Goal: Contribute content: Add original content to the website for others to see

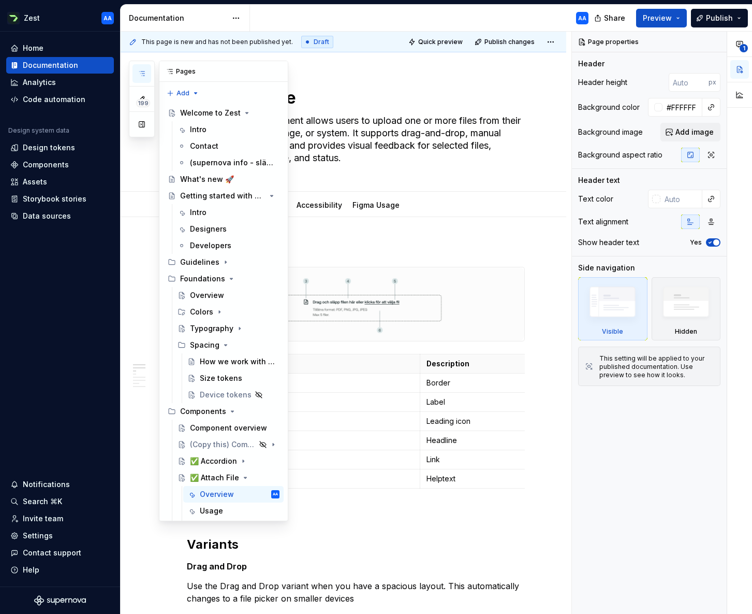
click at [144, 74] on icon "button" at bounding box center [142, 73] width 8 height 8
click at [214, 143] on div "Contact" at bounding box center [204, 146] width 28 height 10
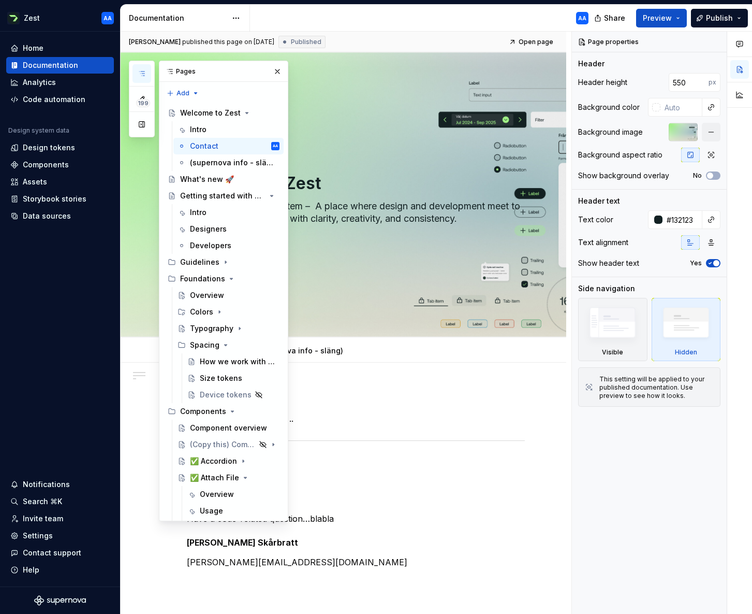
click at [538, 378] on div "Designers Looking to discuss design .. Developers Have a code-related question……" at bounding box center [344, 564] width 446 height 402
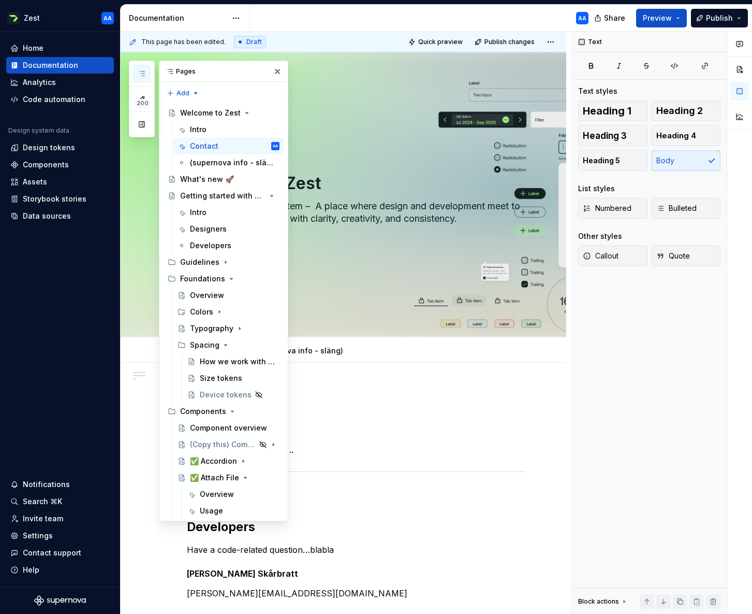
click at [525, 385] on div "Designers Looking to discuss design .. Developers Have a code-related question……" at bounding box center [344, 579] width 446 height 433
click at [273, 77] on button "button" at bounding box center [277, 71] width 15 height 15
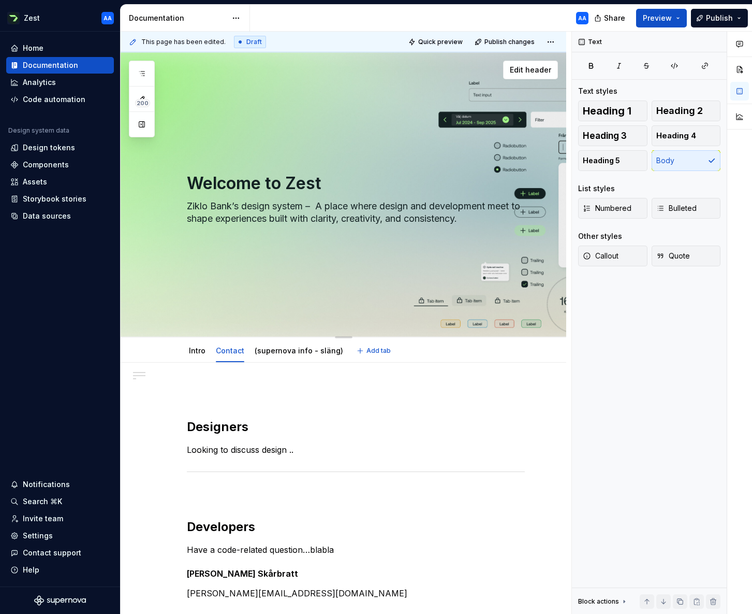
scroll to position [5, 0]
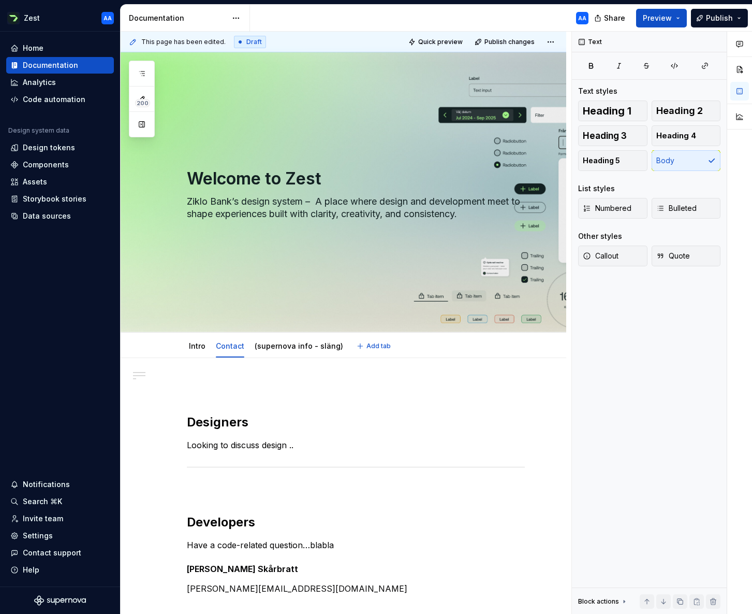
type textarea "*"
click at [240, 375] on div "Designers Looking to discuss design .. Developers Have a code-related question……" at bounding box center [344, 574] width 446 height 433
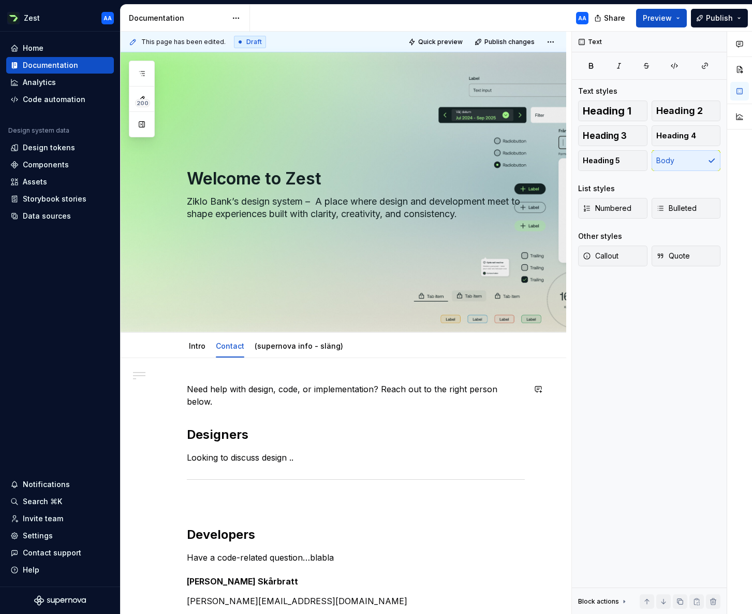
scroll to position [3, 0]
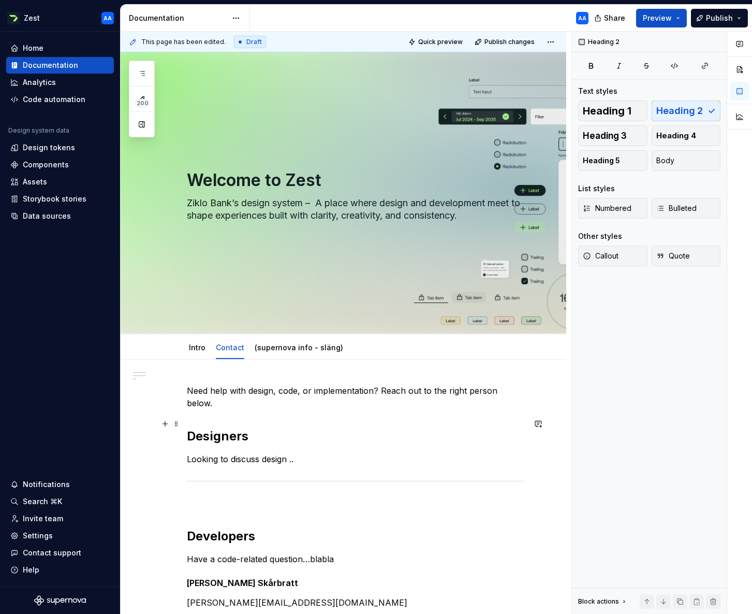
click at [236, 428] on h2 "Designers" at bounding box center [356, 436] width 338 height 17
drag, startPoint x: 248, startPoint y: 424, endPoint x: 189, endPoint y: 422, distance: 59.6
click at [189, 428] on h2 "Designers" at bounding box center [356, 436] width 338 height 17
click at [215, 428] on h2 "Our Design team" at bounding box center [356, 436] width 338 height 17
click at [338, 411] on div "Need help with design, code, or implementation? Reach out to the right person b…" at bounding box center [356, 496] width 338 height 224
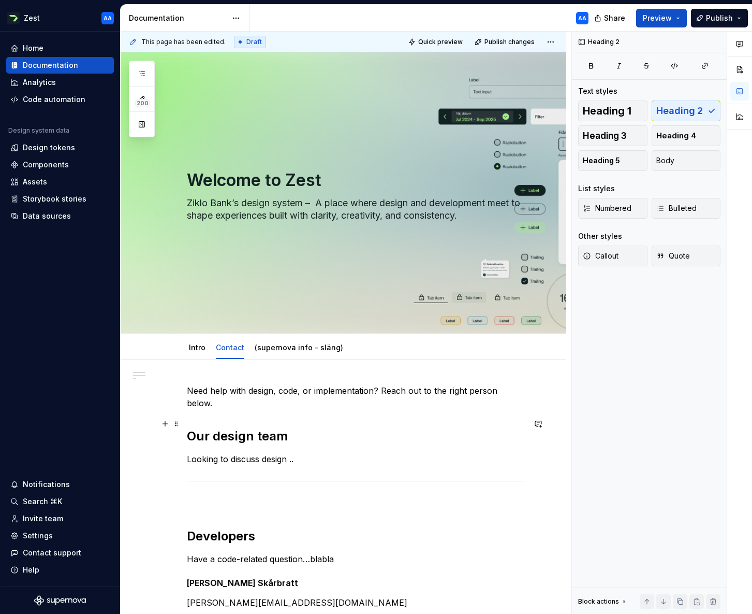
click at [255, 428] on h2 "Our design team" at bounding box center [356, 436] width 338 height 17
click at [167, 447] on button "button" at bounding box center [165, 446] width 15 height 15
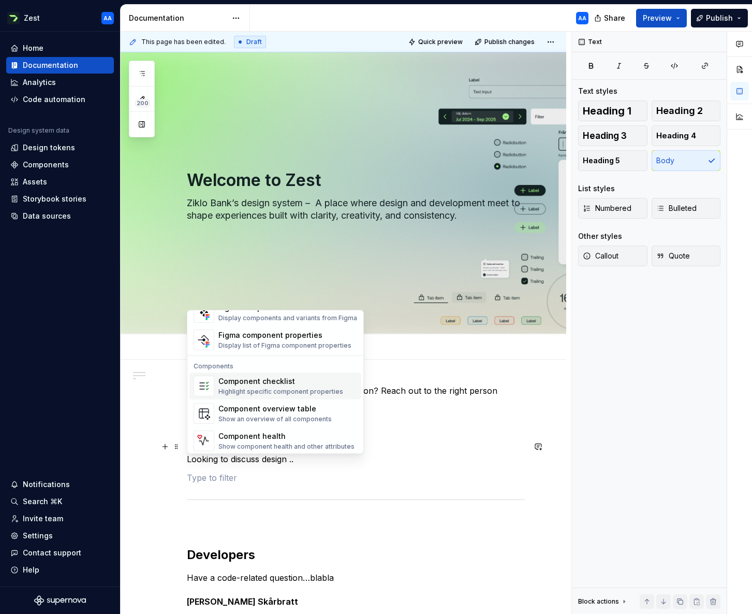
scroll to position [1031, 0]
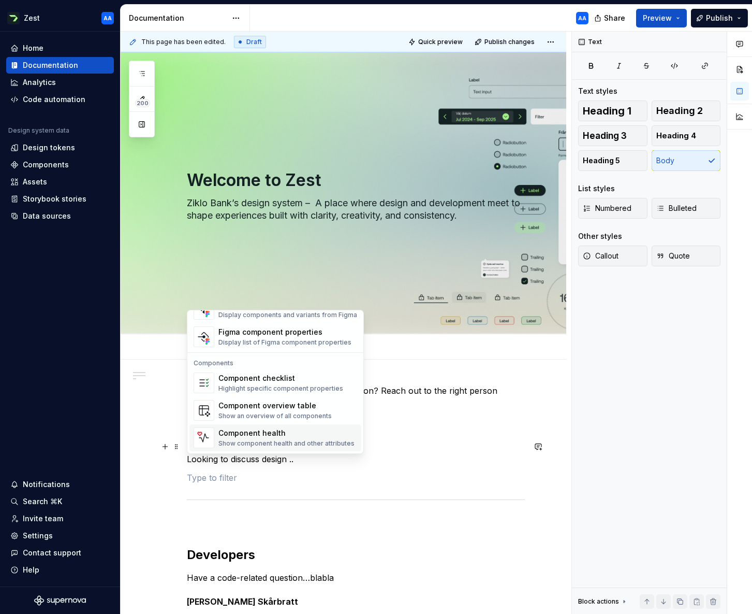
click at [396, 439] on div "Need help with design, code, or implementation? Reach out to the right person b…" at bounding box center [356, 505] width 338 height 243
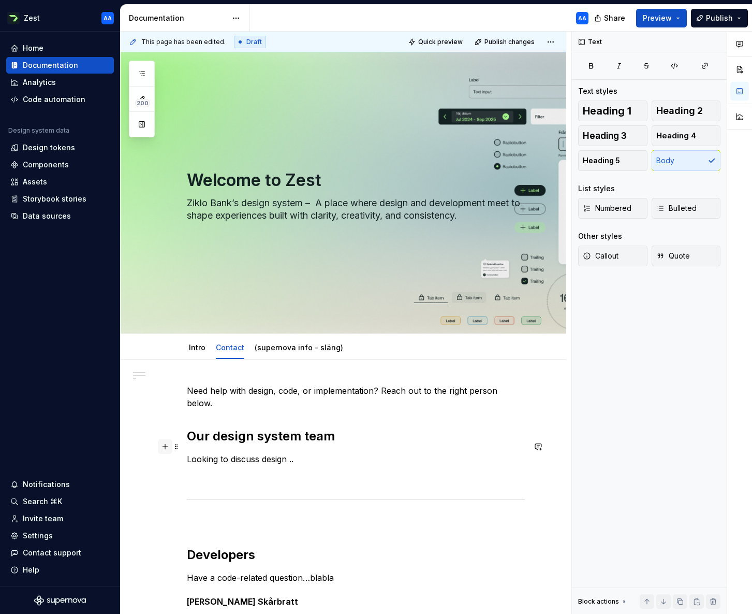
click at [165, 447] on button "button" at bounding box center [165, 446] width 15 height 15
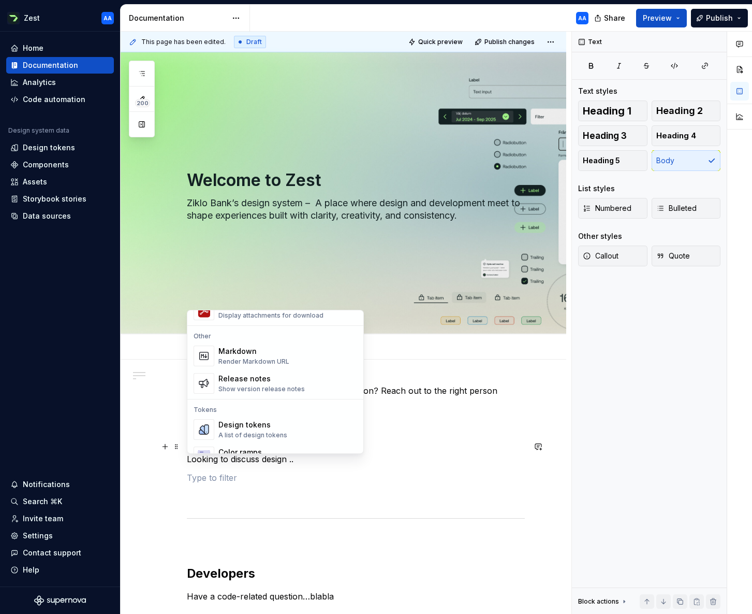
scroll to position [664, 0]
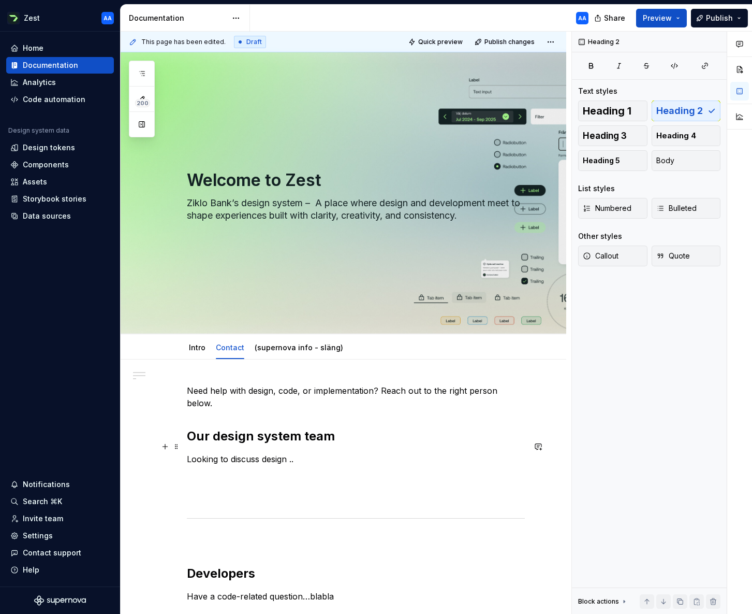
click at [412, 428] on h2 "Our design system team" at bounding box center [356, 436] width 338 height 17
click at [273, 453] on p "Looking to discuss design .." at bounding box center [356, 459] width 338 height 12
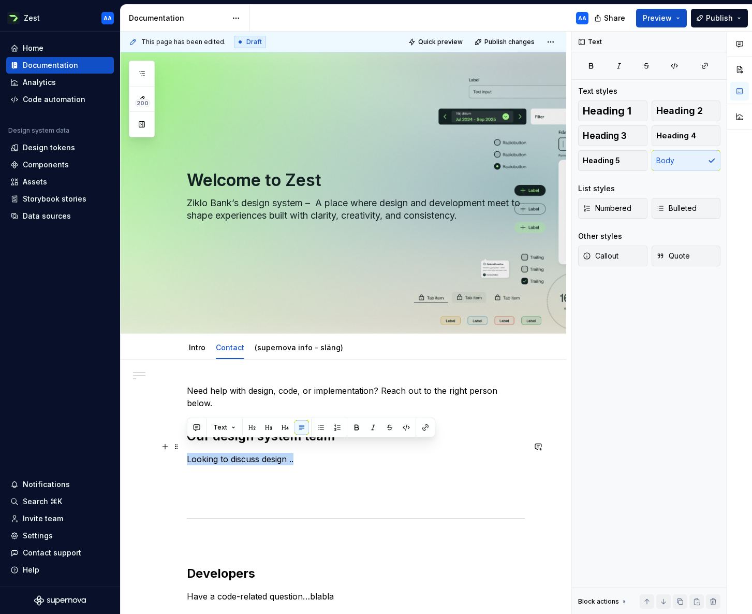
click at [273, 453] on p "Looking to discuss design .." at bounding box center [356, 459] width 338 height 12
click at [301, 453] on p "Looking to discuss design .." at bounding box center [356, 459] width 338 height 12
drag, startPoint x: 308, startPoint y: 449, endPoint x: 189, endPoint y: 448, distance: 119.1
click at [189, 453] on p "Looking to discuss design .." at bounding box center [356, 459] width 338 height 12
drag, startPoint x: 215, startPoint y: 445, endPoint x: 189, endPoint y: 446, distance: 26.9
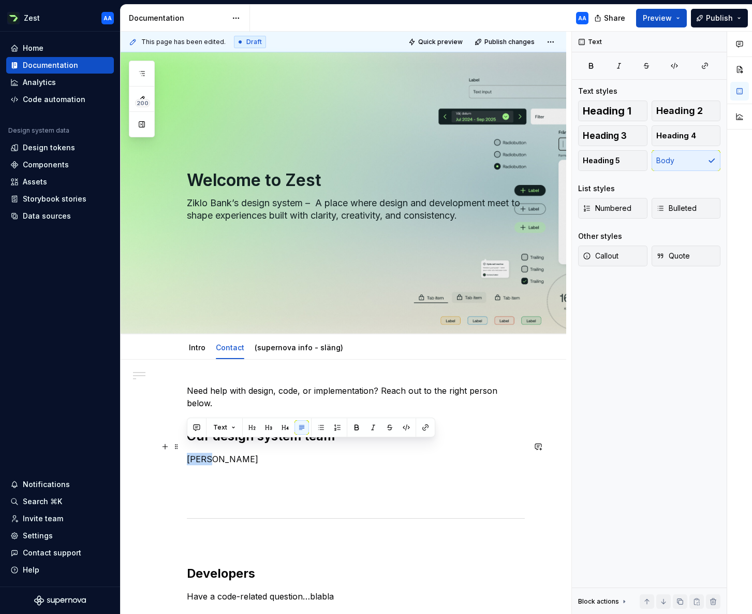
click at [189, 453] on p "[PERSON_NAME]" at bounding box center [356, 459] width 338 height 12
click at [217, 453] on p "[PERSON_NAME]" at bounding box center [356, 459] width 338 height 12
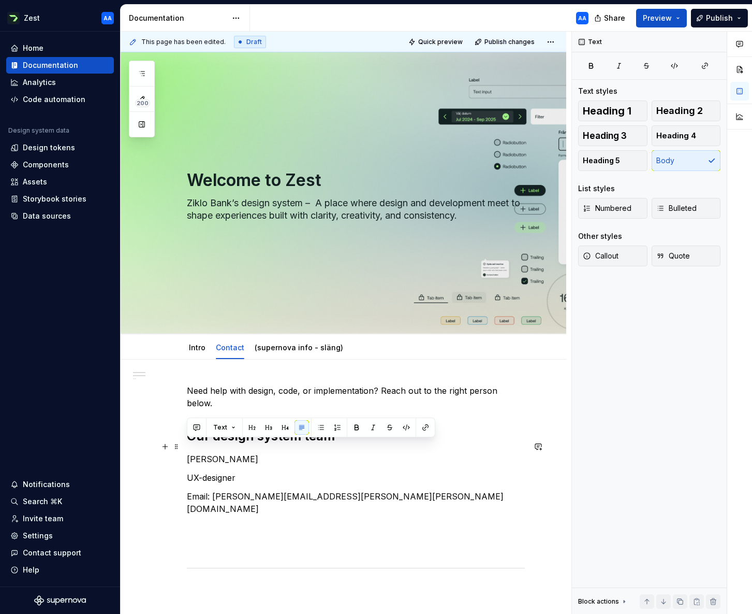
drag, startPoint x: 247, startPoint y: 447, endPoint x: 182, endPoint y: 443, distance: 64.9
click at [182, 443] on div "Need help with design, code, or implementation? Reach out to the right person b…" at bounding box center [344, 625] width 446 height 533
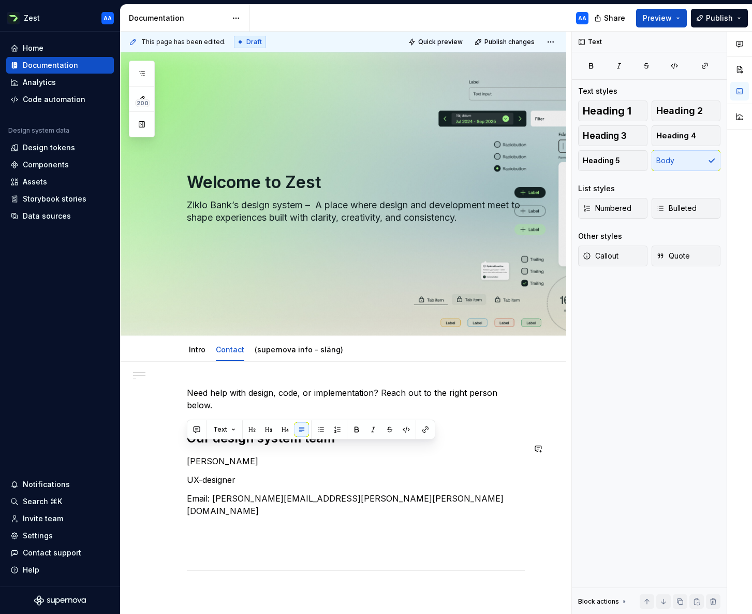
click at [172, 415] on div "This page has been edited. Draft Quick preview Publish changes Welcome to Zest …" at bounding box center [346, 323] width 451 height 583
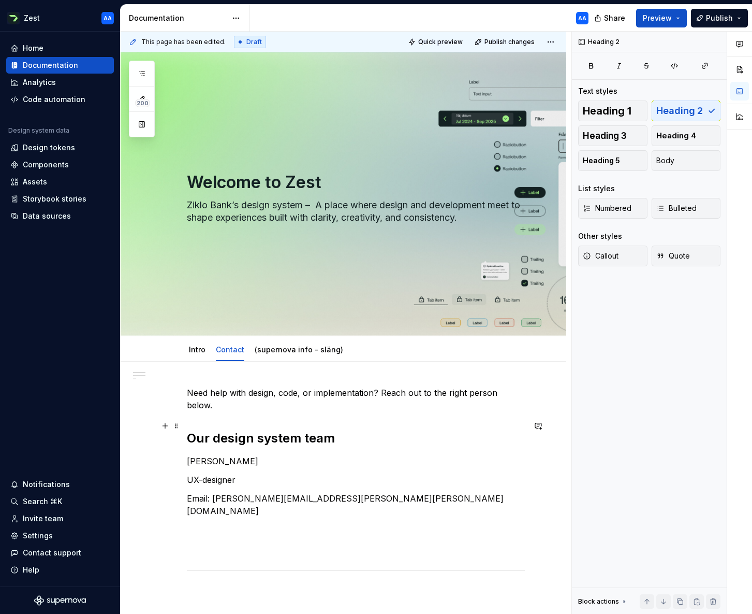
click at [196, 430] on h2 "Our design system team" at bounding box center [356, 438] width 338 height 17
click at [215, 455] on p "[PERSON_NAME]" at bounding box center [356, 461] width 338 height 12
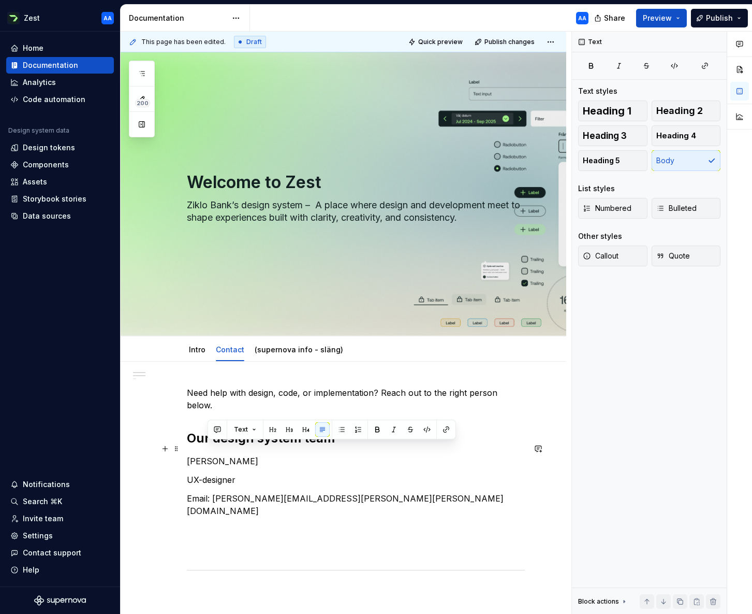
click at [215, 455] on p "[PERSON_NAME]" at bounding box center [356, 461] width 338 height 12
click at [226, 455] on p "[PERSON_NAME]" at bounding box center [356, 461] width 338 height 12
click at [285, 429] on button "button" at bounding box center [285, 429] width 15 height 15
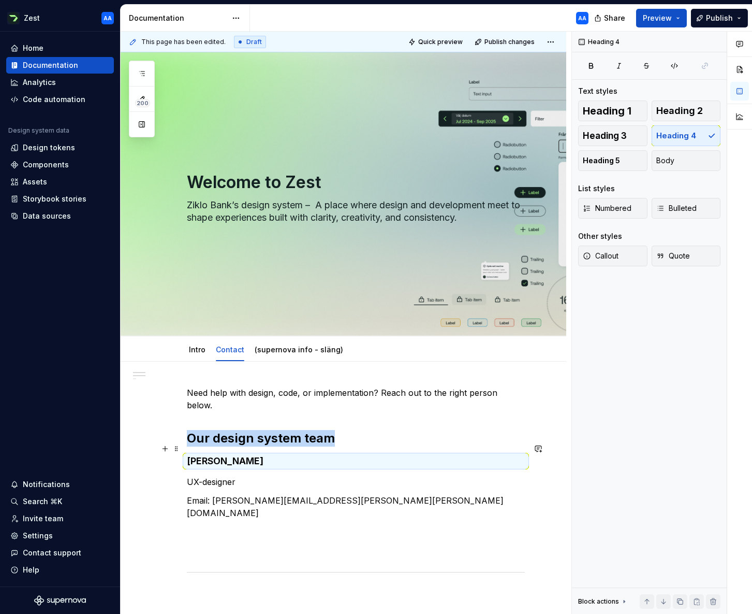
click at [271, 455] on h4 "[PERSON_NAME]" at bounding box center [356, 461] width 338 height 12
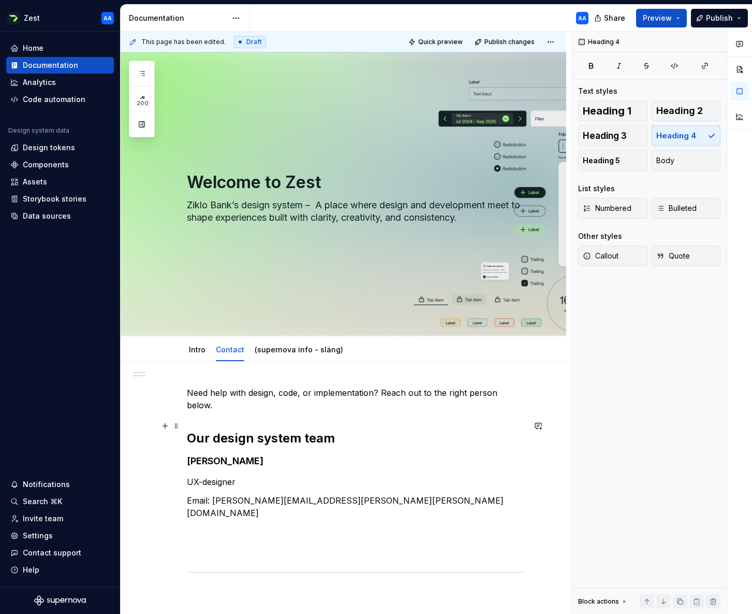
click at [342, 432] on h2 "Our design system team" at bounding box center [356, 438] width 338 height 17
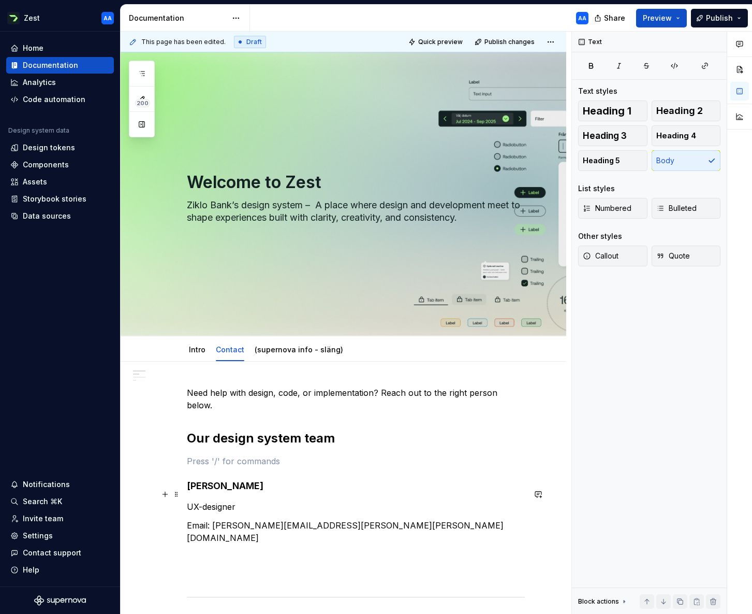
click at [218, 500] on p "UX-designer" at bounding box center [356, 506] width 338 height 12
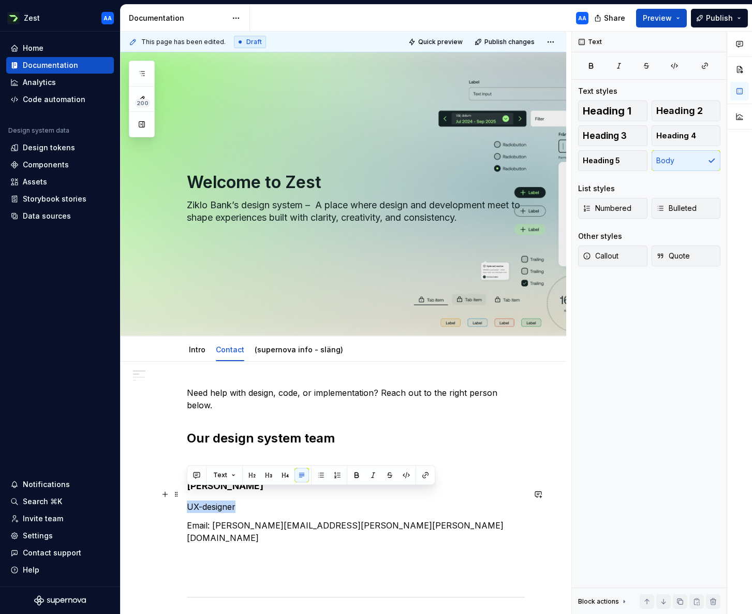
click at [218, 500] on p "UX-designer" at bounding box center [356, 506] width 338 height 12
click at [372, 475] on button "button" at bounding box center [373, 475] width 15 height 15
click at [314, 501] on div "Need help with design, code, or implementation? Reach out to the right person b…" at bounding box center [356, 555] width 338 height 338
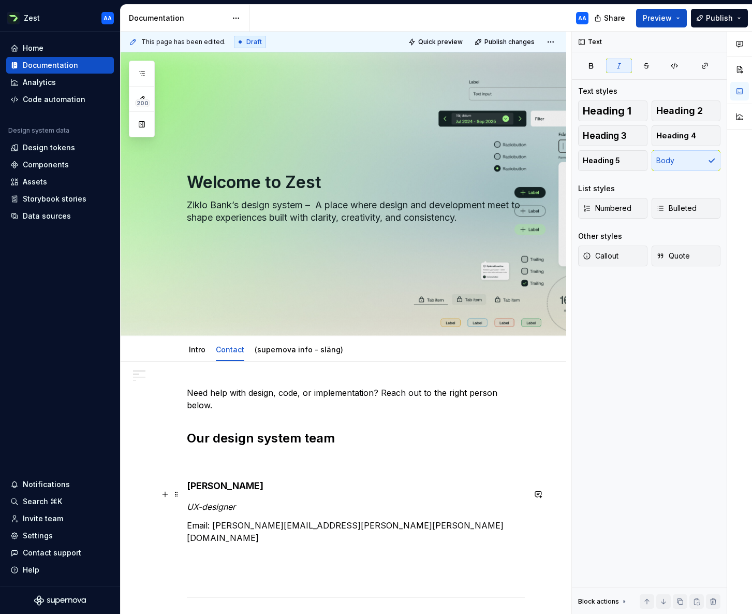
click at [187, 501] on em "UX-designer" at bounding box center [211, 506] width 49 height 10
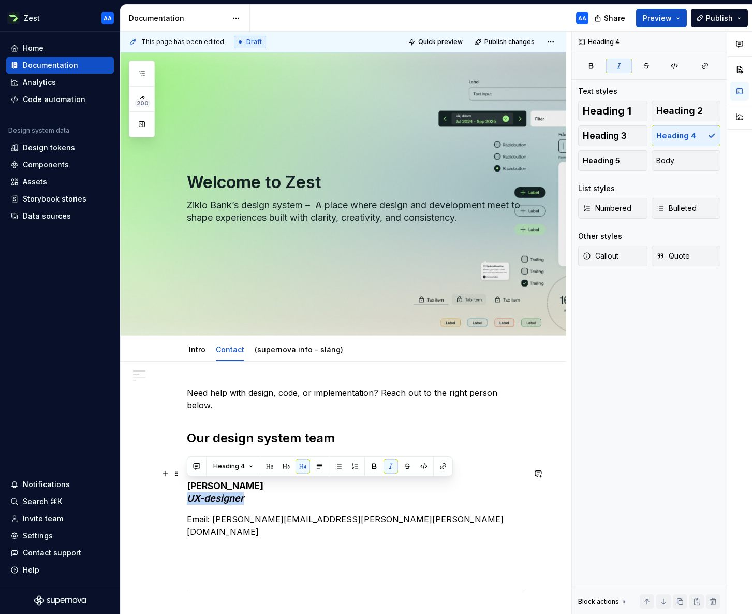
drag, startPoint x: 245, startPoint y: 487, endPoint x: 187, endPoint y: 486, distance: 58.0
click at [187, 486] on h4 "[PERSON_NAME] UX-designer" at bounding box center [356, 492] width 338 height 25
click at [252, 467] on button "Heading 4" at bounding box center [233, 466] width 49 height 15
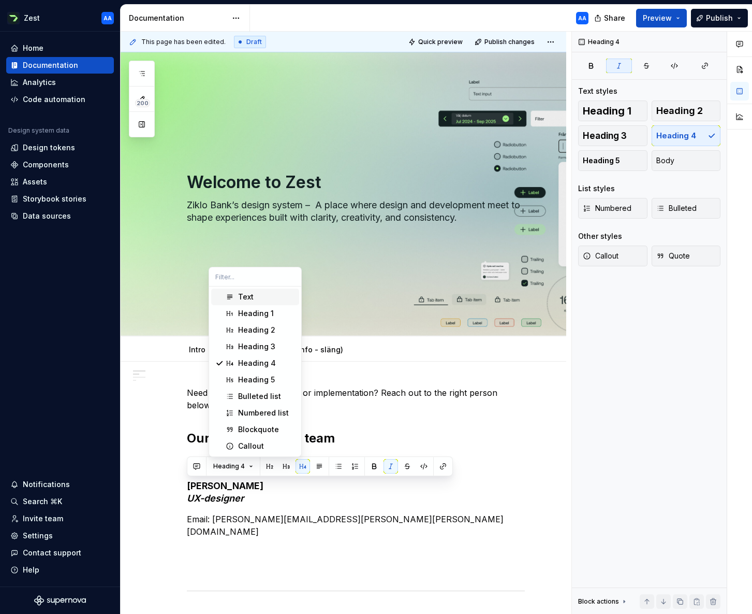
click at [249, 295] on div "Text" at bounding box center [246, 297] width 16 height 10
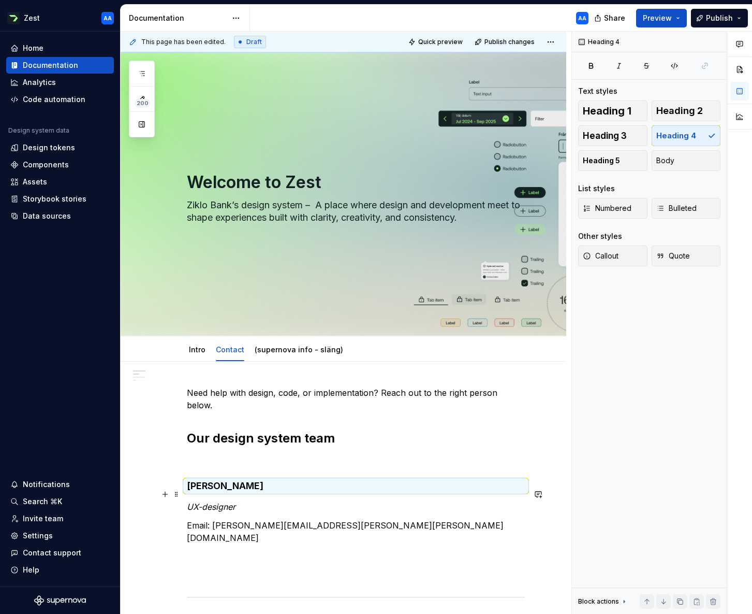
click at [258, 500] on p "UX-designer" at bounding box center [356, 506] width 338 height 12
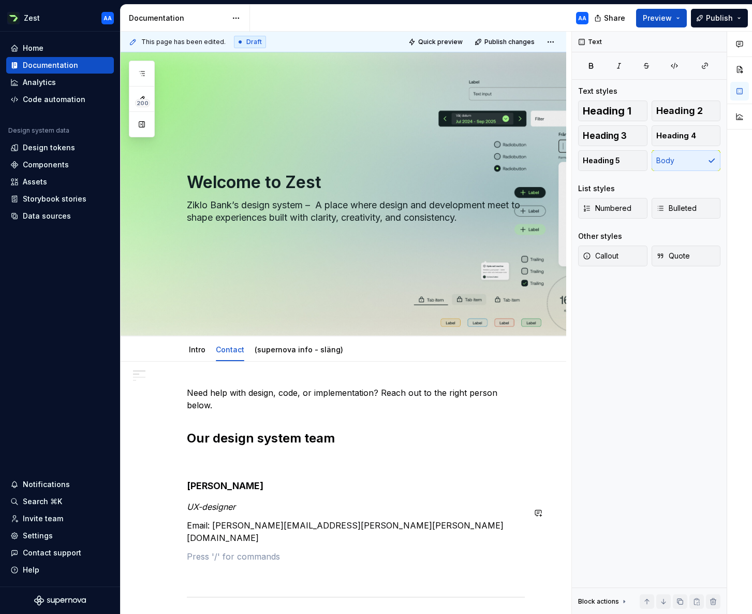
click at [344, 522] on div "Need help with design, code, or implementation? Reach out to the right person b…" at bounding box center [356, 555] width 338 height 338
click at [359, 520] on div "Need help with design, code, or implementation? Reach out to the right person b…" at bounding box center [356, 555] width 338 height 338
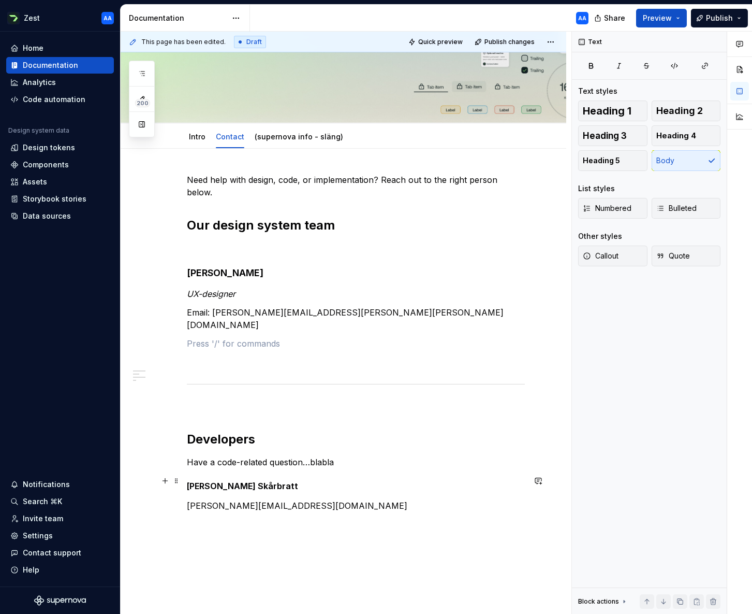
scroll to position [214, 0]
drag, startPoint x: 212, startPoint y: 298, endPoint x: 206, endPoint y: 299, distance: 5.8
click at [206, 306] on p "Email: [PERSON_NAME][EMAIL_ADDRESS][PERSON_NAME][PERSON_NAME][DOMAIN_NAME]" at bounding box center [356, 318] width 338 height 25
drag, startPoint x: 210, startPoint y: 298, endPoint x: 181, endPoint y: 300, distance: 29.0
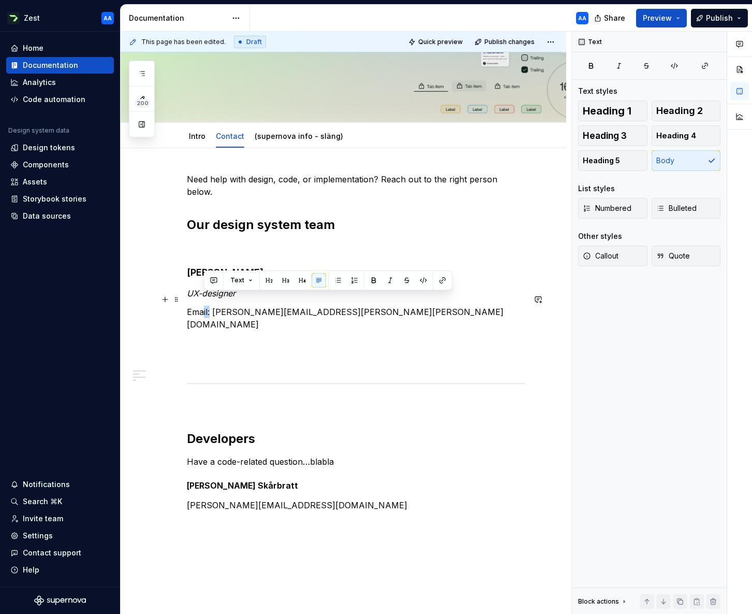
click at [187, 300] on div "Need help with design, code, or implementation? Reach out to the right person b…" at bounding box center [356, 348] width 338 height 351
click at [190, 306] on p "Email: [PERSON_NAME][EMAIL_ADDRESS][PERSON_NAME][PERSON_NAME][DOMAIN_NAME]" at bounding box center [356, 318] width 338 height 25
click at [206, 306] on p "Email: [PERSON_NAME][EMAIL_ADDRESS][PERSON_NAME][PERSON_NAME][DOMAIN_NAME]" at bounding box center [356, 318] width 338 height 25
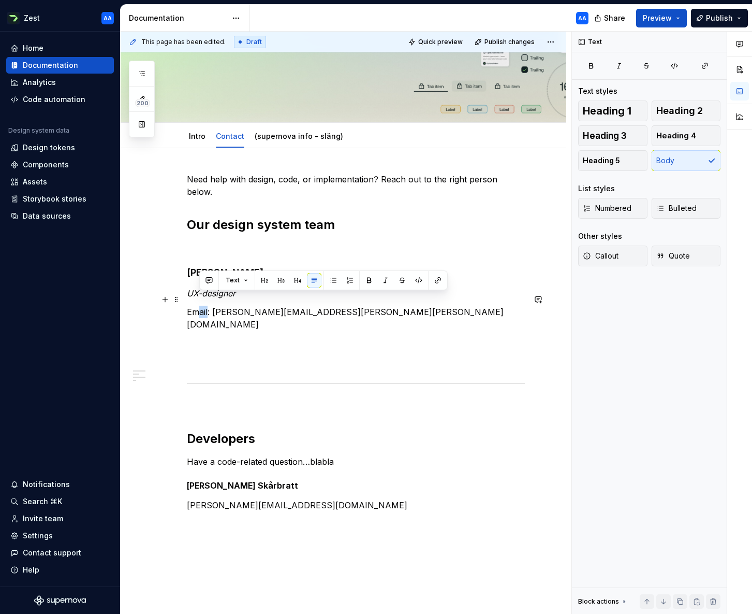
drag, startPoint x: 209, startPoint y: 298, endPoint x: 197, endPoint y: 299, distance: 12.0
click at [197, 306] on p "Email: [PERSON_NAME][EMAIL_ADDRESS][PERSON_NAME][PERSON_NAME][DOMAIN_NAME]" at bounding box center [356, 318] width 338 height 25
drag, startPoint x: 209, startPoint y: 300, endPoint x: 187, endPoint y: 300, distance: 22.3
click at [187, 306] on p "Email: [PERSON_NAME][EMAIL_ADDRESS][PERSON_NAME][PERSON_NAME][DOMAIN_NAME]" at bounding box center [356, 318] width 338 height 25
click at [201, 337] on p at bounding box center [356, 343] width 338 height 12
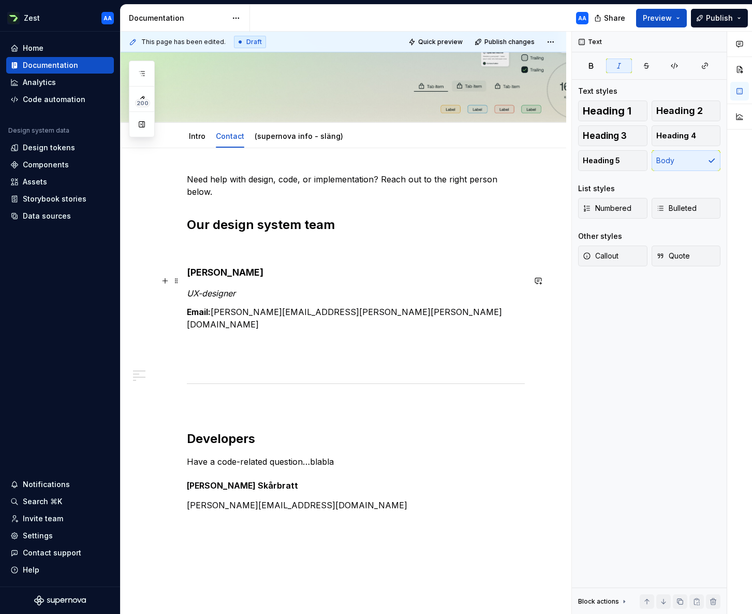
click at [189, 288] on em "UX-designer" at bounding box center [211, 293] width 49 height 10
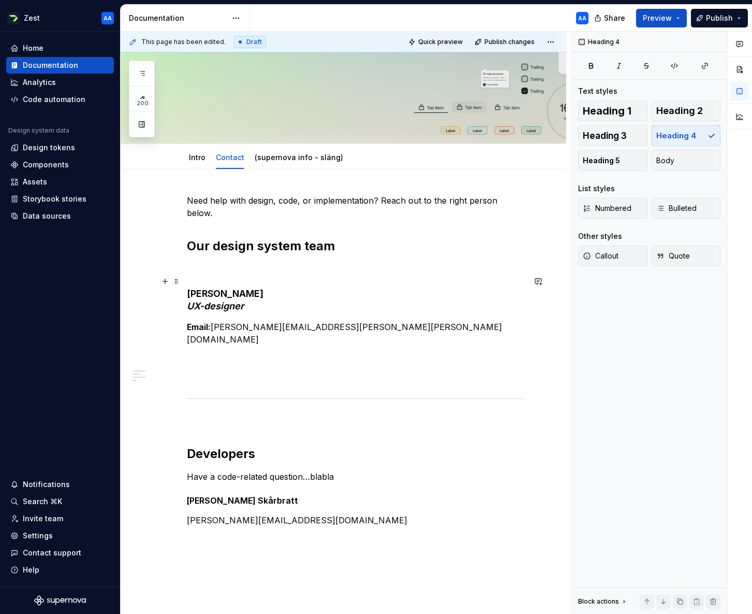
scroll to position [191, 0]
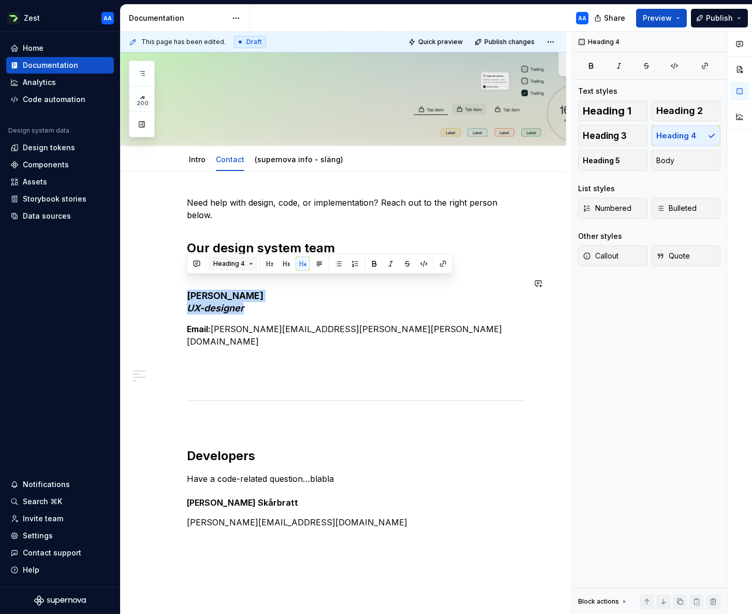
click at [249, 263] on button "Heading 4" at bounding box center [233, 263] width 49 height 15
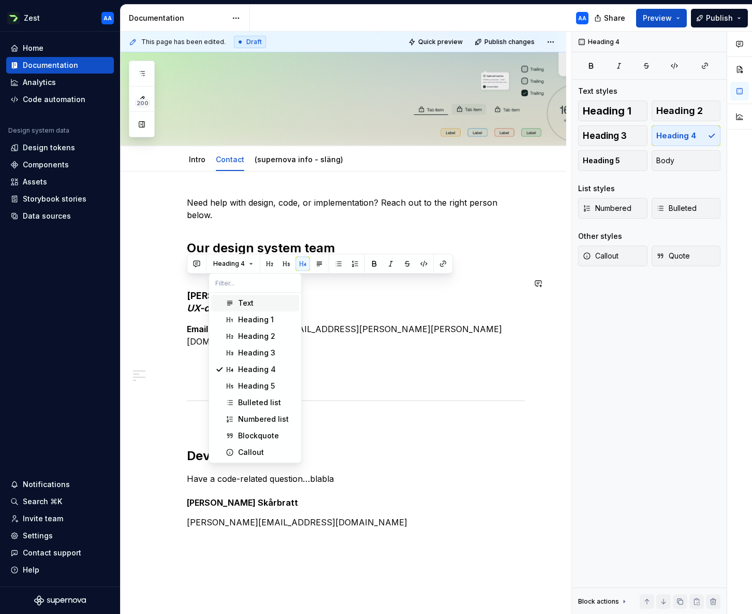
click at [249, 305] on div "Text" at bounding box center [246, 303] width 16 height 10
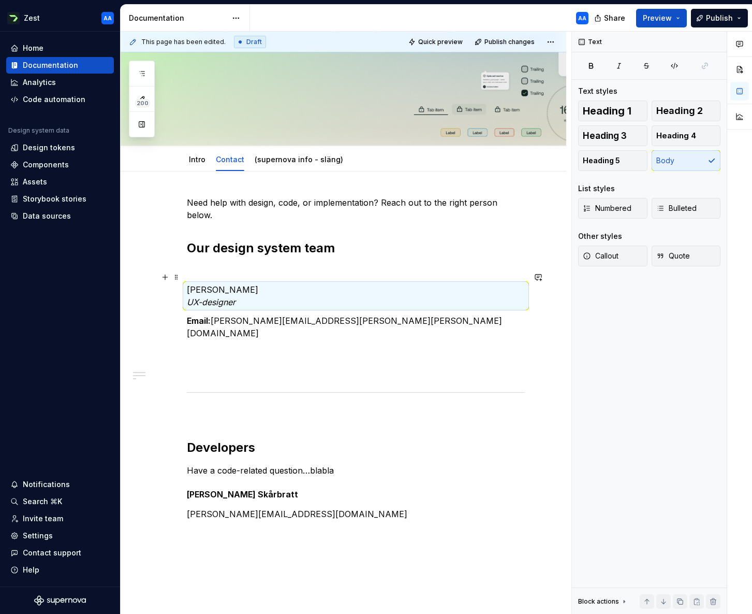
click at [239, 283] on p "[PERSON_NAME] UX-designer" at bounding box center [356, 295] width 338 height 25
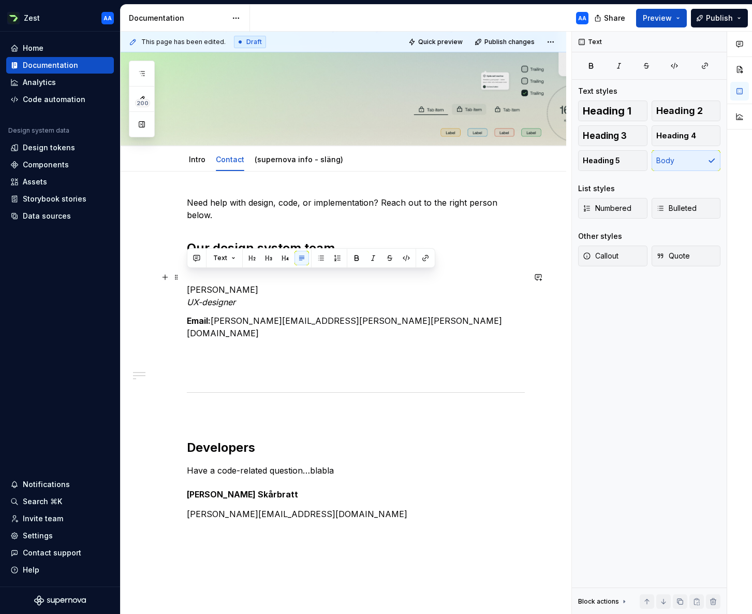
drag, startPoint x: 234, startPoint y: 278, endPoint x: 187, endPoint y: 276, distance: 47.2
click at [187, 283] on p "[PERSON_NAME] UX-designer" at bounding box center [356, 295] width 338 height 25
click at [328, 296] on div "Need help with design, code, or implementation? Reach out to the right person b…" at bounding box center [356, 358] width 338 height 324
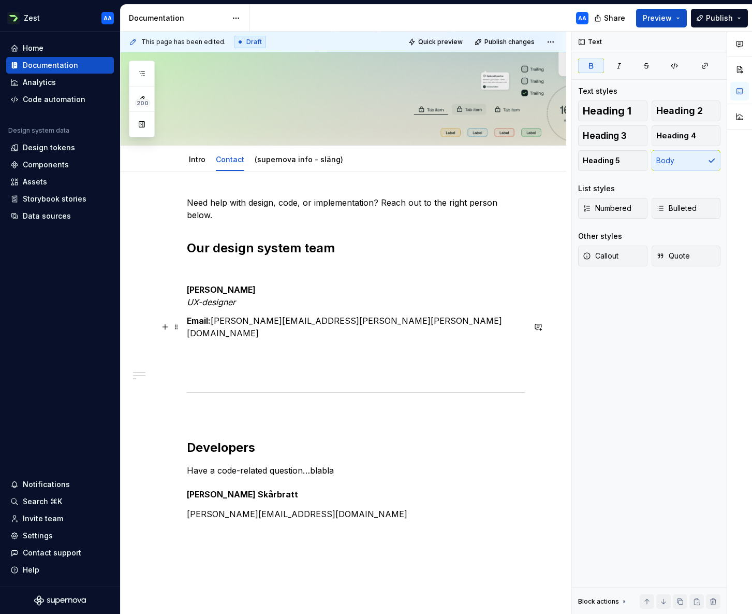
click at [336, 345] on p at bounding box center [356, 351] width 338 height 12
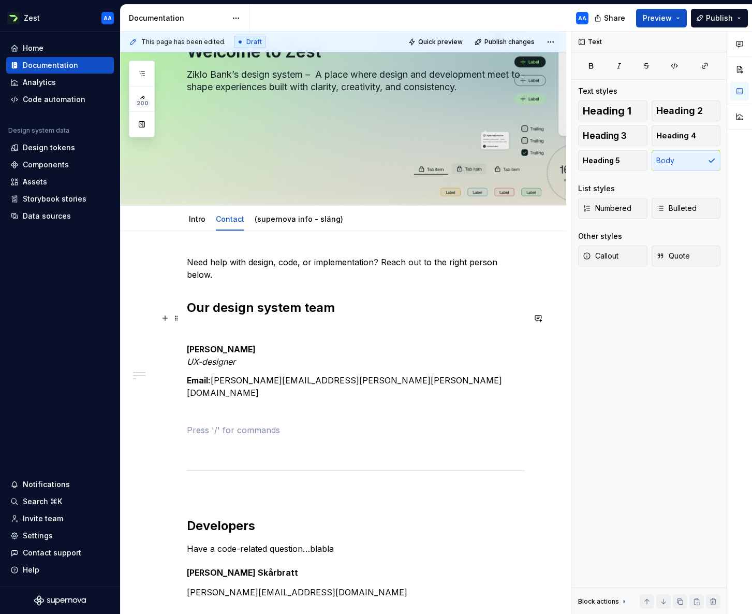
scroll to position [113, 0]
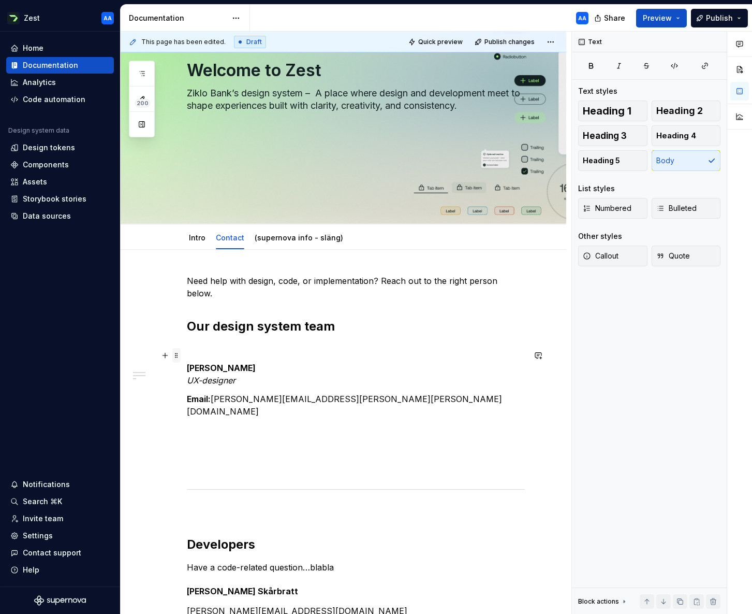
click at [177, 355] on span at bounding box center [176, 355] width 8 height 15
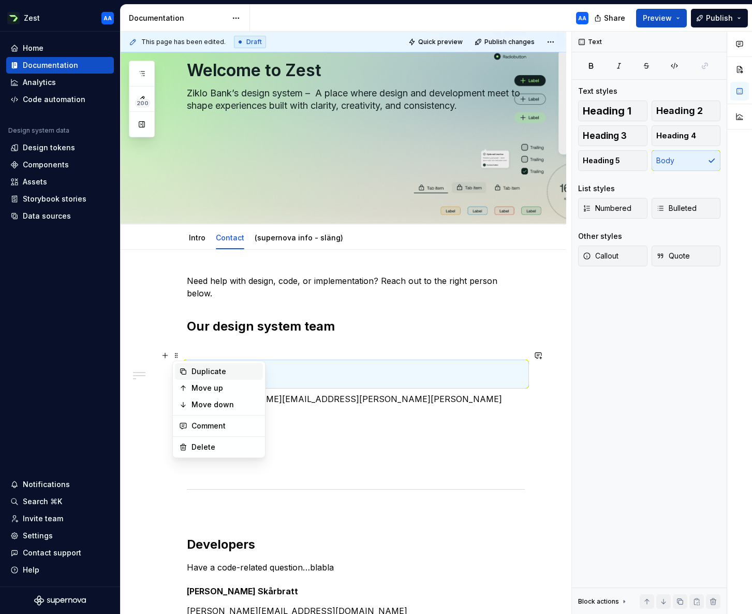
click at [196, 369] on div "Duplicate" at bounding box center [225, 371] width 67 height 10
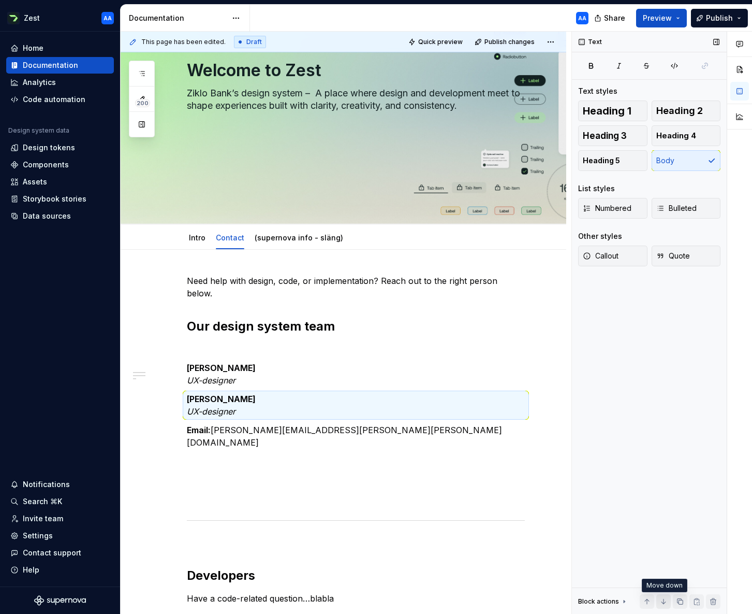
click at [663, 599] on button "button" at bounding box center [664, 601] width 15 height 15
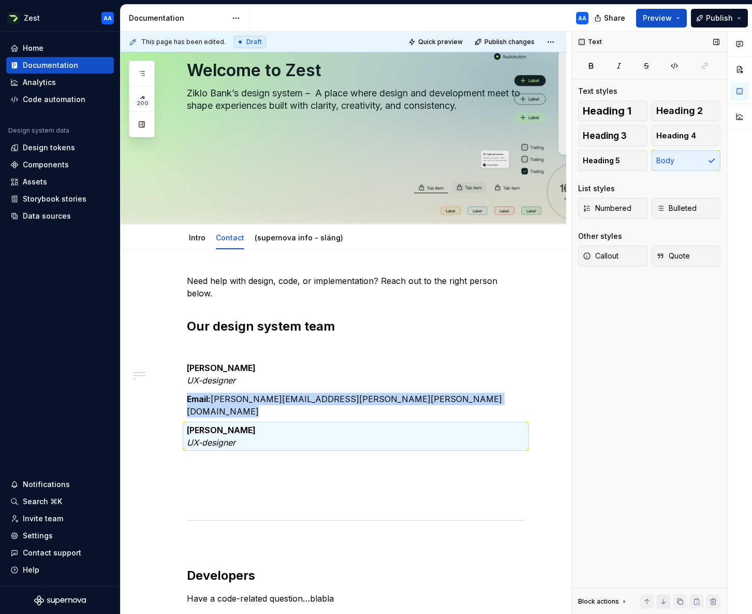
click at [663, 599] on button "button" at bounding box center [664, 601] width 15 height 15
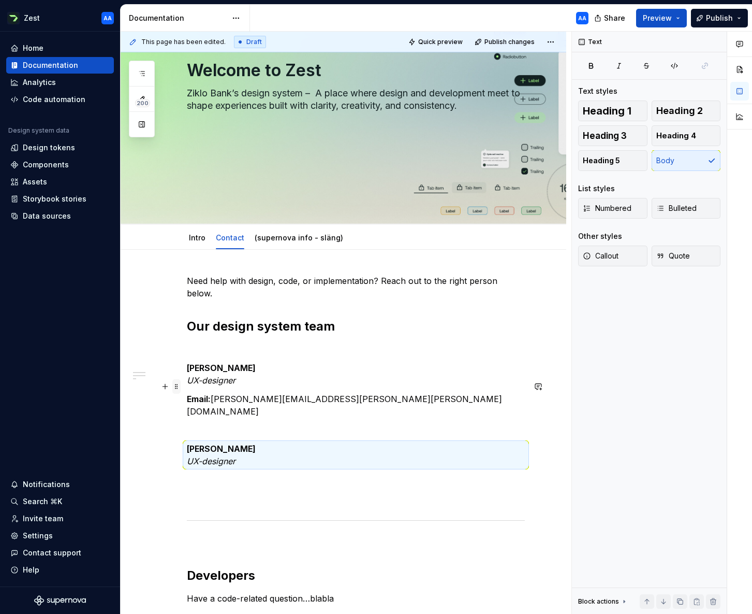
click at [178, 387] on span at bounding box center [176, 386] width 8 height 15
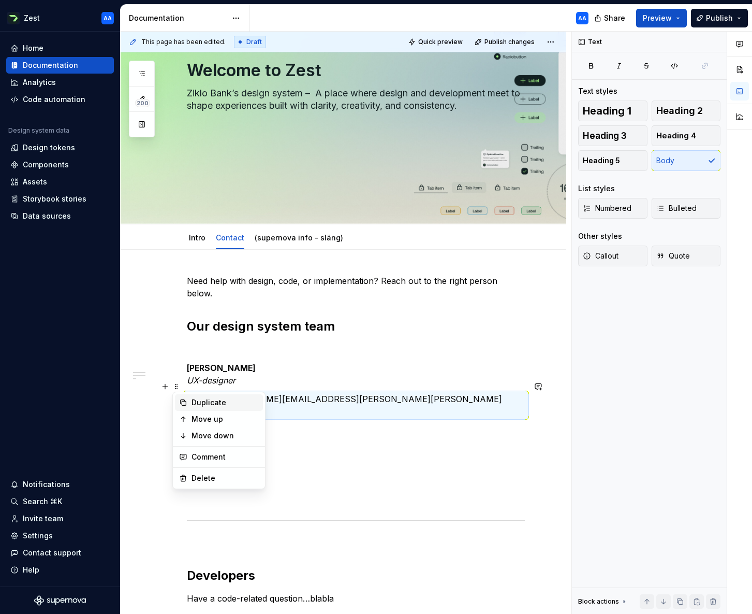
click at [199, 400] on div "Duplicate" at bounding box center [225, 402] width 67 height 10
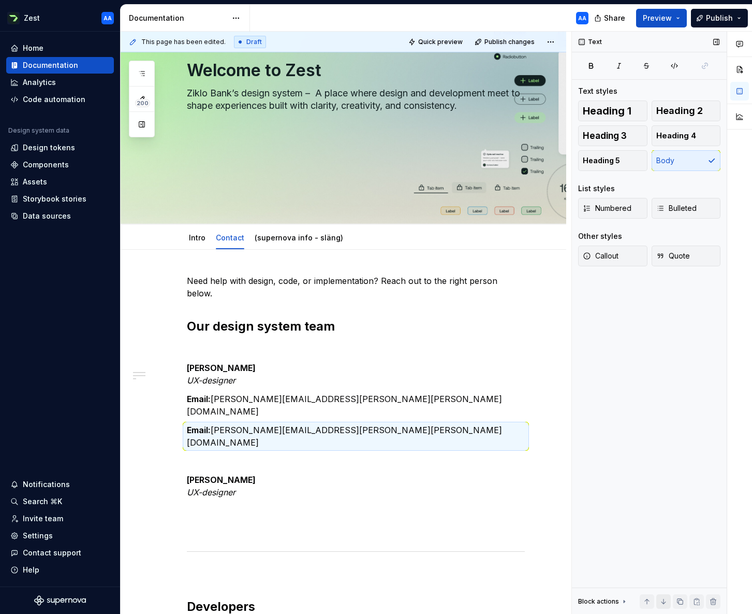
click at [663, 601] on button "button" at bounding box center [664, 601] width 15 height 15
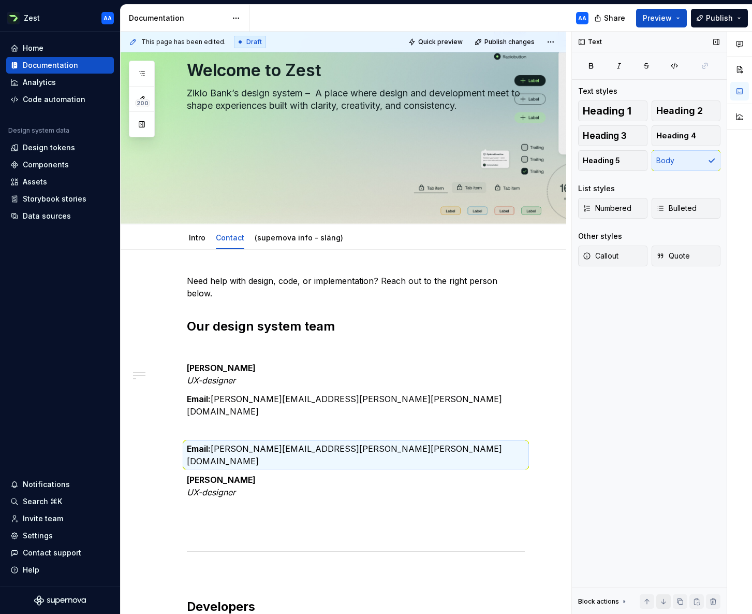
click at [663, 601] on button "button" at bounding box center [664, 601] width 15 height 15
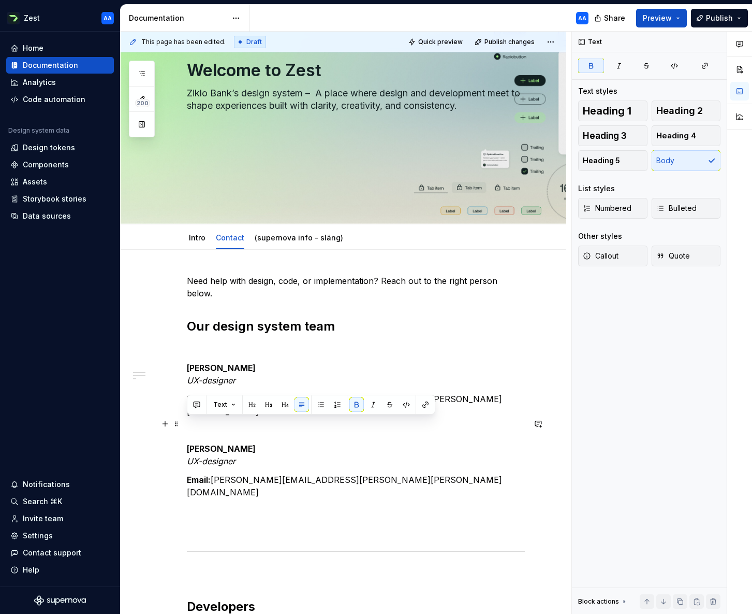
drag, startPoint x: 236, startPoint y: 425, endPoint x: 189, endPoint y: 425, distance: 47.6
click at [189, 442] on p "[PERSON_NAME] UX-designer" at bounding box center [356, 454] width 338 height 25
click at [187, 456] on em "UX-designer" at bounding box center [211, 461] width 49 height 10
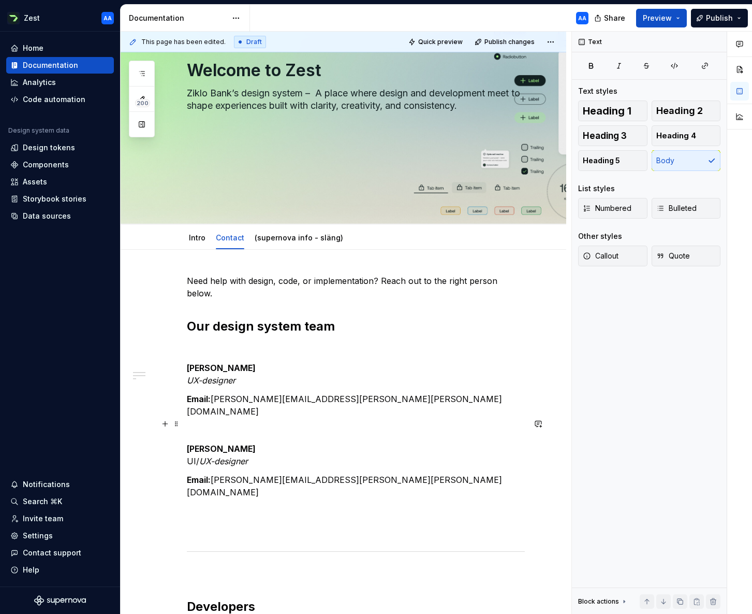
click at [314, 442] on p "[PERSON_NAME]/ UX-designer" at bounding box center [356, 454] width 338 height 25
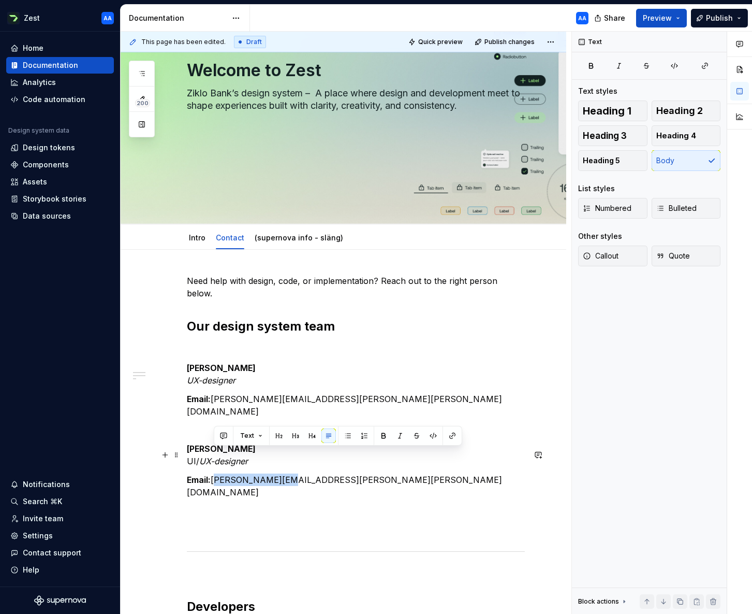
drag, startPoint x: 266, startPoint y: 453, endPoint x: 214, endPoint y: 456, distance: 52.4
click at [214, 473] on p "Email: [PERSON_NAME][EMAIL_ADDRESS][PERSON_NAME][PERSON_NAME][DOMAIN_NAME]" at bounding box center [356, 485] width 338 height 25
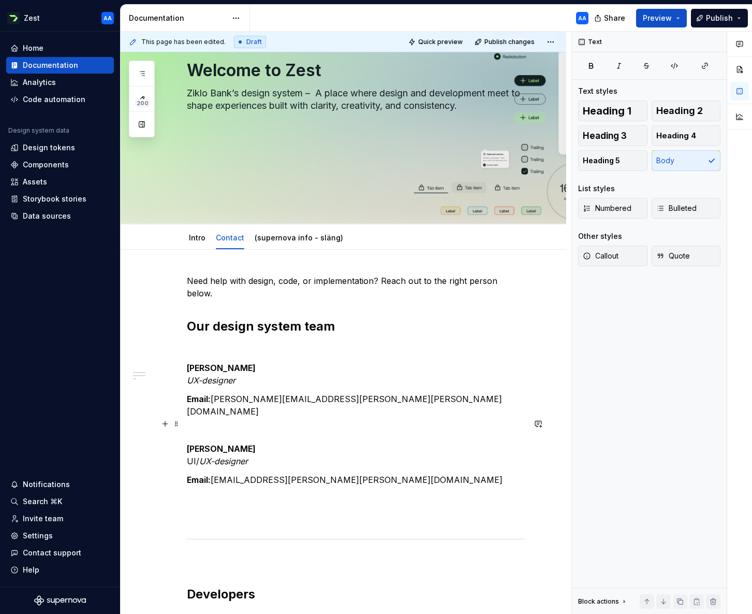
click at [309, 442] on p "[PERSON_NAME]/ UX-designer" at bounding box center [356, 454] width 338 height 25
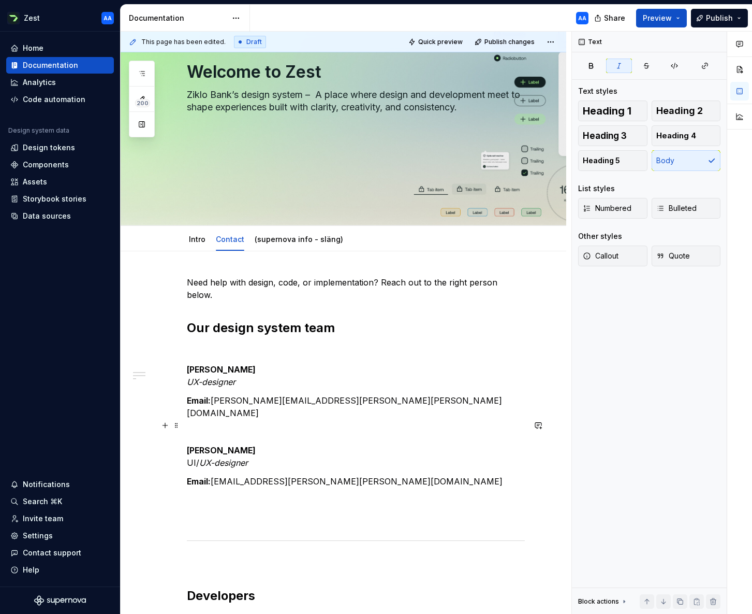
scroll to position [109, 0]
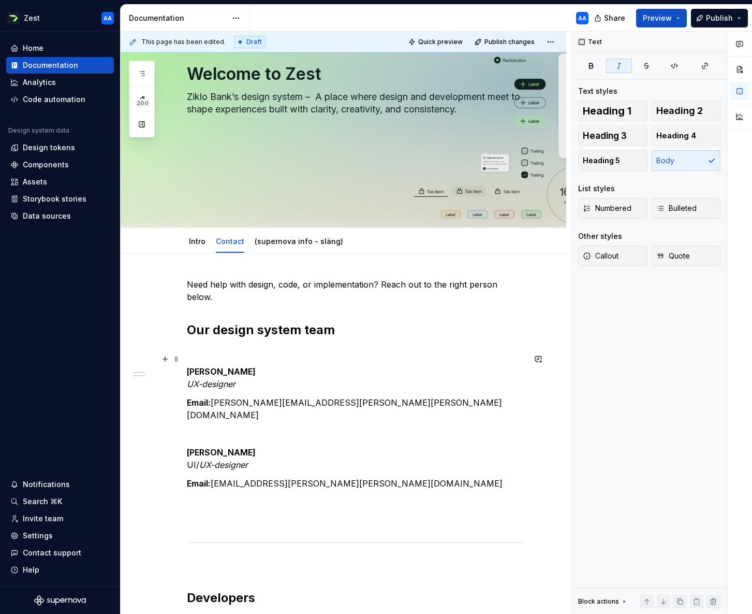
click at [199, 379] on em "UX-designer" at bounding box center [211, 384] width 49 height 10
click at [367, 396] on p "Email: [PERSON_NAME][EMAIL_ADDRESS][PERSON_NAME][PERSON_NAME][DOMAIN_NAME]" at bounding box center [356, 408] width 338 height 25
click at [359, 477] on p "Email: [EMAIL_ADDRESS][PERSON_NAME][PERSON_NAME][DOMAIN_NAME]" at bounding box center [356, 483] width 338 height 12
click at [199, 514] on p at bounding box center [356, 520] width 338 height 12
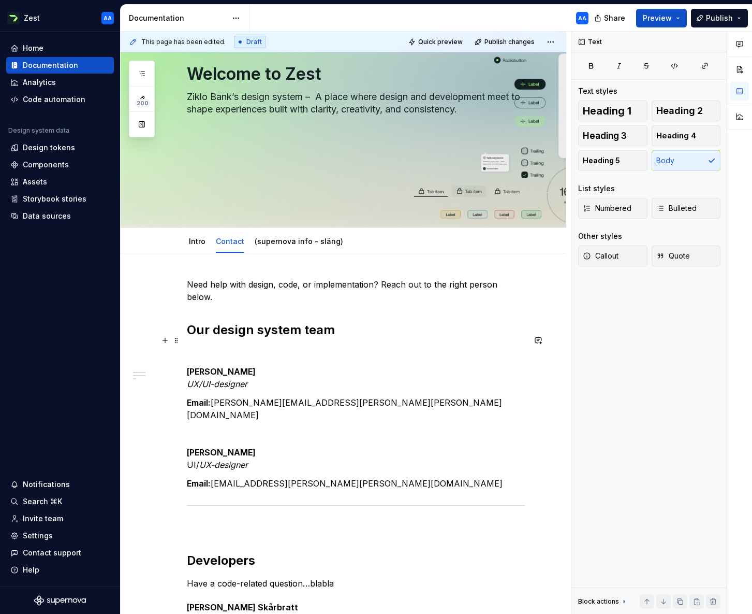
click at [208, 346] on p at bounding box center [356, 352] width 338 height 12
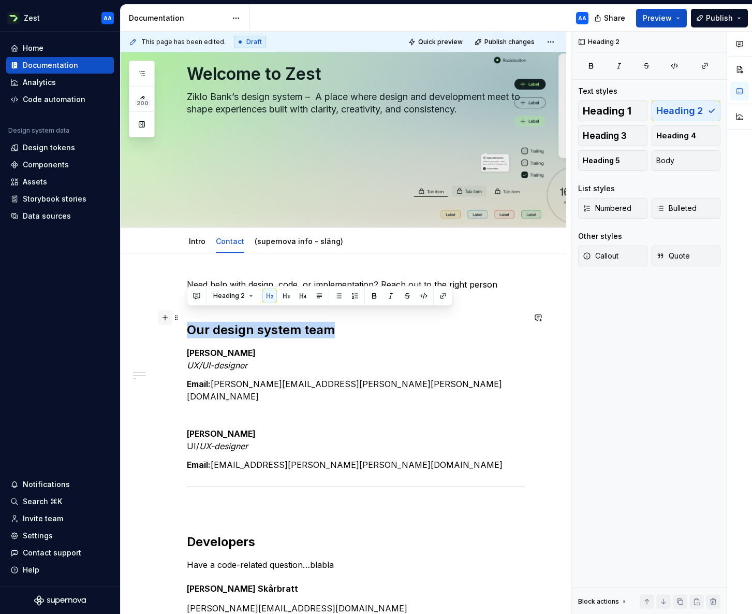
drag, startPoint x: 335, startPoint y: 316, endPoint x: 164, endPoint y: 315, distance: 170.9
click at [187, 315] on div "Need help with design, code, or implementation? Reach out to the right person b…" at bounding box center [356, 452] width 338 height 349
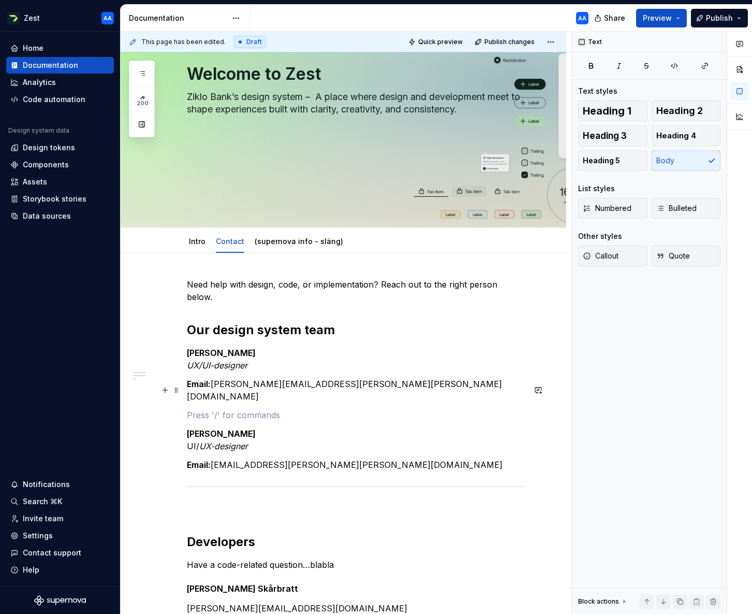
click at [213, 409] on p at bounding box center [356, 415] width 338 height 12
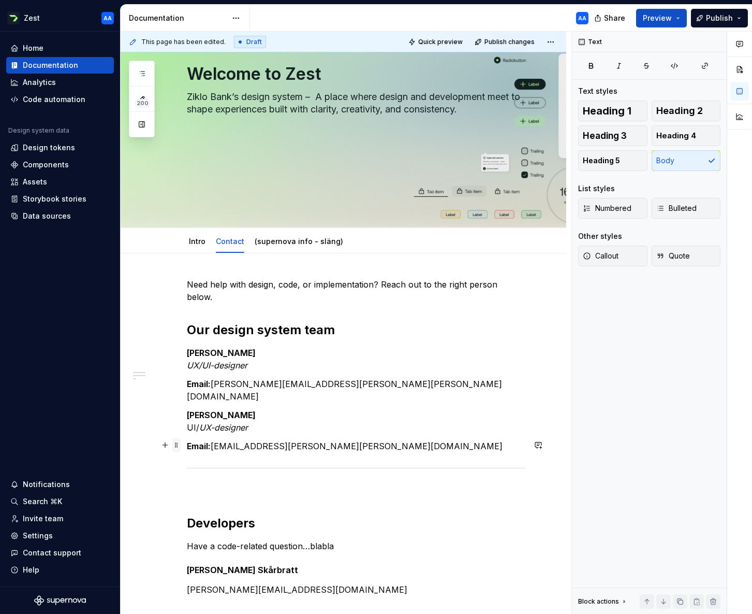
click at [178, 443] on span at bounding box center [176, 445] width 8 height 15
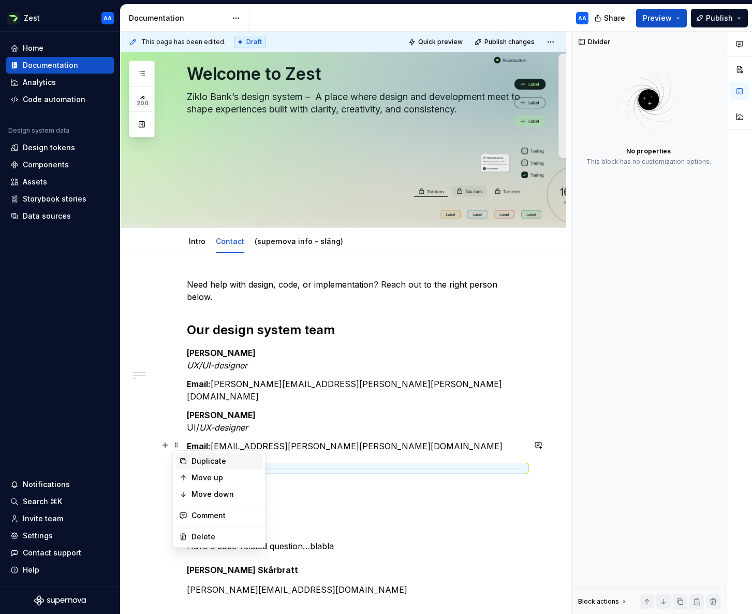
click at [195, 460] on div "Duplicate" at bounding box center [225, 461] width 67 height 10
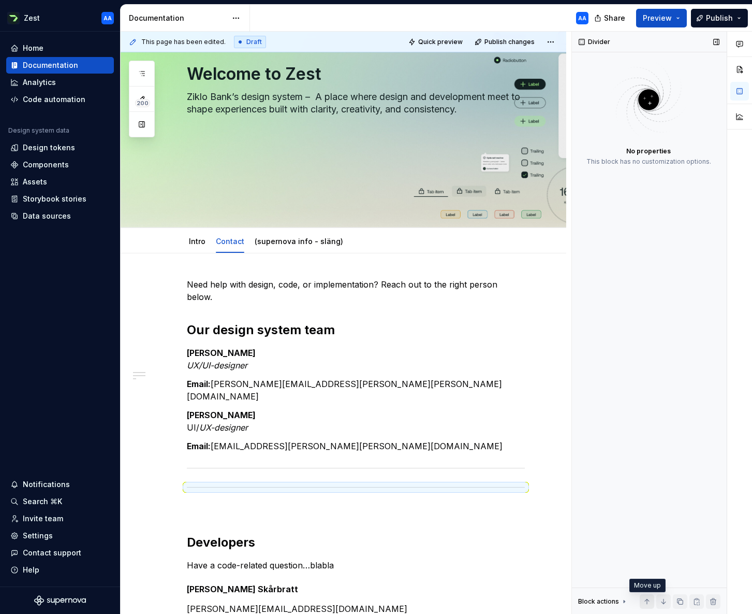
click at [647, 601] on button "button" at bounding box center [647, 601] width 15 height 15
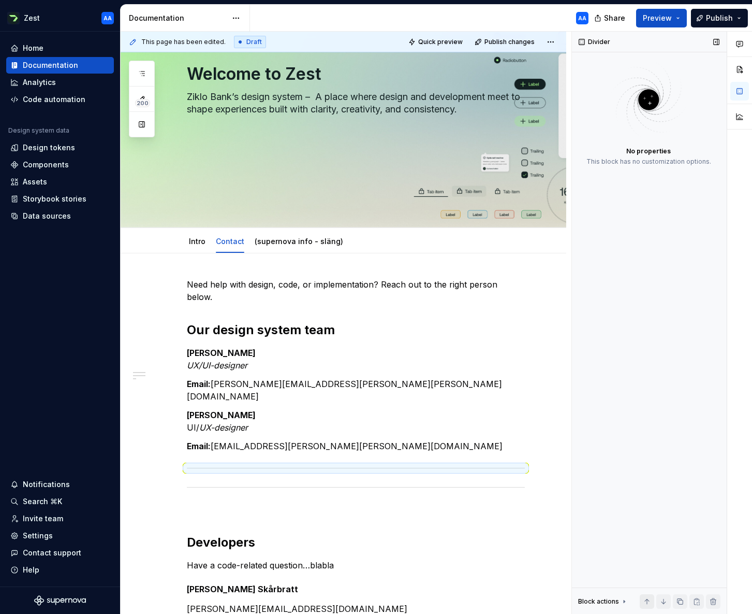
click at [647, 601] on button "button" at bounding box center [647, 601] width 15 height 15
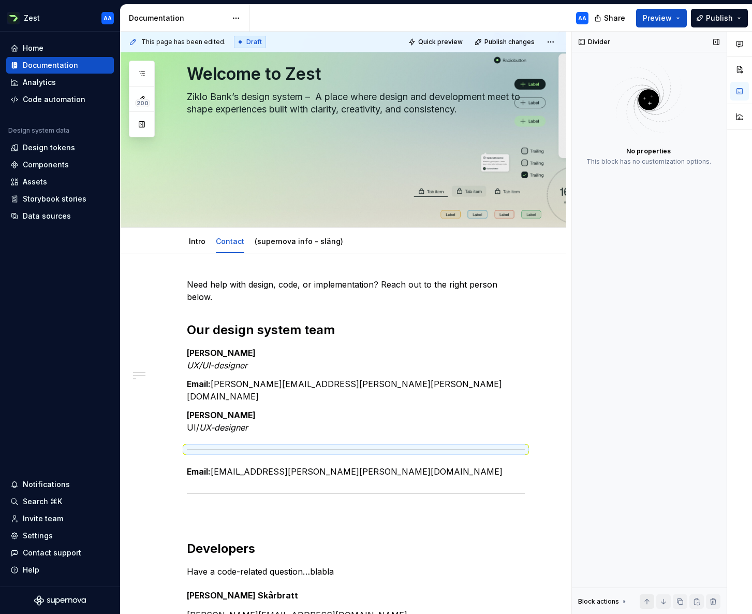
click at [647, 601] on button "button" at bounding box center [647, 601] width 15 height 15
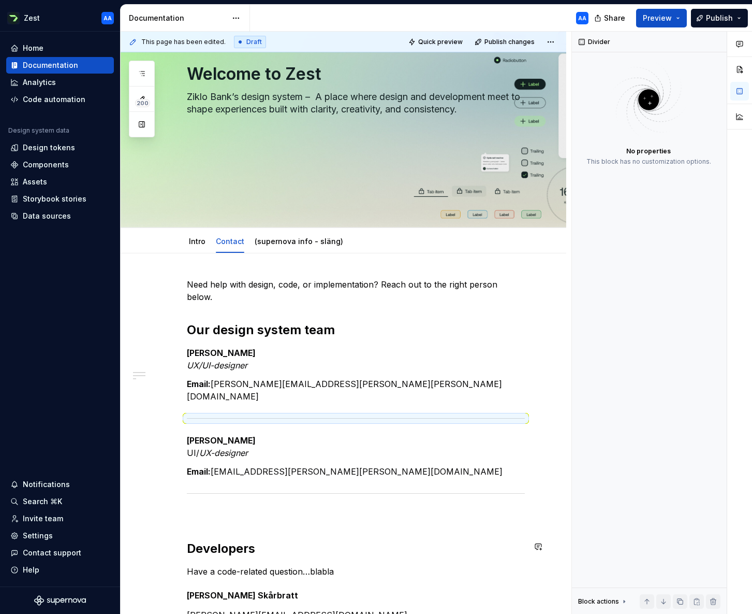
click at [469, 537] on div "Need help with design, code, or implementation? Reach out to the right person b…" at bounding box center [356, 449] width 338 height 343
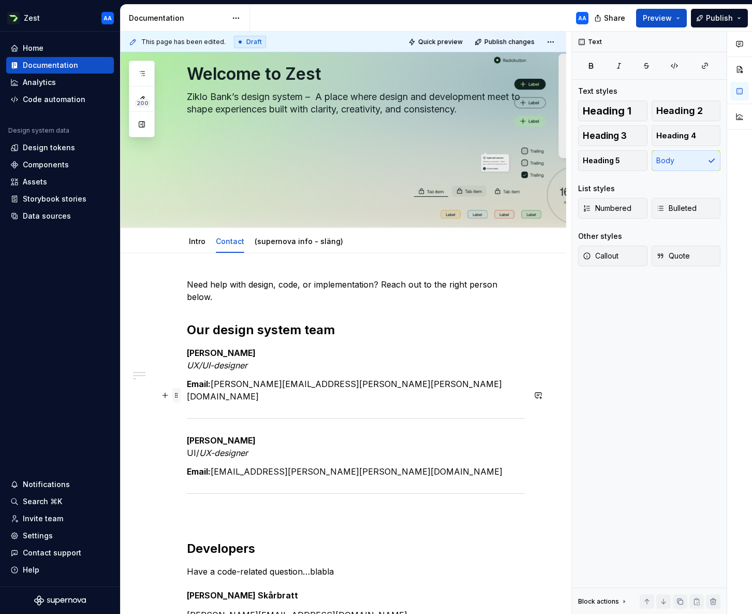
click at [177, 394] on span at bounding box center [176, 395] width 8 height 15
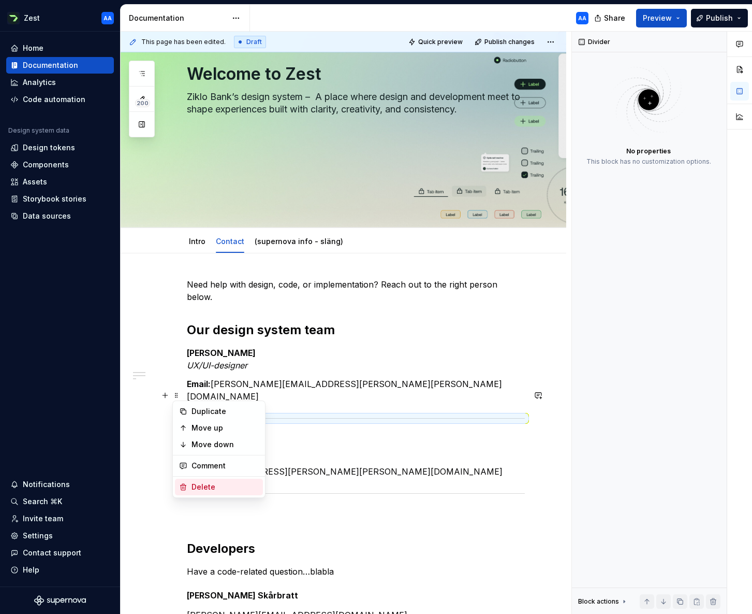
click at [211, 482] on div "Delete" at bounding box center [225, 487] width 67 height 10
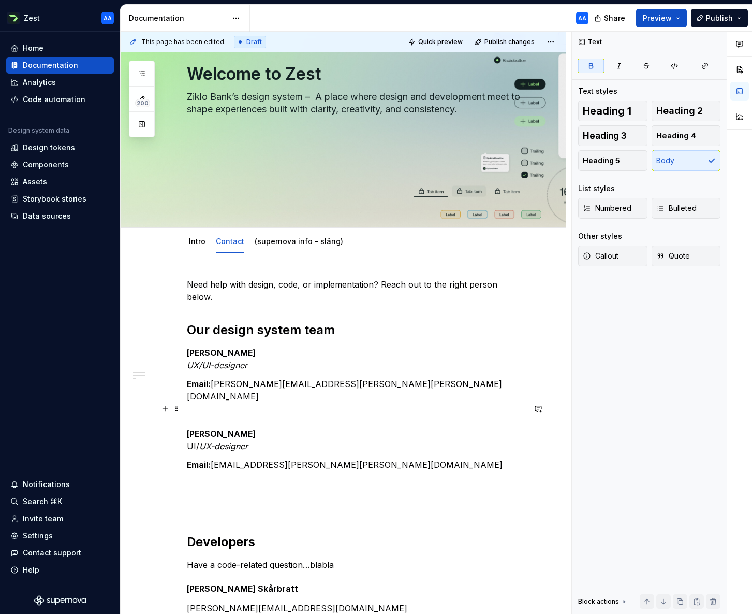
click at [187, 428] on strong "[PERSON_NAME]" at bounding box center [221, 433] width 69 height 10
click at [176, 408] on span at bounding box center [176, 408] width 8 height 15
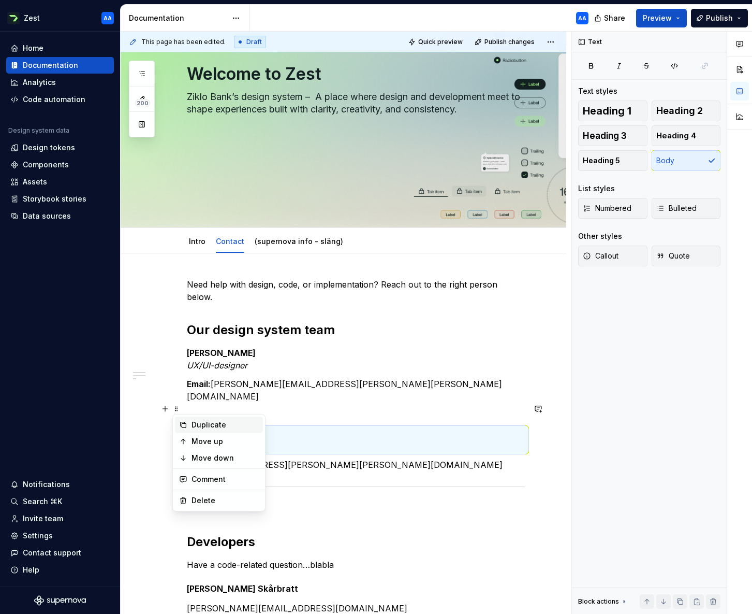
click at [200, 424] on div "Duplicate" at bounding box center [225, 424] width 67 height 10
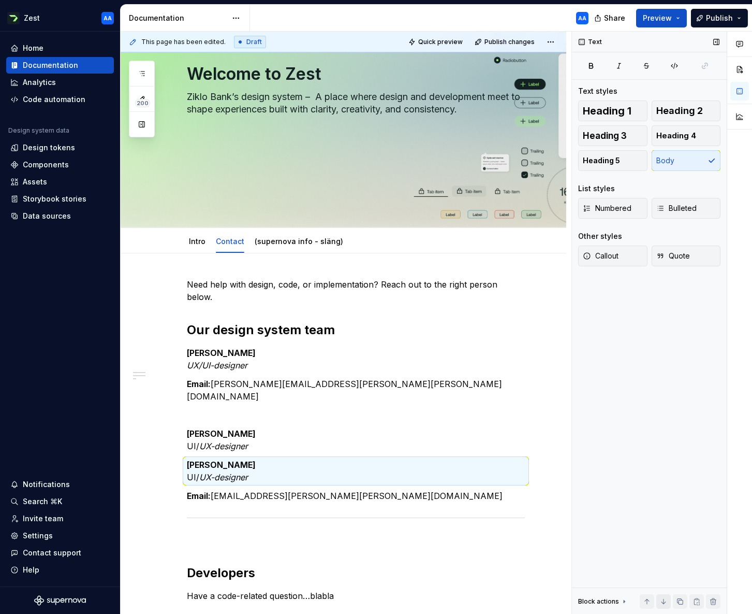
click at [662, 601] on button "button" at bounding box center [664, 601] width 15 height 15
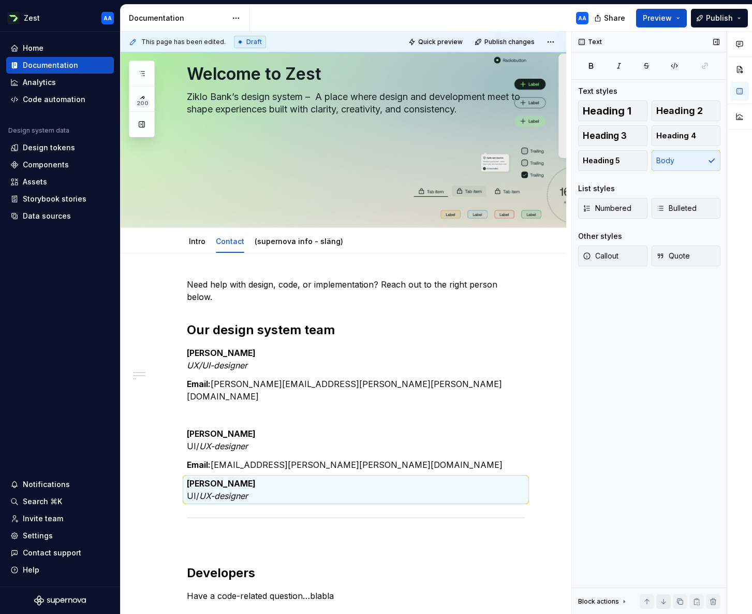
click at [662, 601] on button "button" at bounding box center [664, 601] width 15 height 15
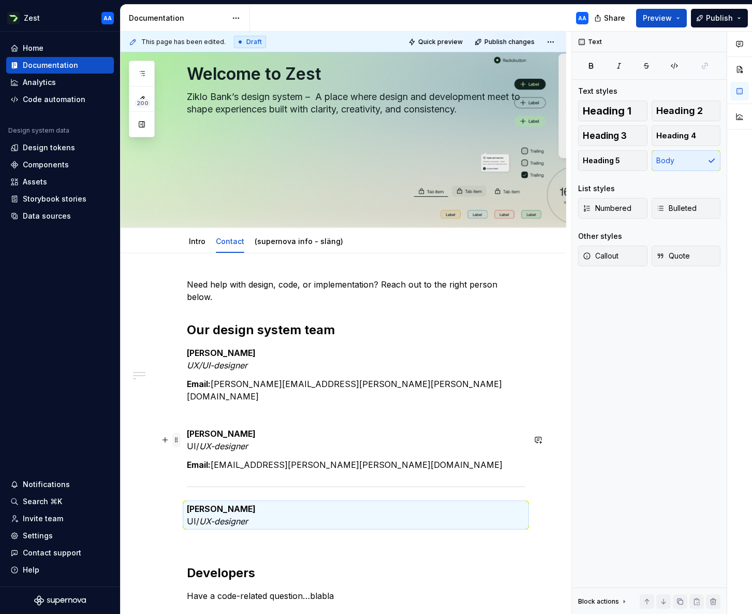
click at [178, 439] on span at bounding box center [176, 439] width 8 height 15
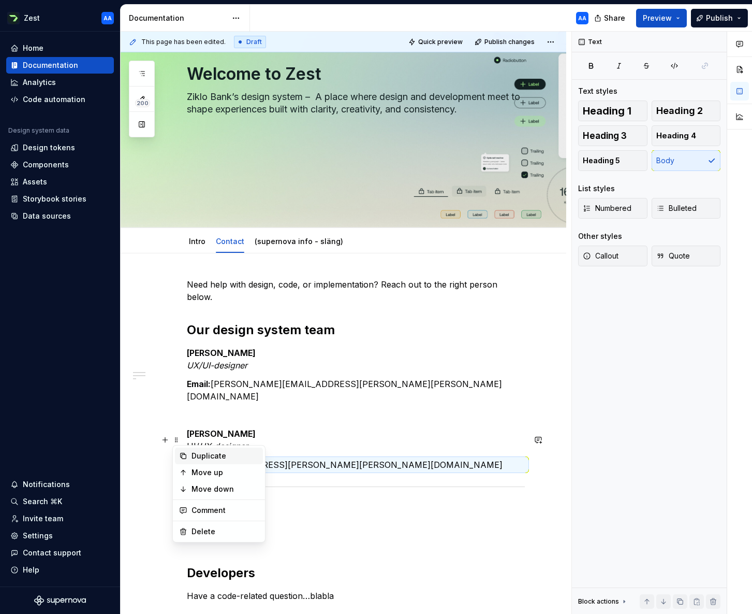
click at [200, 454] on div "Duplicate" at bounding box center [225, 456] width 67 height 10
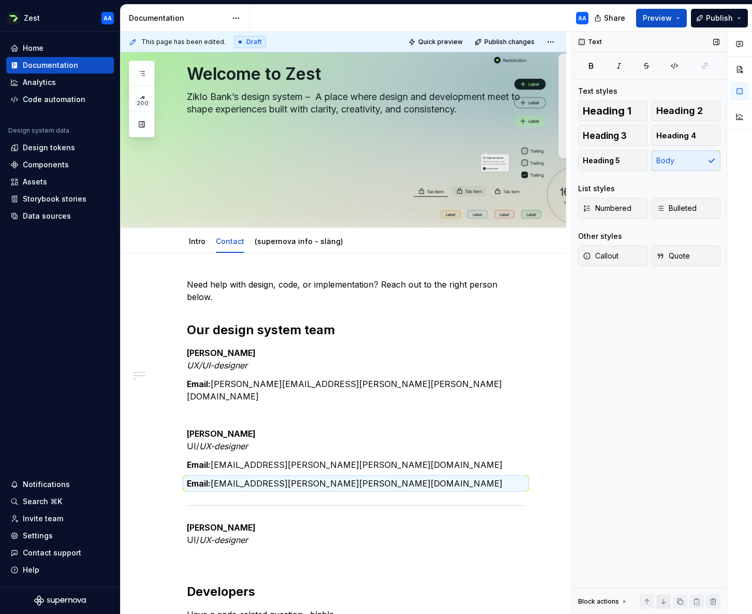
click at [661, 600] on button "button" at bounding box center [664, 601] width 15 height 15
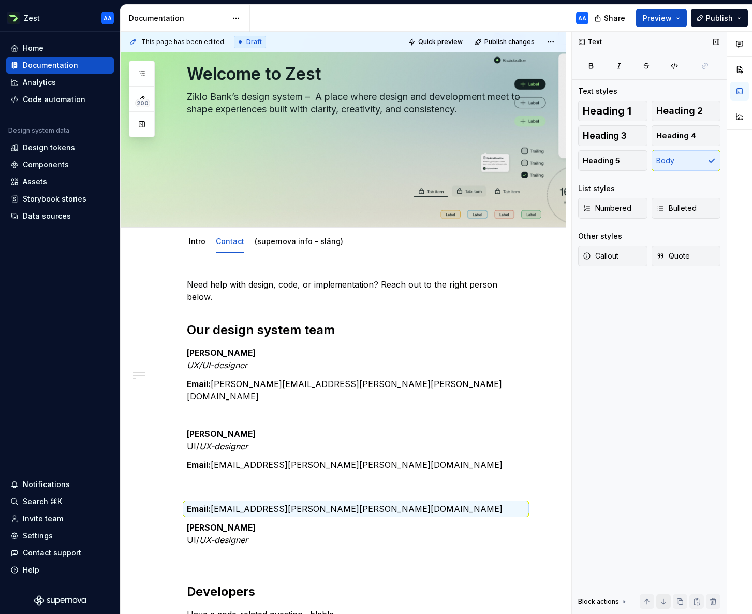
click at [661, 600] on button "button" at bounding box center [664, 601] width 15 height 15
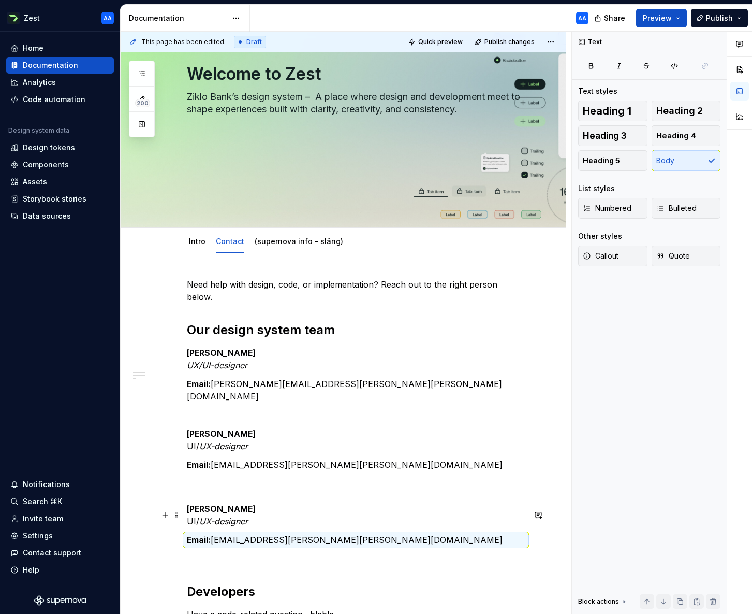
click at [250, 533] on p "Email: [EMAIL_ADDRESS][PERSON_NAME][PERSON_NAME][DOMAIN_NAME]" at bounding box center [356, 539] width 338 height 12
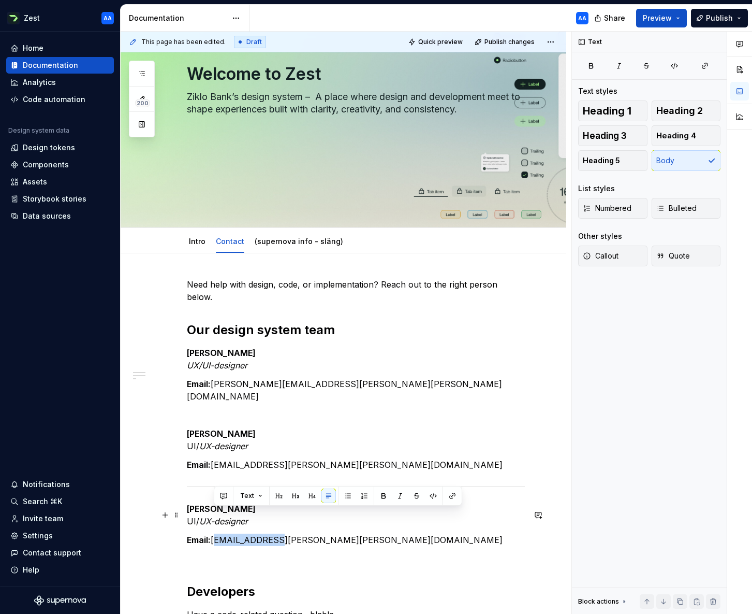
drag, startPoint x: 269, startPoint y: 515, endPoint x: 215, endPoint y: 516, distance: 54.4
click at [215, 533] on p "Email: [EMAIL_ADDRESS][PERSON_NAME][PERSON_NAME][DOMAIN_NAME]" at bounding box center [356, 539] width 338 height 12
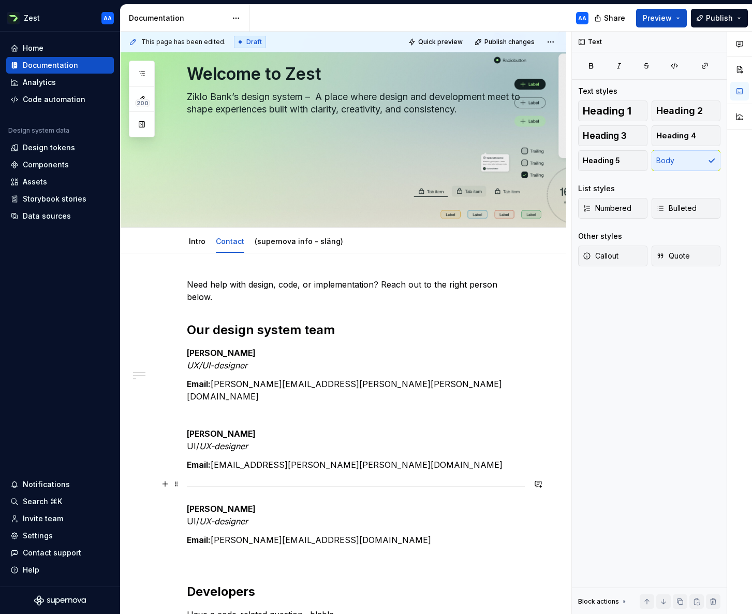
scroll to position [106, 0]
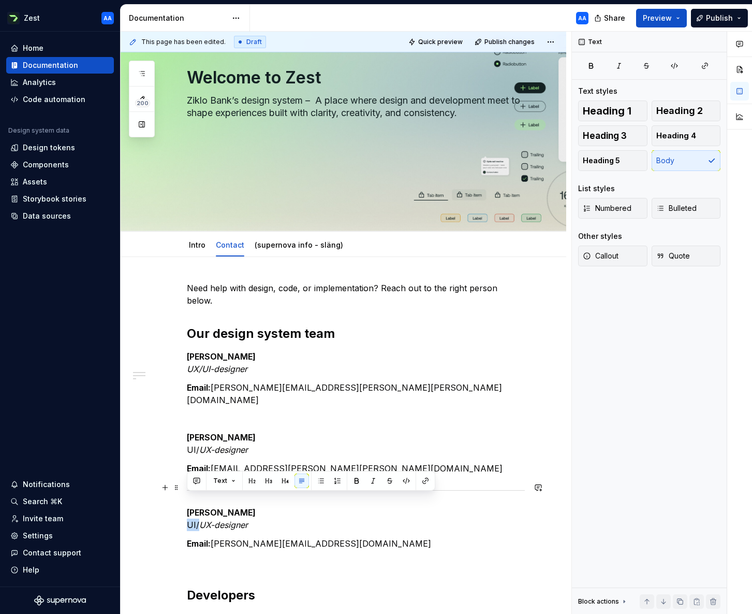
drag, startPoint x: 201, startPoint y: 498, endPoint x: 186, endPoint y: 498, distance: 15.0
click at [186, 498] on div "Need help with design, code, or implementation? Reach out to the right person b…" at bounding box center [344, 560] width 446 height 607
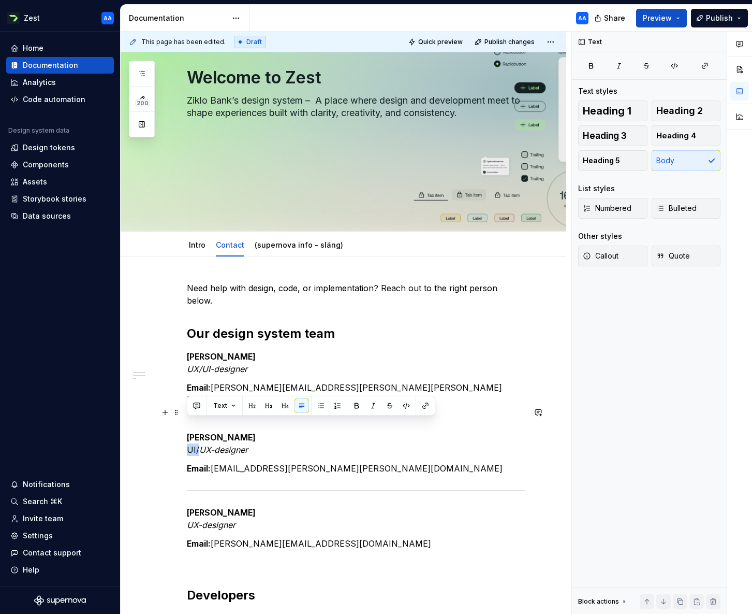
drag, startPoint x: 199, startPoint y: 425, endPoint x: 189, endPoint y: 425, distance: 10.4
click at [189, 431] on p "[PERSON_NAME]/ UX-designer" at bounding box center [356, 443] width 338 height 25
click at [368, 404] on button "button" at bounding box center [373, 405] width 15 height 15
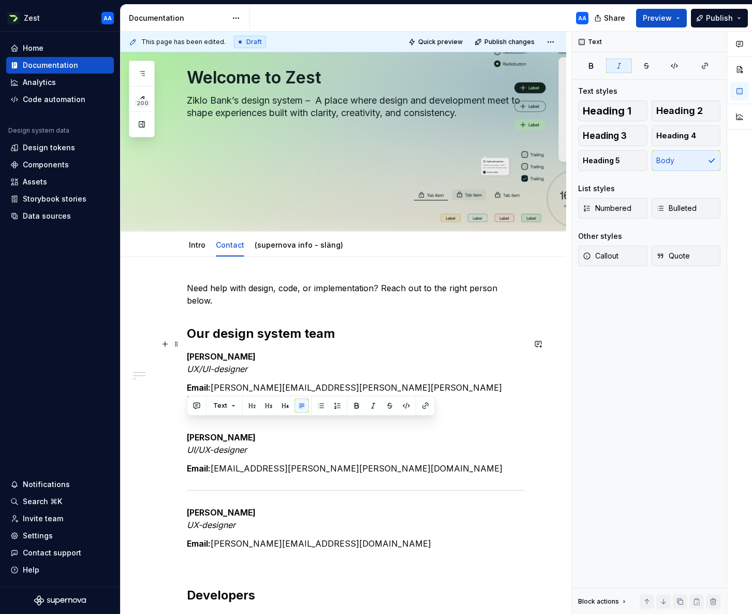
click at [289, 356] on p "[PERSON_NAME] UX/UI-designer" at bounding box center [356, 362] width 338 height 25
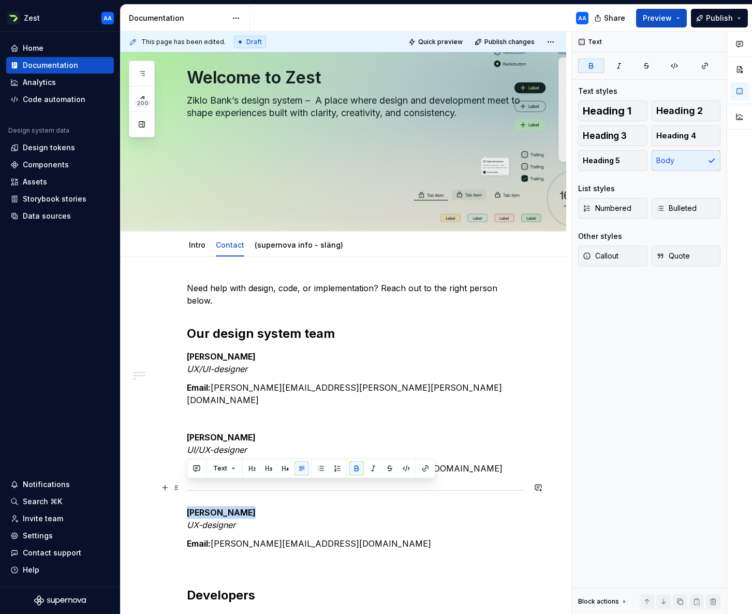
drag, startPoint x: 250, startPoint y: 489, endPoint x: 184, endPoint y: 486, distance: 65.3
click at [184, 486] on div "Need help with design, code, or implementation? Reach out to the right person b…" at bounding box center [344, 560] width 446 height 607
click at [177, 321] on span at bounding box center [176, 321] width 8 height 15
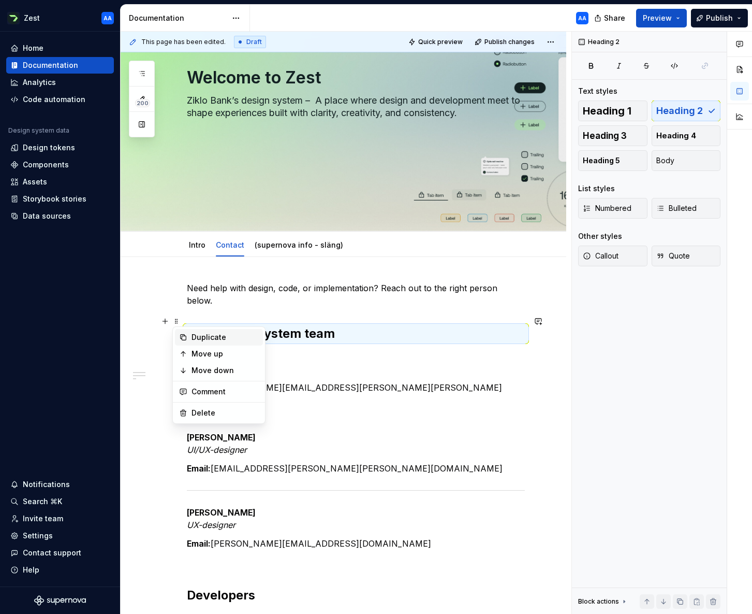
click at [199, 337] on div "Duplicate" at bounding box center [225, 337] width 67 height 10
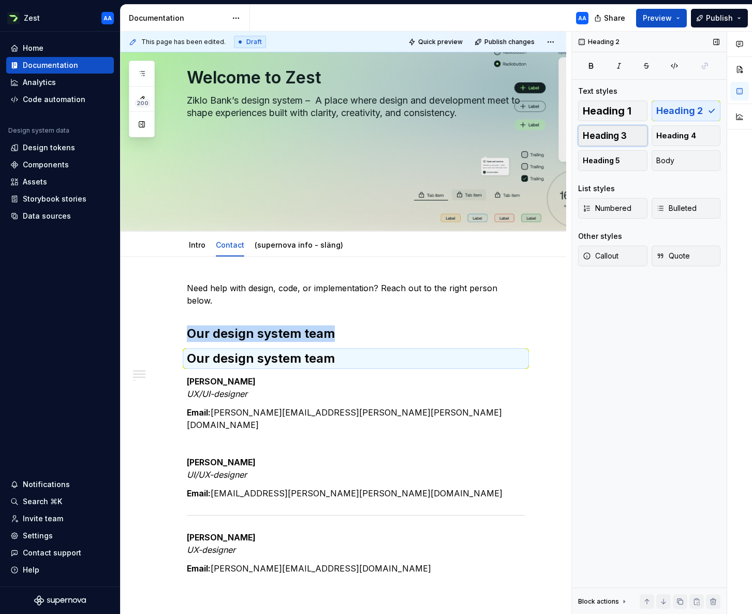
click at [632, 136] on button "Heading 3" at bounding box center [612, 135] width 69 height 21
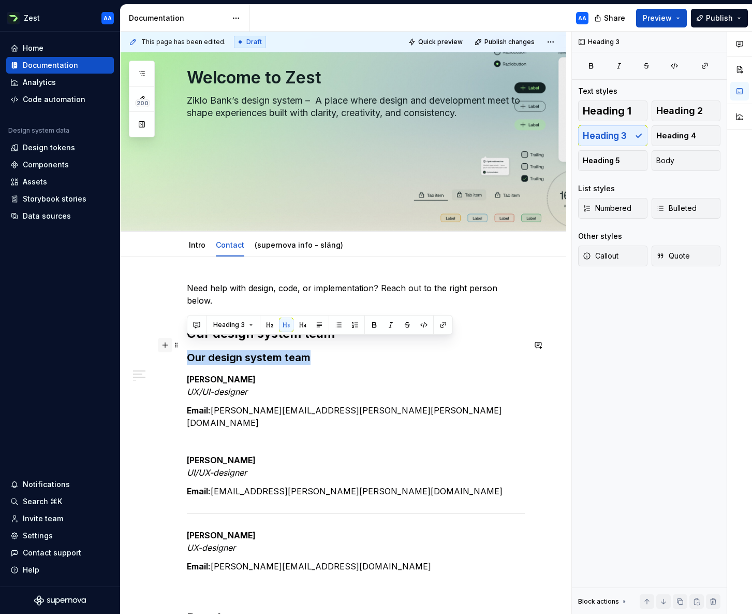
drag, startPoint x: 317, startPoint y: 345, endPoint x: 161, endPoint y: 339, distance: 157.1
click at [187, 339] on div "Need help with design, code, or implementation? Reach out to the right person b…" at bounding box center [356, 492] width 338 height 421
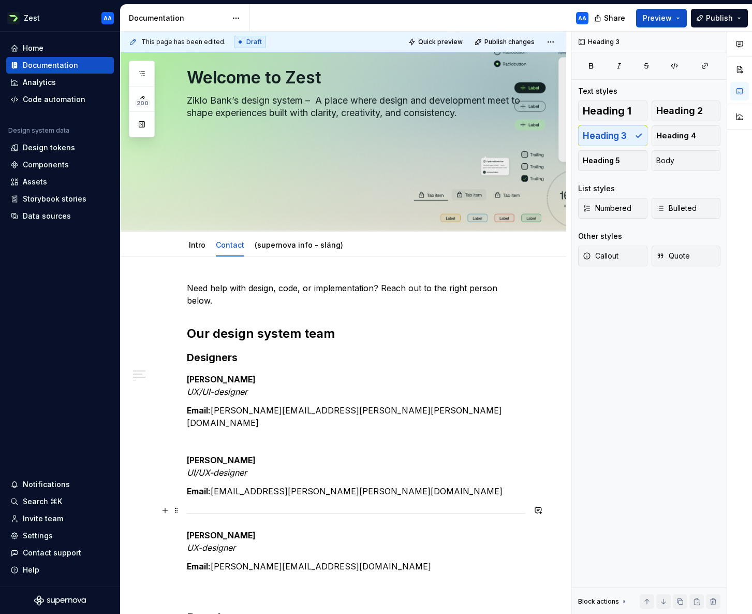
click at [460, 529] on p "[PERSON_NAME] UX-designer" at bounding box center [356, 541] width 338 height 25
click at [179, 320] on span at bounding box center [176, 321] width 8 height 15
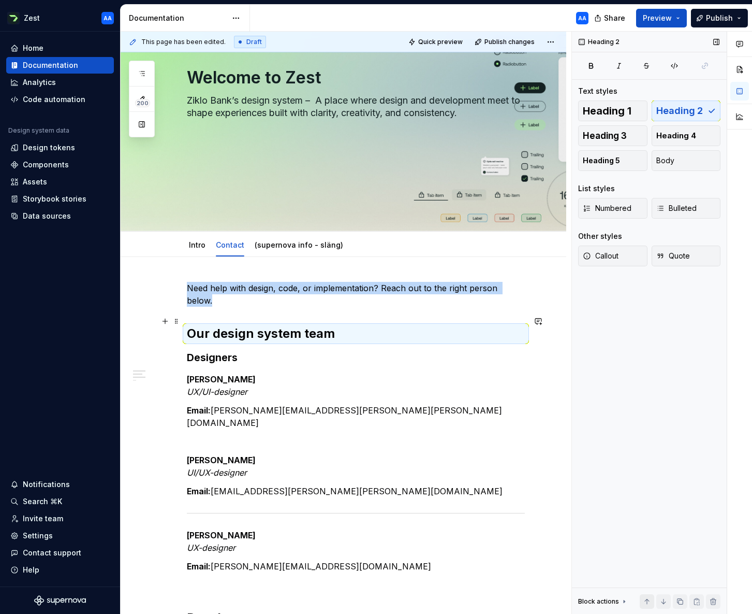
click at [648, 600] on button "button" at bounding box center [647, 601] width 15 height 15
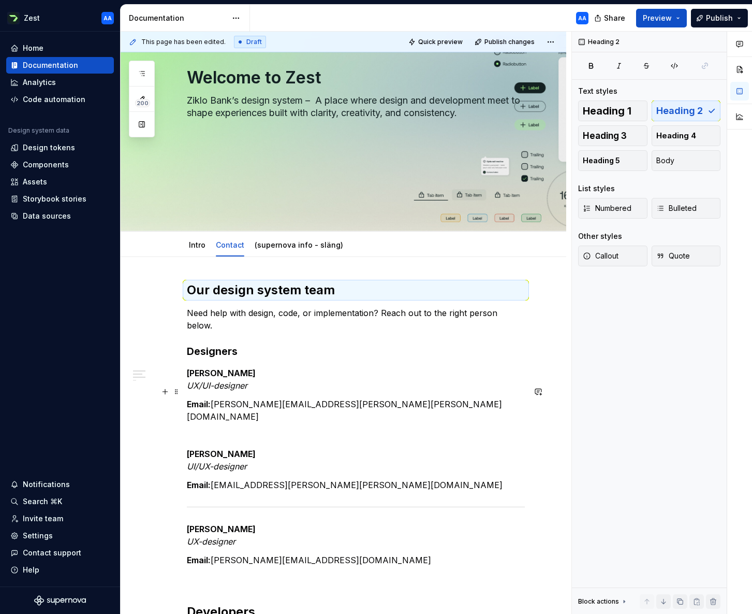
click at [350, 398] on p "Email: [PERSON_NAME][EMAIL_ADDRESS][PERSON_NAME][PERSON_NAME][DOMAIN_NAME]" at bounding box center [356, 410] width 338 height 25
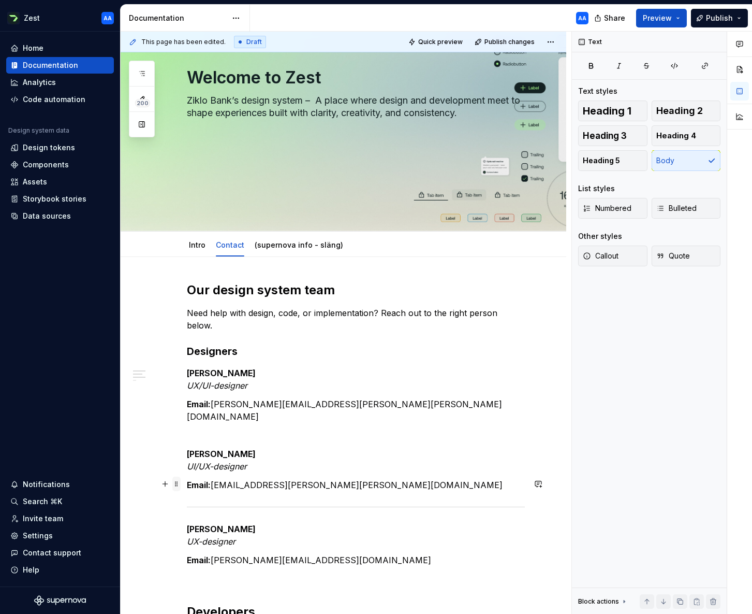
click at [179, 483] on span at bounding box center [176, 483] width 8 height 15
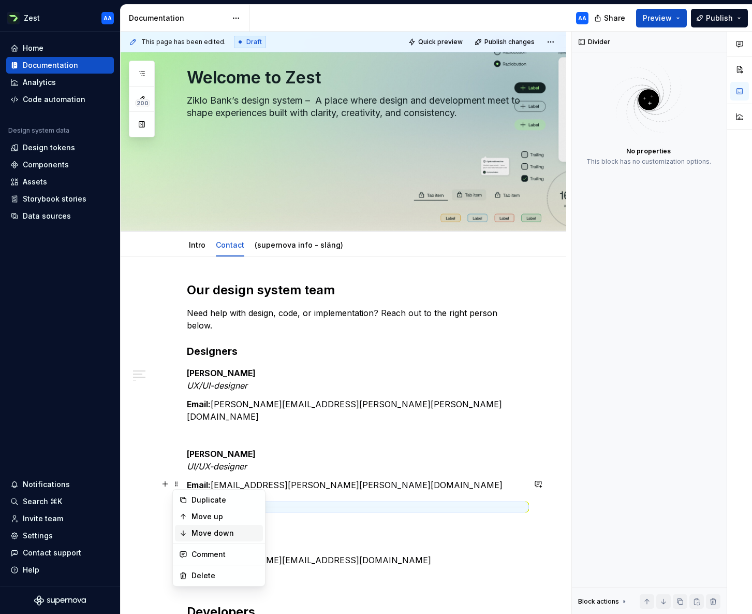
click at [200, 529] on div "Move down" at bounding box center [225, 533] width 67 height 10
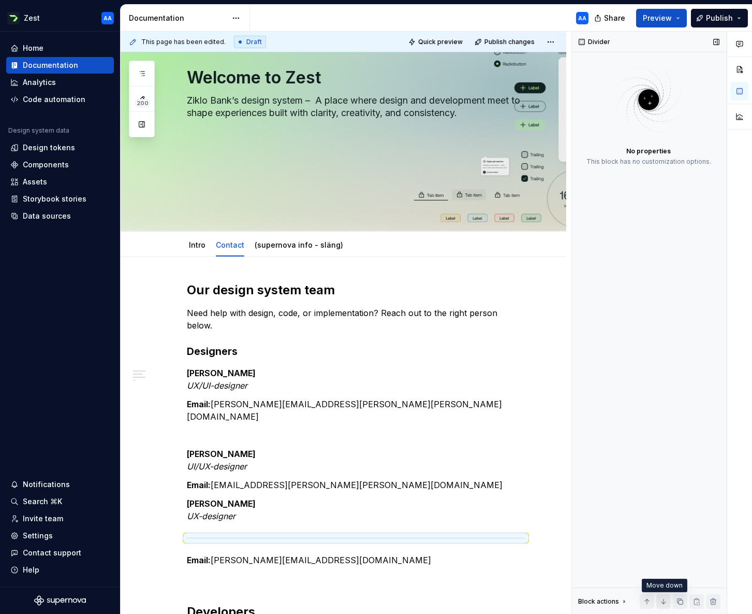
click at [662, 600] on button "button" at bounding box center [664, 601] width 15 height 15
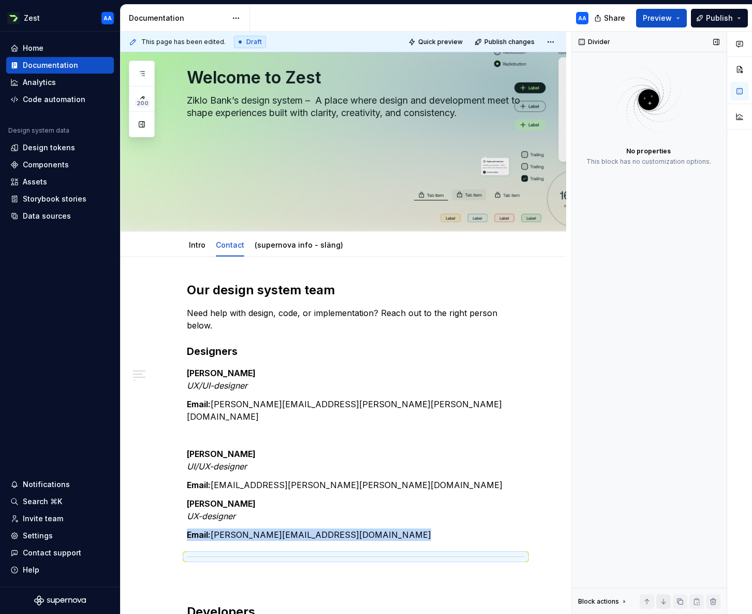
click at [662, 600] on button "button" at bounding box center [664, 601] width 15 height 15
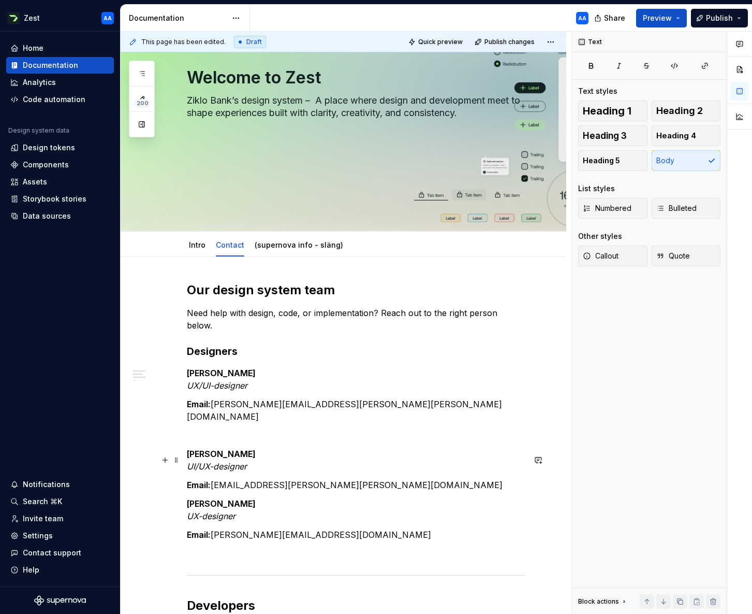
click at [337, 479] on p "Email: [EMAIL_ADDRESS][PERSON_NAME][PERSON_NAME][DOMAIN_NAME]" at bounding box center [356, 485] width 338 height 12
click at [228, 528] on p "Email: [PERSON_NAME][EMAIL_ADDRESS][DOMAIN_NAME]" at bounding box center [356, 534] width 338 height 12
click at [177, 510] on span at bounding box center [176, 509] width 8 height 15
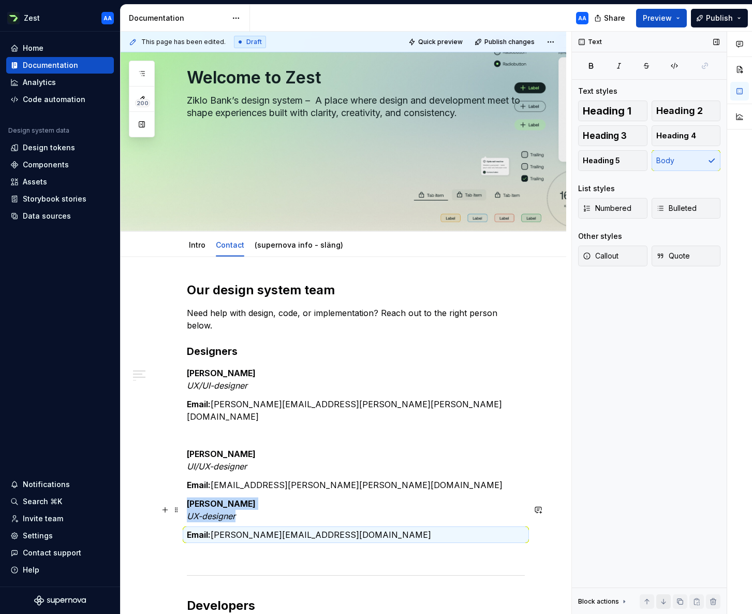
click at [661, 598] on button "button" at bounding box center [664, 601] width 15 height 15
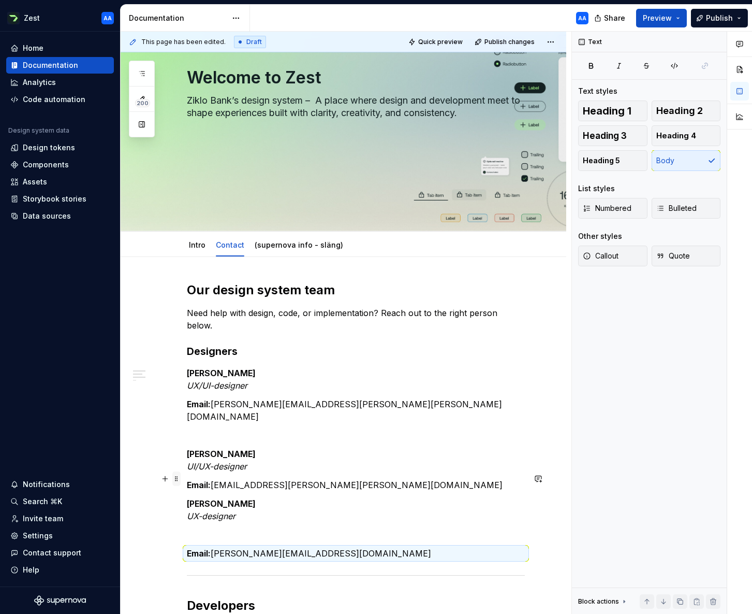
click at [177, 478] on span at bounding box center [176, 478] width 8 height 15
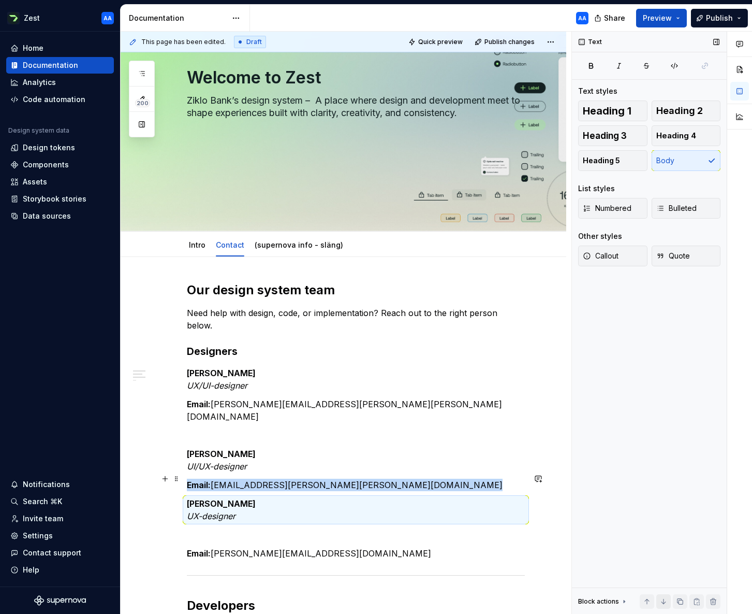
click at [666, 599] on button "button" at bounding box center [664, 601] width 15 height 15
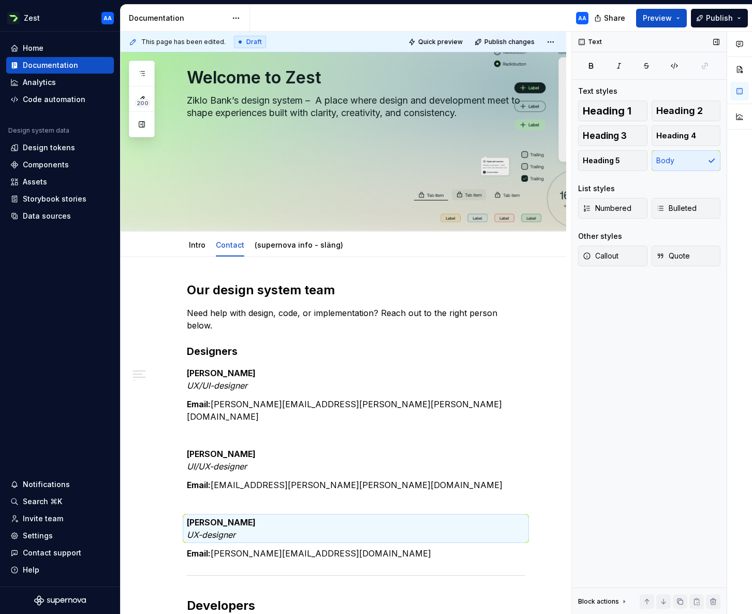
click at [610, 519] on div "Text Text styles Heading 1 Heading 2 Heading 3 Heading 4 Heading 5 Body List st…" at bounding box center [649, 323] width 155 height 583
click at [567, 443] on div "Our design system team Need help with design, code, or implementation? Reach ou…" at bounding box center [344, 566] width 446 height 618
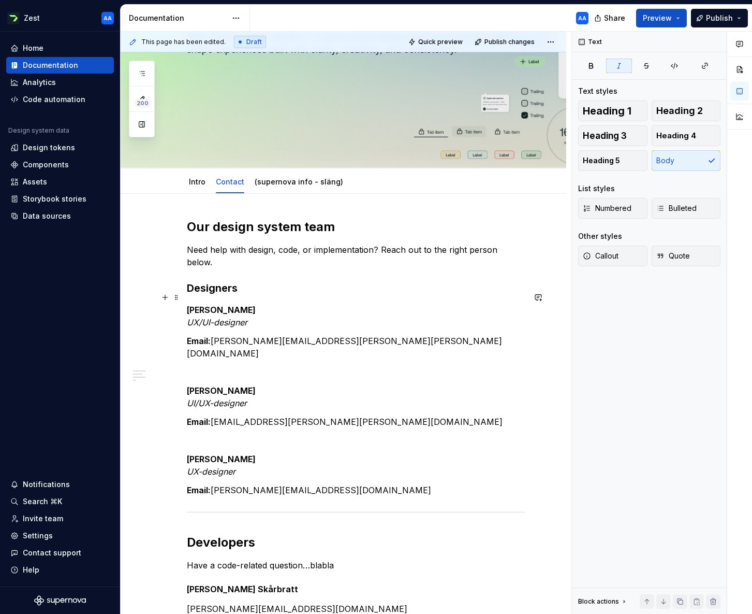
scroll to position [176, 0]
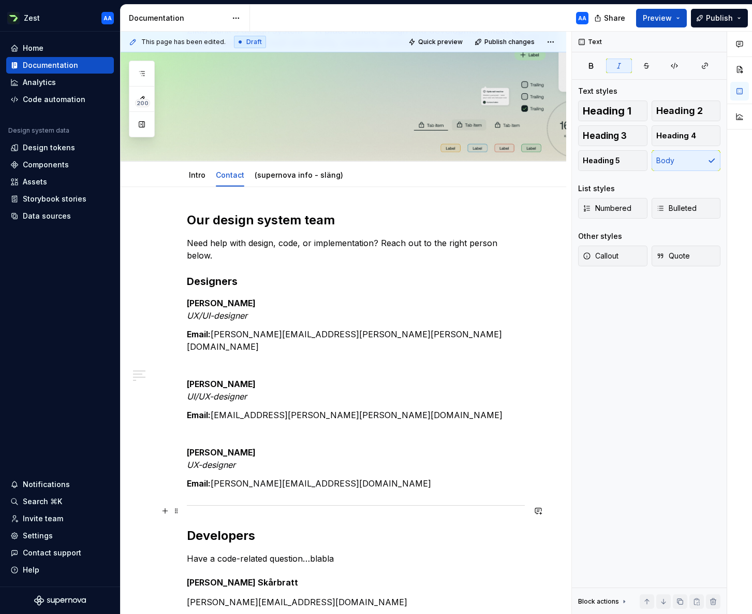
click at [238, 527] on h2 "Developers" at bounding box center [356, 535] width 338 height 17
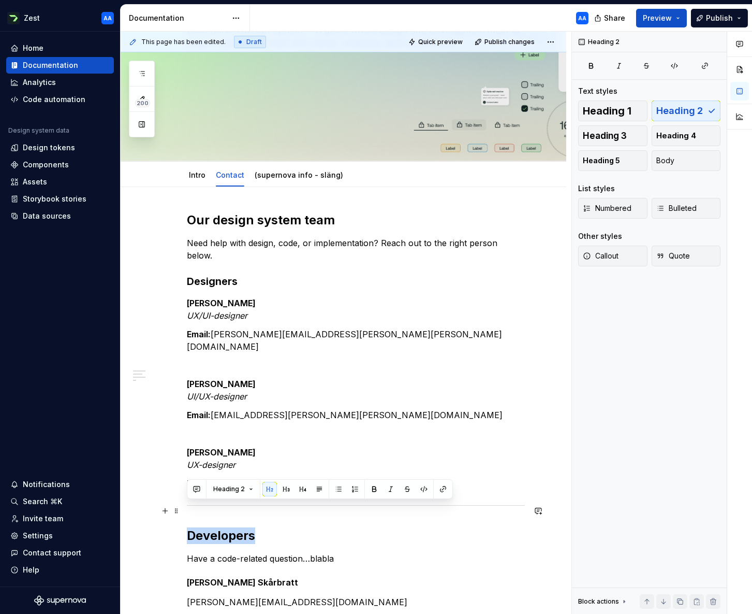
click at [238, 527] on h2 "Developers" at bounding box center [356, 535] width 338 height 17
click at [251, 487] on button "Heading 2" at bounding box center [233, 489] width 49 height 15
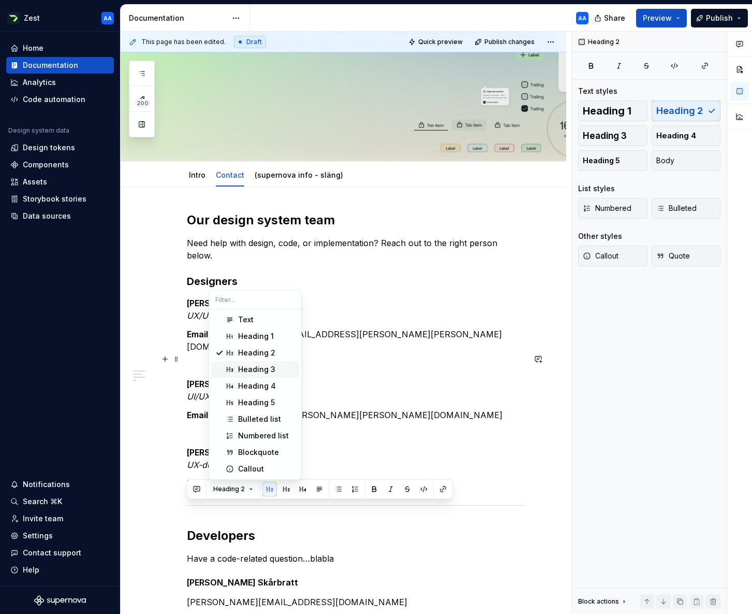
click at [260, 369] on div "Heading 3" at bounding box center [256, 369] width 37 height 10
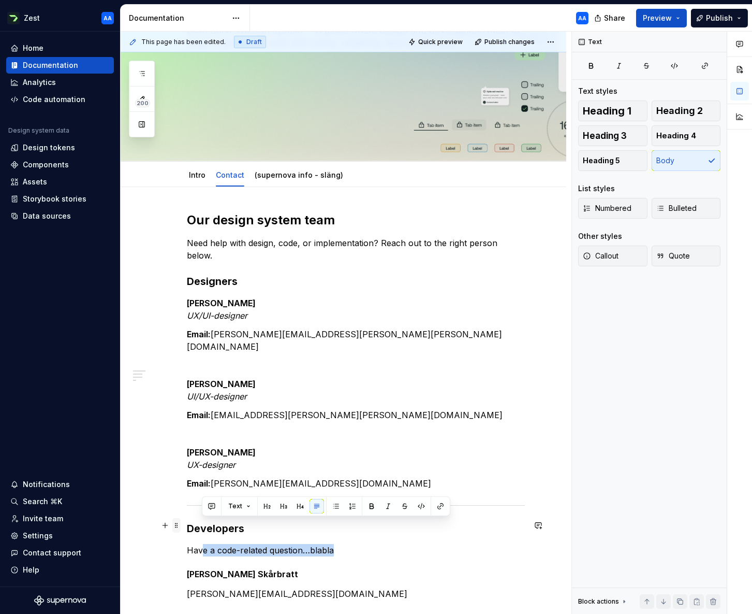
drag, startPoint x: 315, startPoint y: 527, endPoint x: 180, endPoint y: 522, distance: 134.7
click at [187, 522] on div "Our design system team Need help with design, code, or implementation? Reach ou…" at bounding box center [356, 412] width 338 height 400
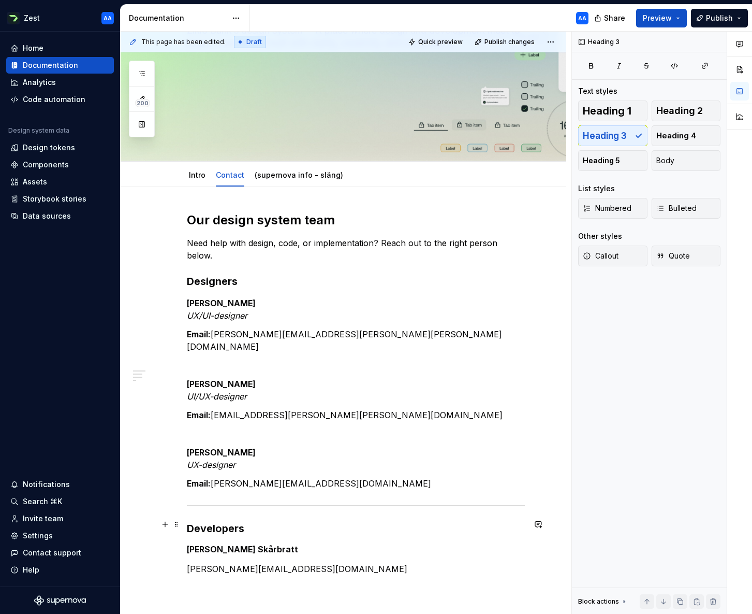
click at [264, 544] on h5 "[PERSON_NAME] Skårbratt" at bounding box center [356, 549] width 338 height 10
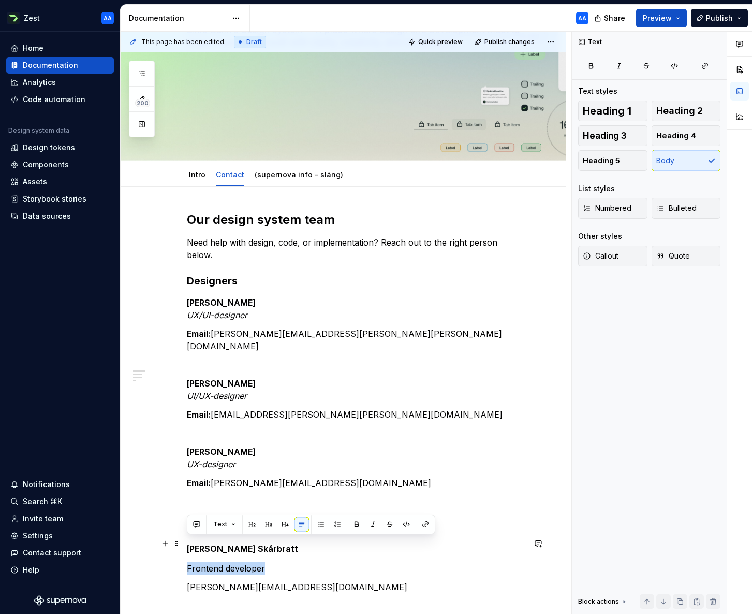
drag, startPoint x: 262, startPoint y: 545, endPoint x: 186, endPoint y: 541, distance: 75.7
click at [186, 541] on div "Our design system team Need help with design, code, or implementation? Reach ou…" at bounding box center [344, 487] width 446 height 603
click at [373, 523] on button "button" at bounding box center [373, 524] width 15 height 15
click at [317, 562] on p "Frontend developer" at bounding box center [356, 568] width 338 height 12
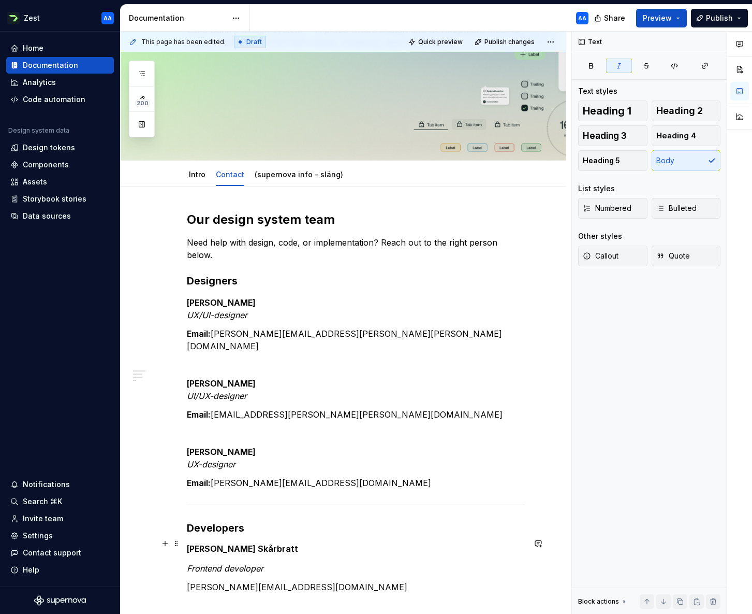
click at [189, 563] on em "Frontend developer" at bounding box center [225, 568] width 77 height 10
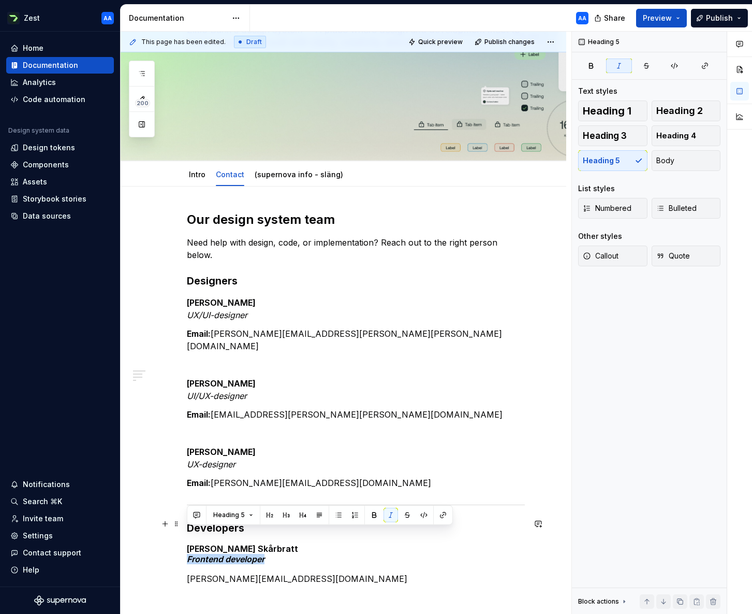
drag, startPoint x: 267, startPoint y: 536, endPoint x: 181, endPoint y: 535, distance: 85.5
click at [181, 535] on div "Our design system team Need help with design, code, or implementation? Reach ou…" at bounding box center [344, 483] width 446 height 595
click at [374, 515] on button "button" at bounding box center [374, 515] width 15 height 15
click at [249, 514] on button "Heading 5" at bounding box center [233, 515] width 49 height 15
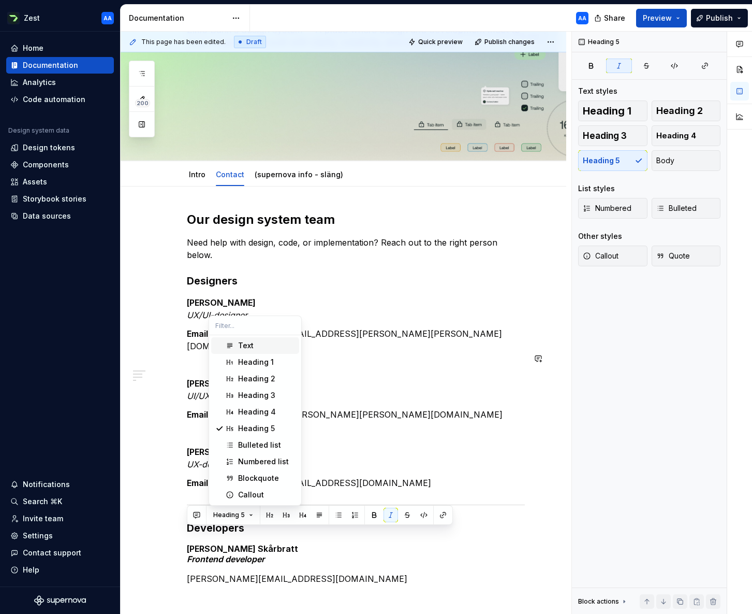
click at [255, 349] on div "Text" at bounding box center [266, 345] width 57 height 10
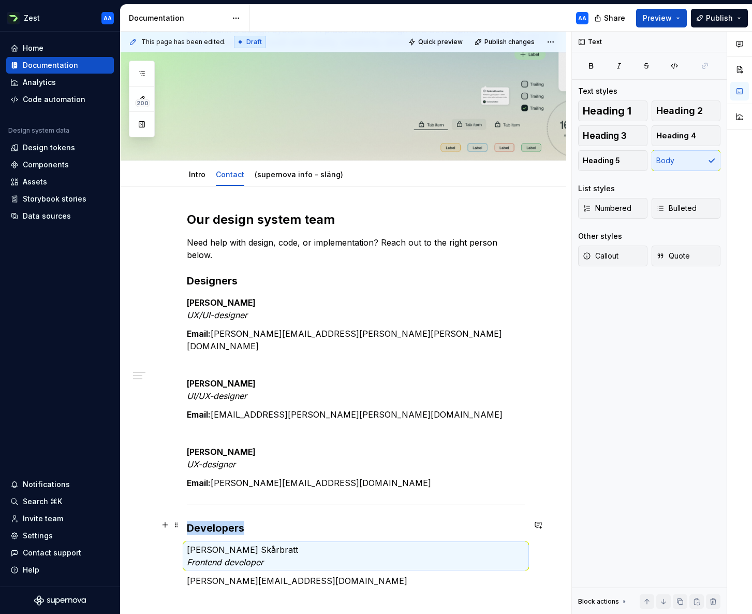
click at [251, 543] on p "[PERSON_NAME] Skårbratt Frontend developer" at bounding box center [356, 555] width 338 height 25
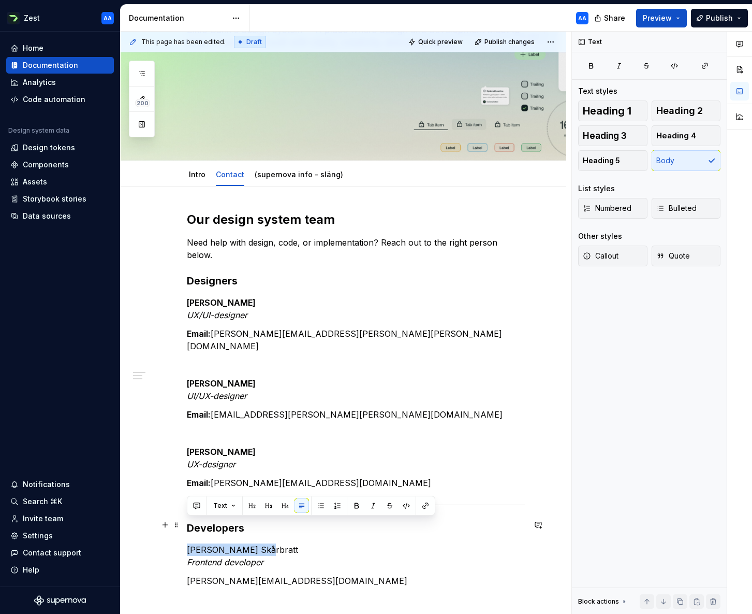
drag, startPoint x: 262, startPoint y: 525, endPoint x: 184, endPoint y: 525, distance: 77.2
click at [184, 525] on div "Our design system team Need help with design, code, or implementation? Reach ou…" at bounding box center [344, 484] width 446 height 597
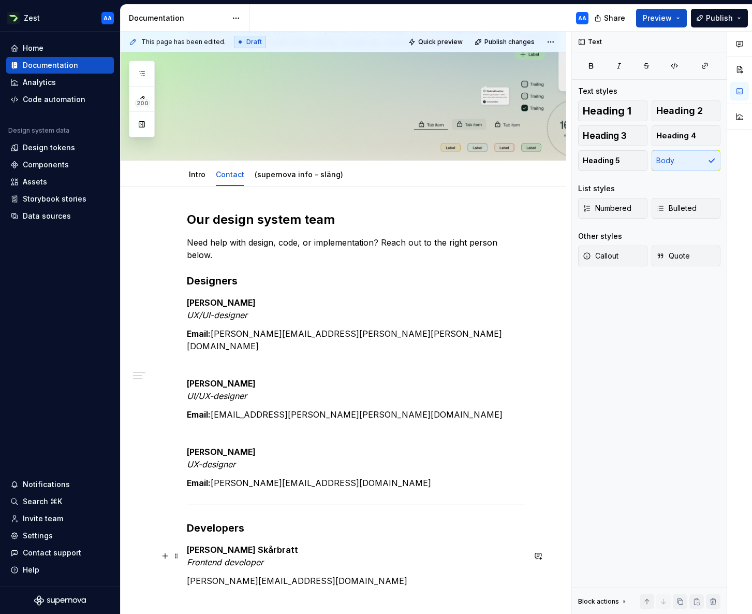
click at [472, 574] on p "[PERSON_NAME][EMAIL_ADDRESS][DOMAIN_NAME]" at bounding box center [356, 580] width 338 height 12
click at [187, 574] on p "[PERSON_NAME][EMAIL_ADDRESS][DOMAIN_NAME]" at bounding box center [356, 580] width 338 height 12
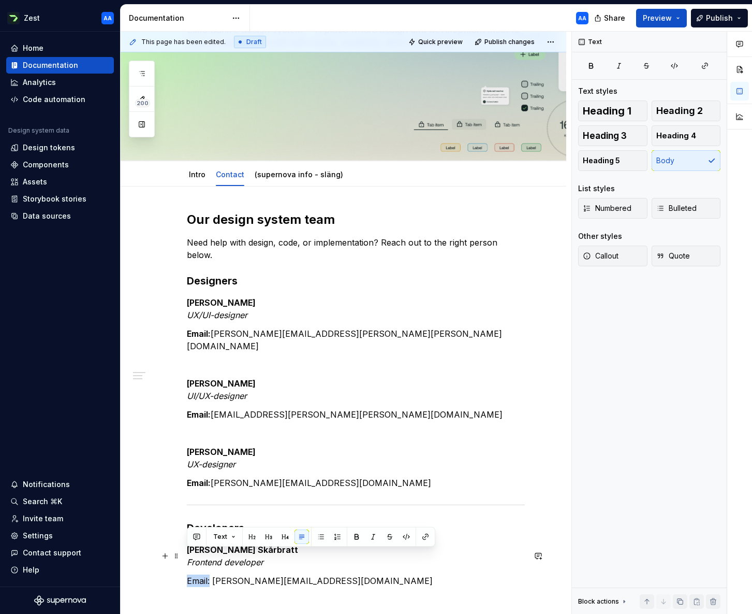
drag, startPoint x: 210, startPoint y: 556, endPoint x: 185, endPoint y: 556, distance: 24.3
click at [185, 556] on div "Our design system team Need help with design, code, or implementation? Reach ou…" at bounding box center [344, 484] width 446 height 597
click at [515, 543] on p "[PERSON_NAME] Skårbratt Frontend developer" at bounding box center [356, 555] width 338 height 25
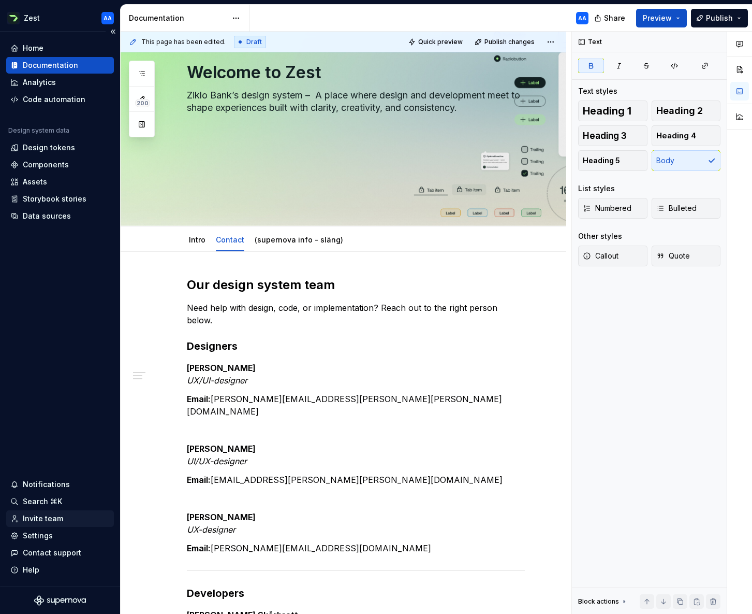
scroll to position [110, 0]
click at [201, 306] on p "Need help with design, code, or implementation? Reach out to the right person b…" at bounding box center [356, 314] width 338 height 25
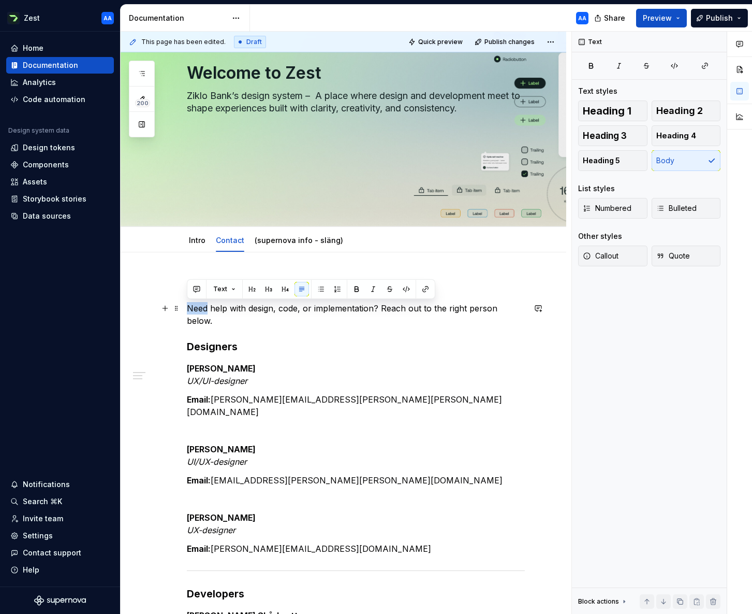
click at [191, 309] on p "Need help with design, code, or implementation? Reach out to the right person b…" at bounding box center [356, 314] width 338 height 25
drag, startPoint x: 194, startPoint y: 308, endPoint x: 185, endPoint y: 308, distance: 8.3
click at [185, 308] on div "Our design system team Need help with design, code, or implementation? Reach ou…" at bounding box center [344, 550] width 446 height 597
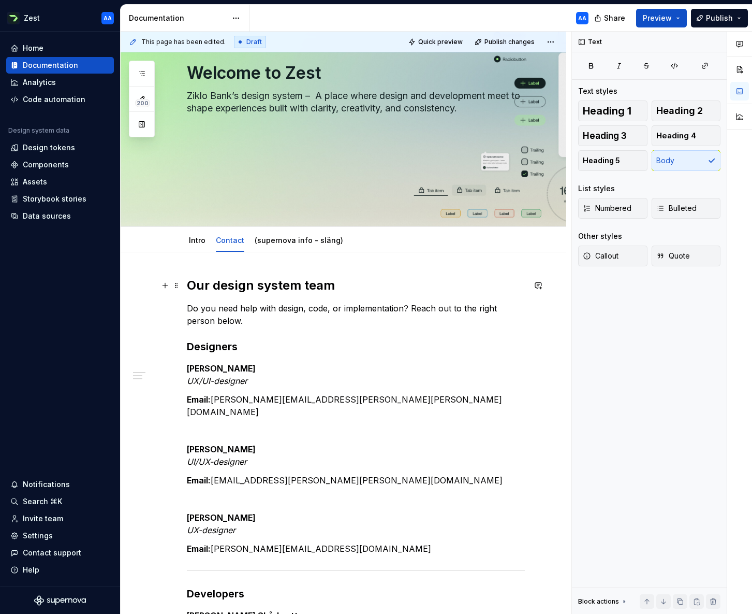
scroll to position [112, 0]
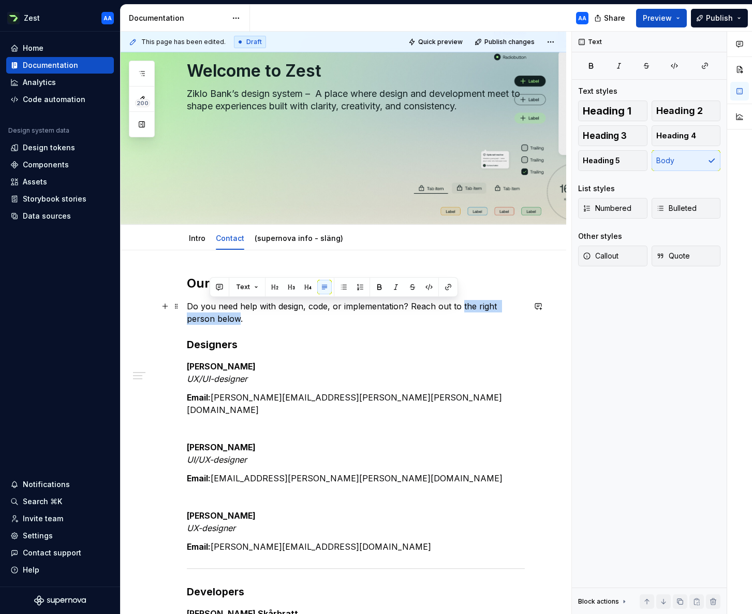
drag, startPoint x: 461, startPoint y: 306, endPoint x: 210, endPoint y: 317, distance: 251.9
click at [210, 317] on p "Do you need help with design, code, or implementation? Reach out to the right p…" at bounding box center [356, 312] width 338 height 25
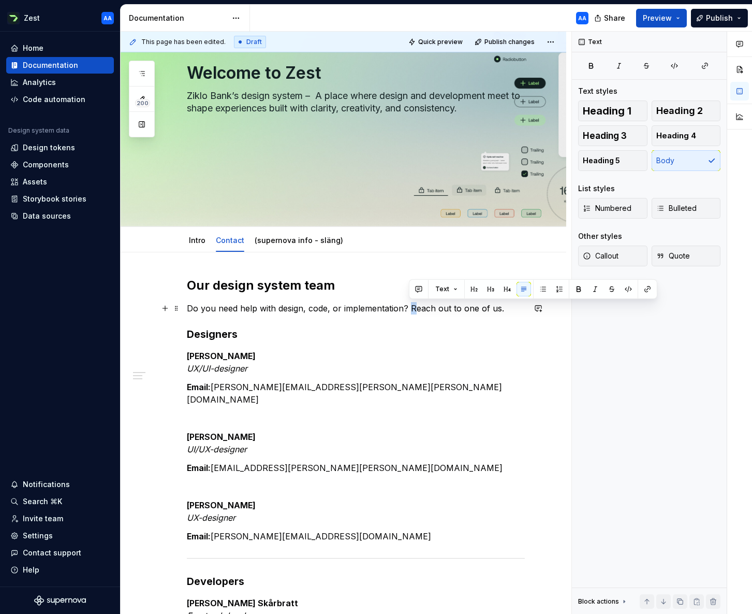
click at [409, 308] on p "Do you need help with design, code, or implementation? Reach out to one of us." at bounding box center [356, 308] width 338 height 12
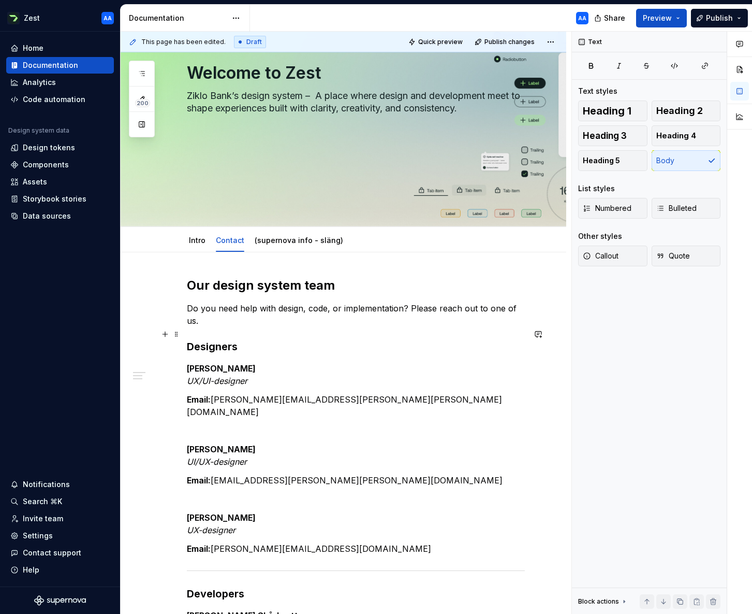
click at [476, 339] on h3 "Designers" at bounding box center [356, 346] width 338 height 15
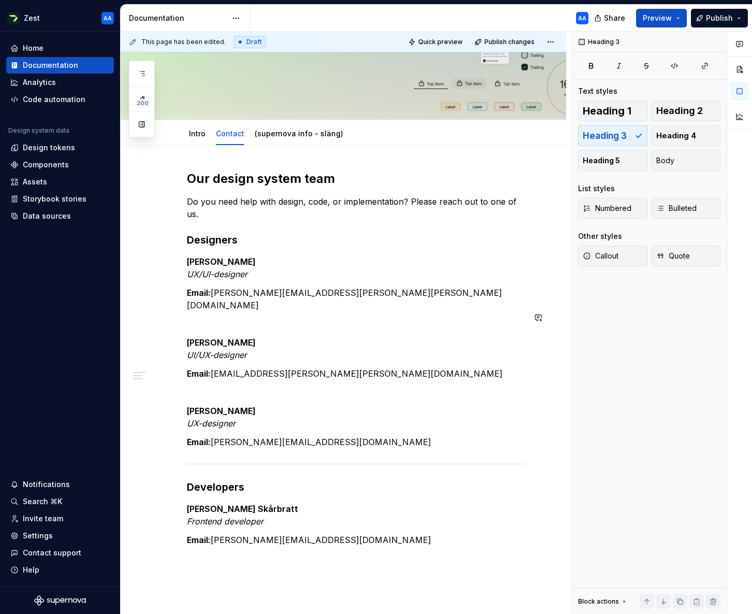
scroll to position [222, 0]
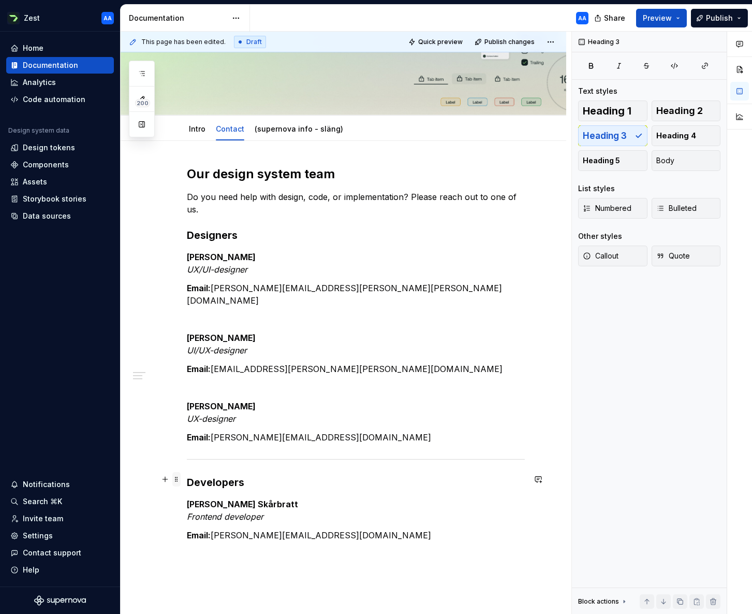
click at [179, 477] on span at bounding box center [176, 479] width 8 height 15
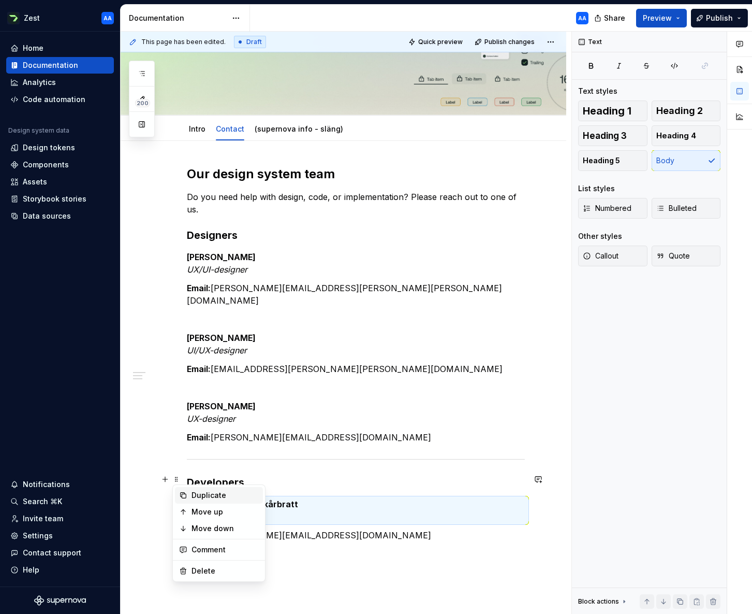
click at [198, 493] on div "Duplicate" at bounding box center [225, 495] width 67 height 10
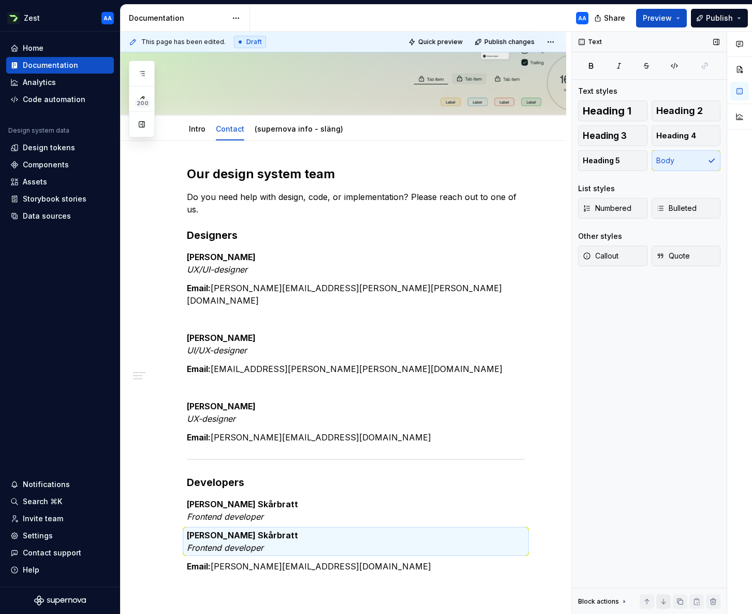
click at [662, 600] on button "button" at bounding box center [664, 601] width 15 height 15
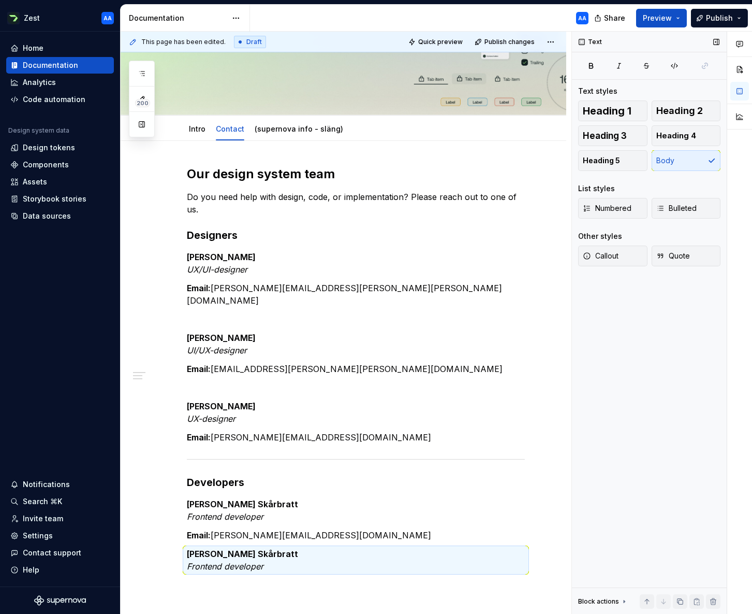
click at [662, 600] on span at bounding box center [664, 601] width 15 height 15
click at [179, 525] on span at bounding box center [176, 529] width 8 height 15
click at [419, 498] on div "Our design system team Do you need help with design, code, or implementation? P…" at bounding box center [356, 369] width 338 height 407
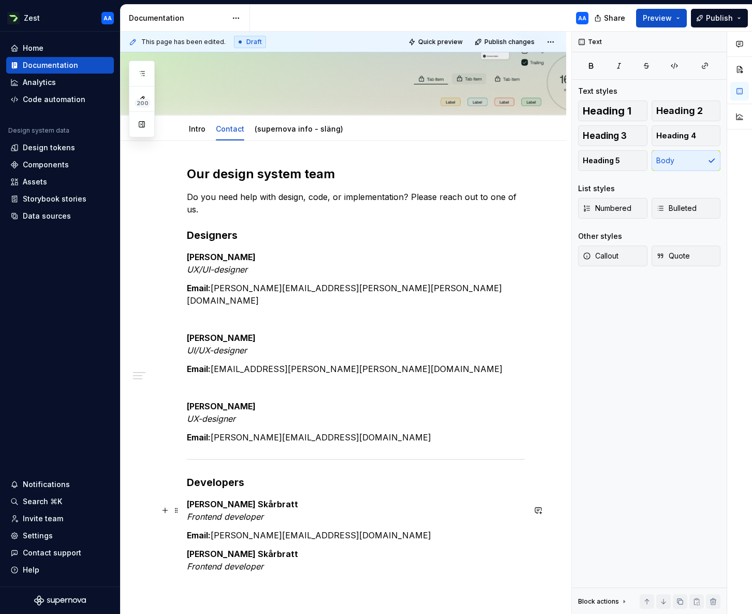
click at [375, 529] on p "Email: [PERSON_NAME][EMAIL_ADDRESS][DOMAIN_NAME]" at bounding box center [356, 535] width 338 height 12
click at [178, 509] on span at bounding box center [176, 510] width 8 height 15
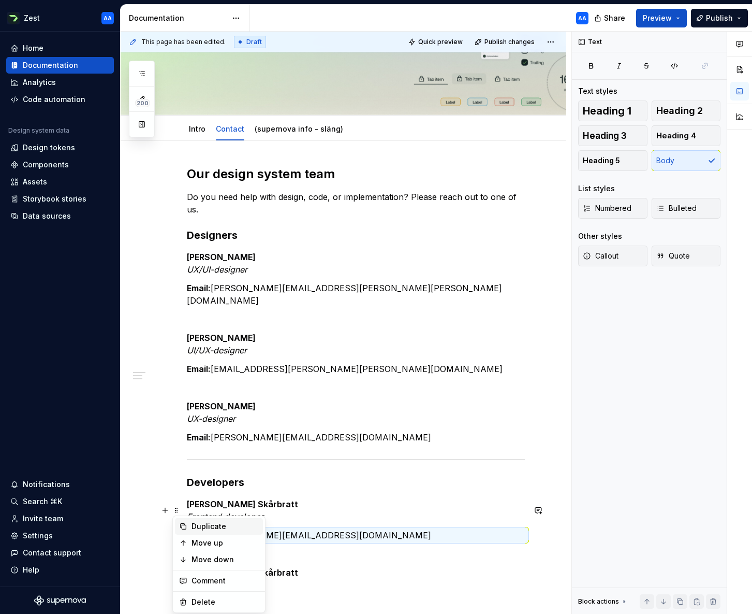
click at [203, 527] on div "Duplicate" at bounding box center [225, 526] width 67 height 10
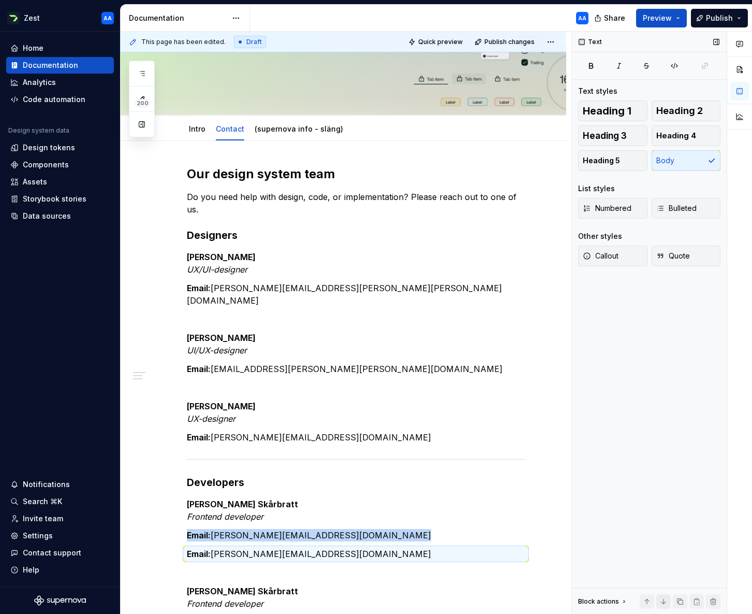
click at [662, 601] on button "button" at bounding box center [664, 601] width 15 height 15
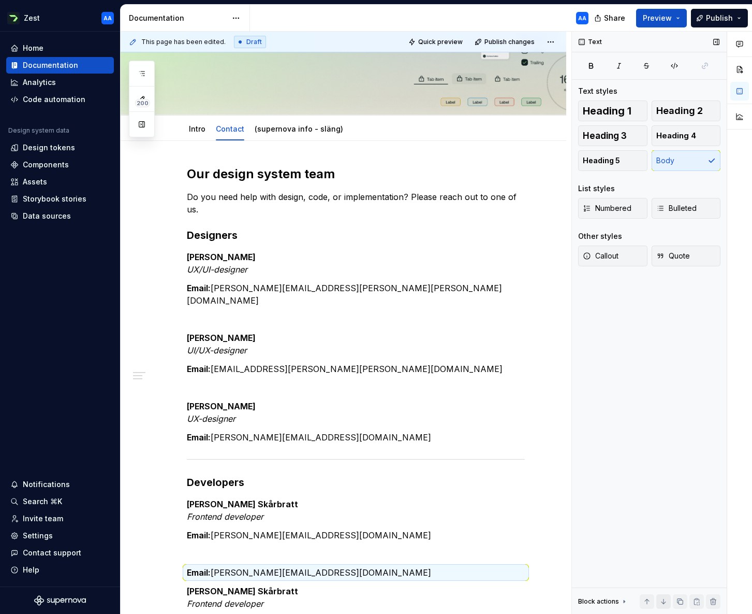
click at [662, 601] on button "button" at bounding box center [664, 601] width 15 height 15
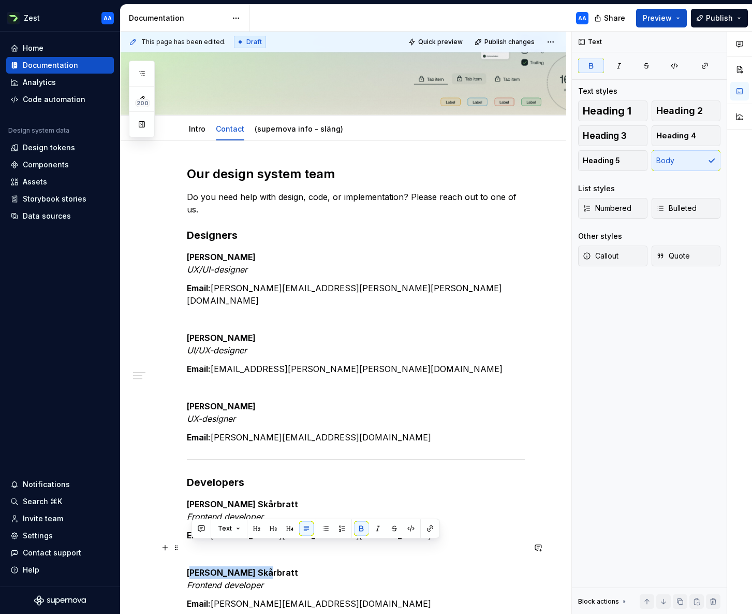
drag, startPoint x: 258, startPoint y: 547, endPoint x: 192, endPoint y: 546, distance: 65.8
click at [192, 566] on p "[PERSON_NAME] Skårbratt Frontend developer" at bounding box center [356, 578] width 338 height 25
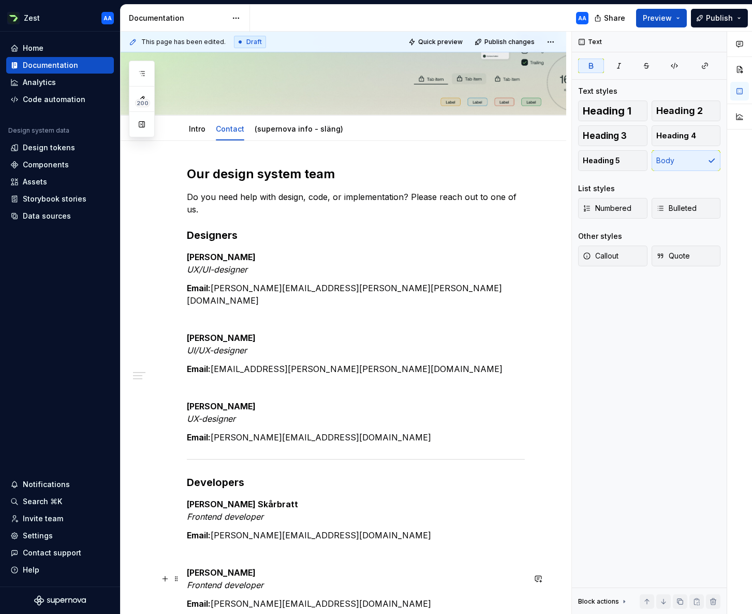
click at [269, 597] on p "Email: [PERSON_NAME][EMAIL_ADDRESS][DOMAIN_NAME]" at bounding box center [356, 603] width 338 height 12
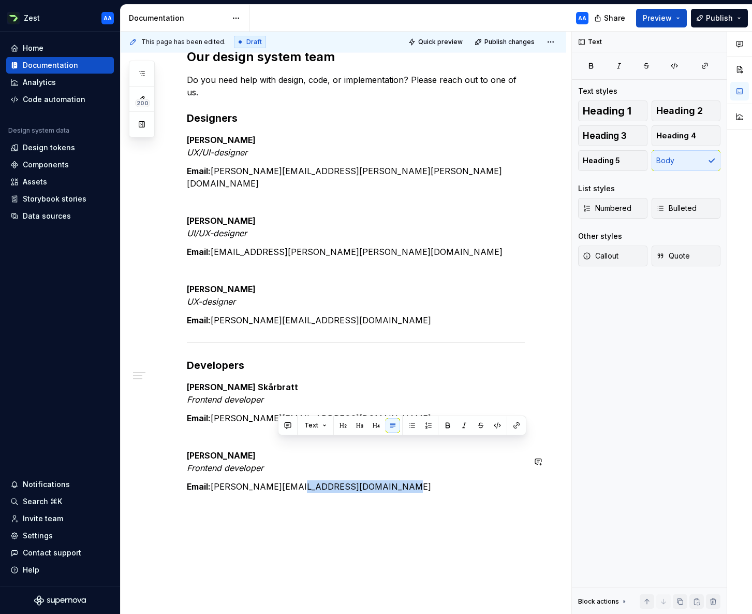
scroll to position [389, 0]
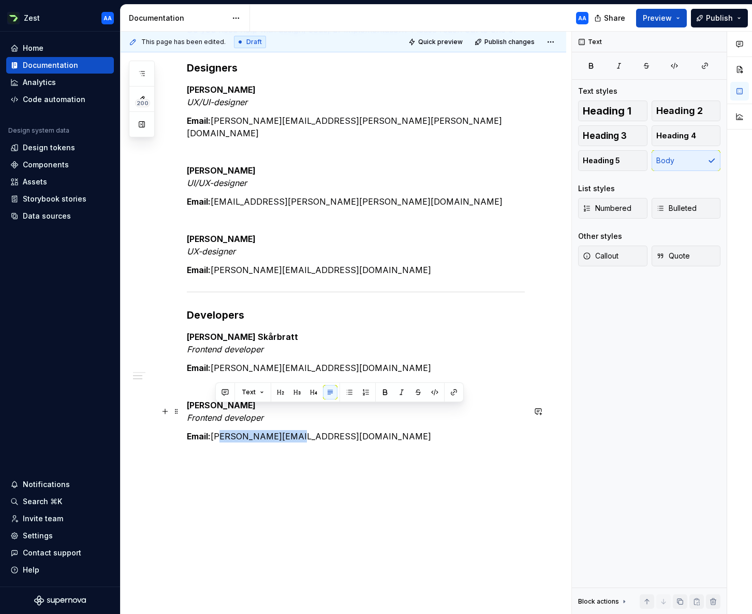
drag, startPoint x: 278, startPoint y: 578, endPoint x: 218, endPoint y: 415, distance: 173.2
click at [218, 430] on p "Email: [PERSON_NAME][EMAIL_ADDRESS][DOMAIN_NAME]" at bounding box center [356, 436] width 338 height 12
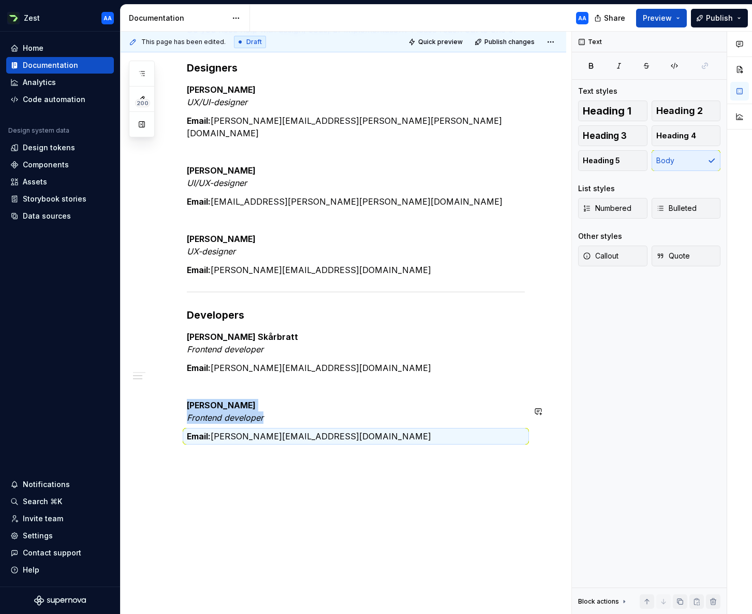
click at [234, 440] on div "Our design system team Do you need help with design, code, or implementation? P…" at bounding box center [344, 306] width 446 height 665
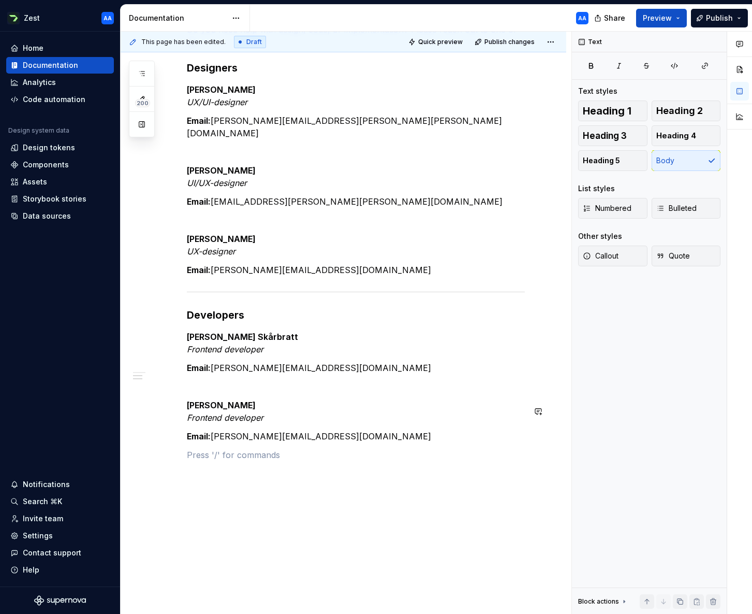
click at [234, 440] on div "Our design system team Do you need help with design, code, or implementation? P…" at bounding box center [356, 235] width 338 height 475
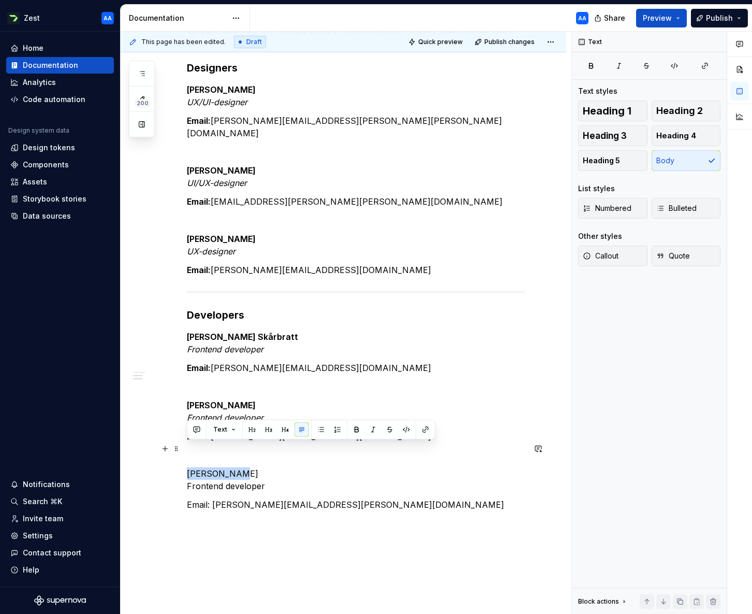
drag, startPoint x: 238, startPoint y: 448, endPoint x: 185, endPoint y: 449, distance: 52.3
click at [185, 449] on div "Our design system team Do you need help with design, code, or implementation? P…" at bounding box center [344, 341] width 446 height 734
drag, startPoint x: 267, startPoint y: 463, endPoint x: 188, endPoint y: 461, distance: 78.7
click at [188, 467] on p "[PERSON_NAME] Frontend developer" at bounding box center [356, 479] width 338 height 25
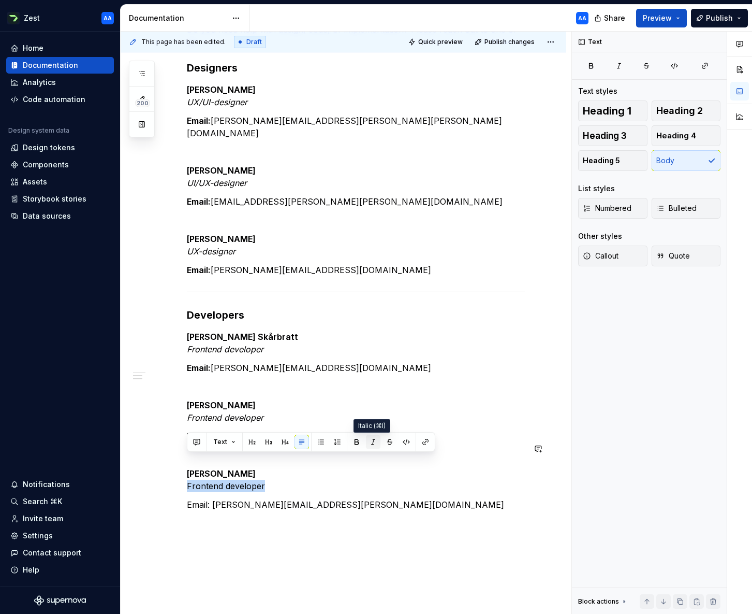
click at [371, 442] on button "button" at bounding box center [373, 442] width 15 height 15
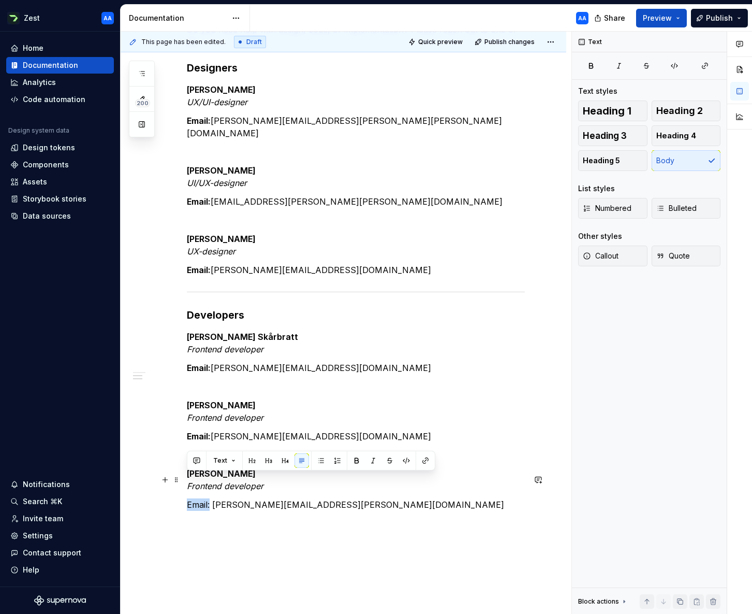
drag, startPoint x: 209, startPoint y: 478, endPoint x: 188, endPoint y: 477, distance: 21.2
click at [188, 498] on p "Email: [PERSON_NAME][EMAIL_ADDRESS][PERSON_NAME][DOMAIN_NAME]" at bounding box center [356, 504] width 338 height 12
click at [472, 467] on p "[PERSON_NAME] Frontend developer" at bounding box center [356, 479] width 338 height 25
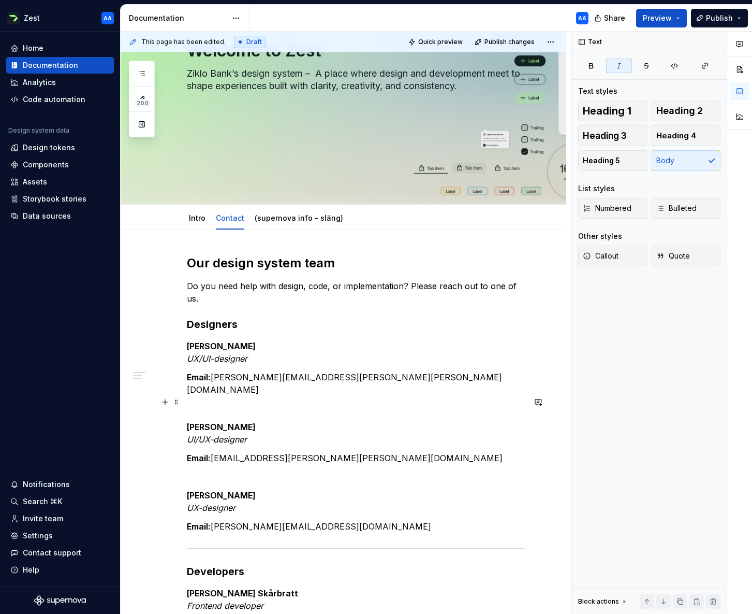
scroll to position [109, 0]
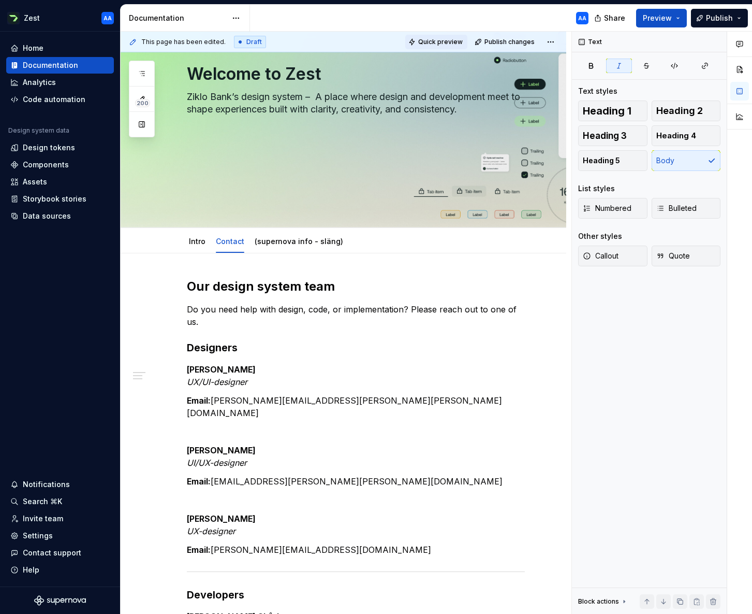
click at [457, 44] on span "Quick preview" at bounding box center [440, 42] width 45 height 8
click at [557, 39] on html "Zest AA Home Documentation Analytics Code automation Design system data Design …" at bounding box center [376, 307] width 752 height 614
click at [498, 68] on div "Open preview" at bounding box center [517, 62] width 88 height 17
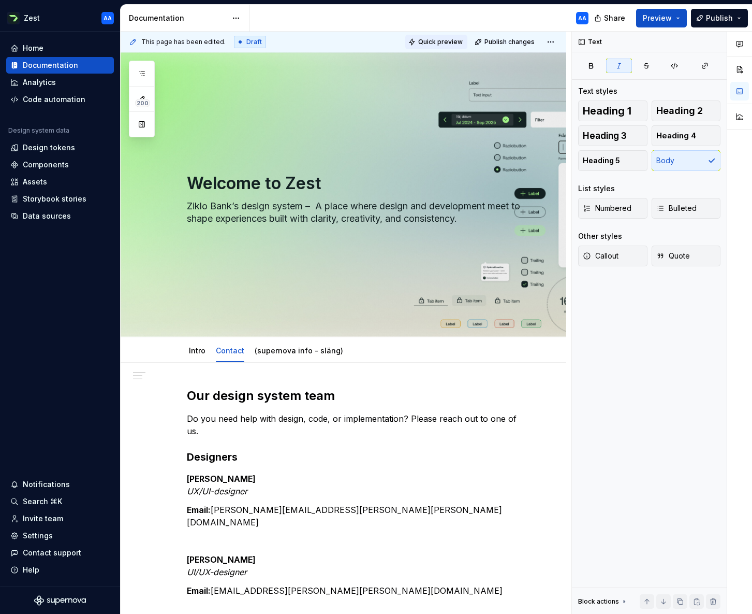
click at [447, 45] on span "Quick preview" at bounding box center [440, 42] width 45 height 8
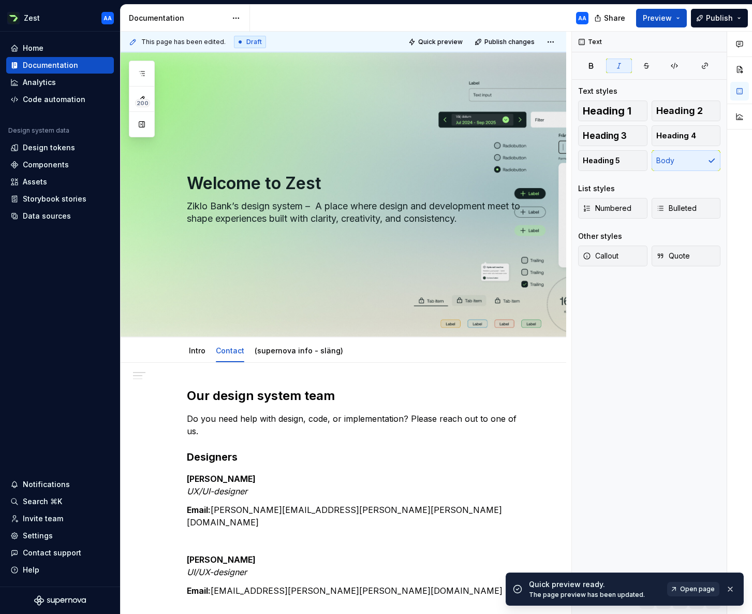
click at [693, 587] on span "Open page" at bounding box center [697, 589] width 35 height 8
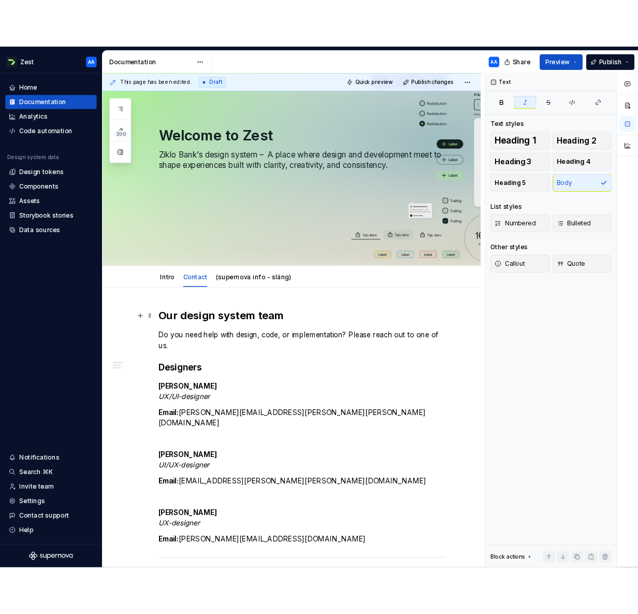
scroll to position [90, 0]
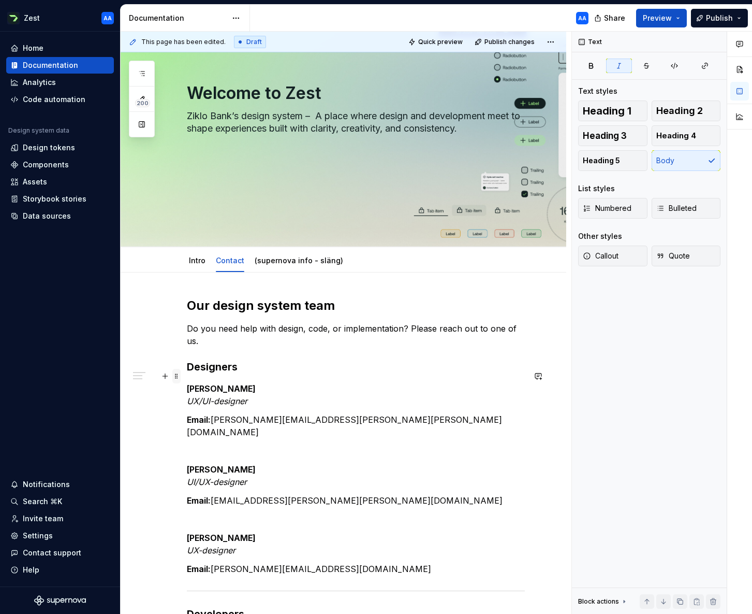
click at [178, 376] on span at bounding box center [176, 376] width 8 height 15
click at [382, 359] on h3 "Designers" at bounding box center [356, 366] width 338 height 15
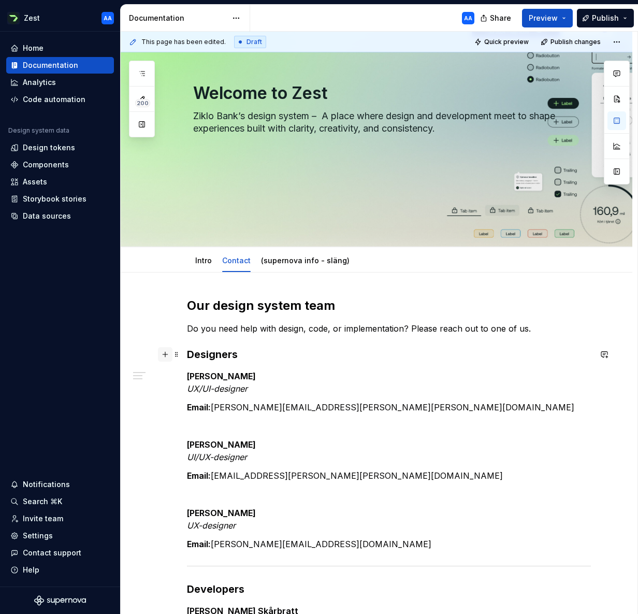
click at [167, 353] on button "button" at bounding box center [165, 354] width 15 height 15
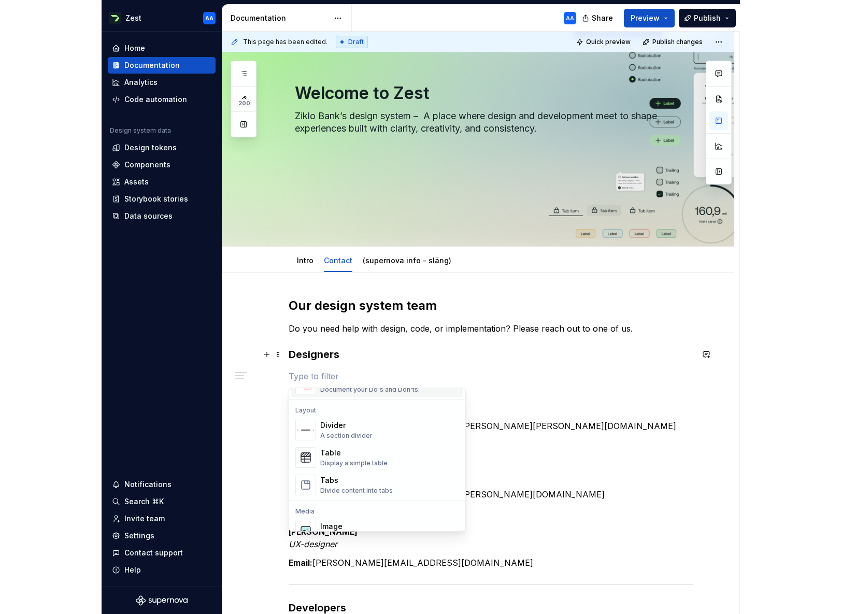
scroll to position [328, 0]
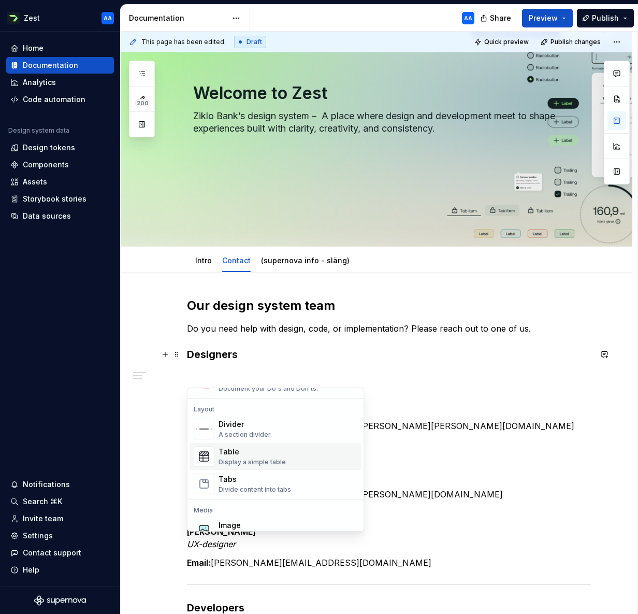
click at [263, 456] on div "Table" at bounding box center [252, 451] width 67 height 10
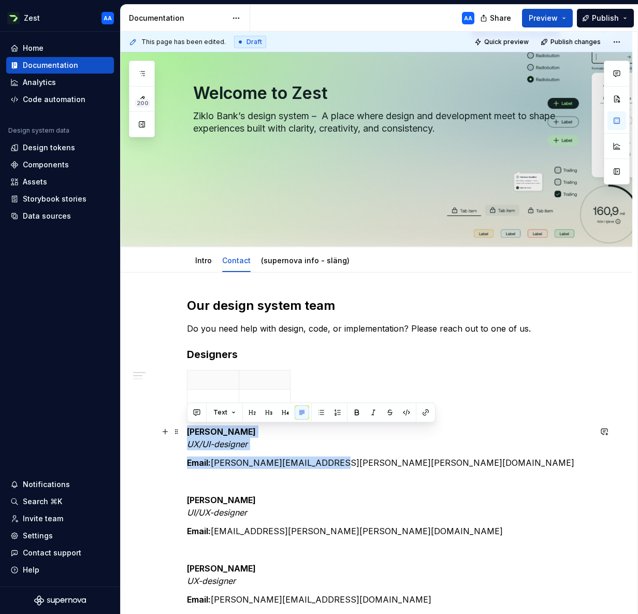
drag, startPoint x: 324, startPoint y: 464, endPoint x: 189, endPoint y: 432, distance: 139.3
click at [189, 432] on div "Our design system team Do you need help with design, code, or implementation? P…" at bounding box center [389, 568] width 404 height 543
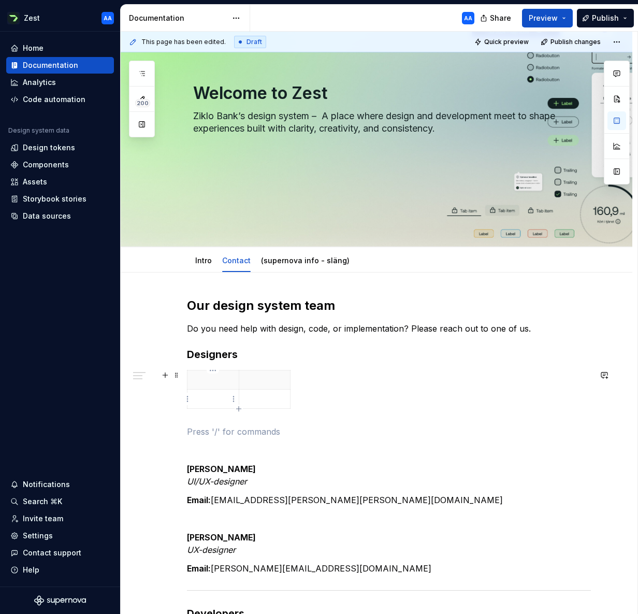
click at [196, 401] on p at bounding box center [213, 399] width 39 height 10
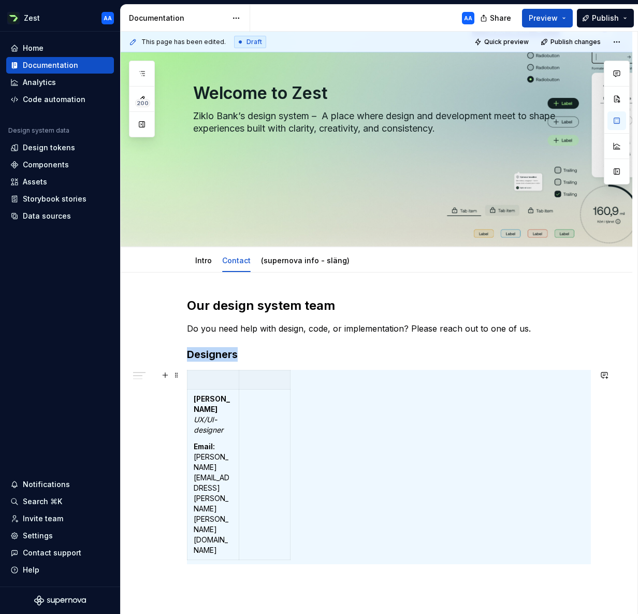
drag, startPoint x: 172, startPoint y: 426, endPoint x: 177, endPoint y: 400, distance: 26.8
click at [172, 426] on div "This page has been edited. Draft Quick preview Publish changes Welcome to Zest …" at bounding box center [379, 323] width 517 height 583
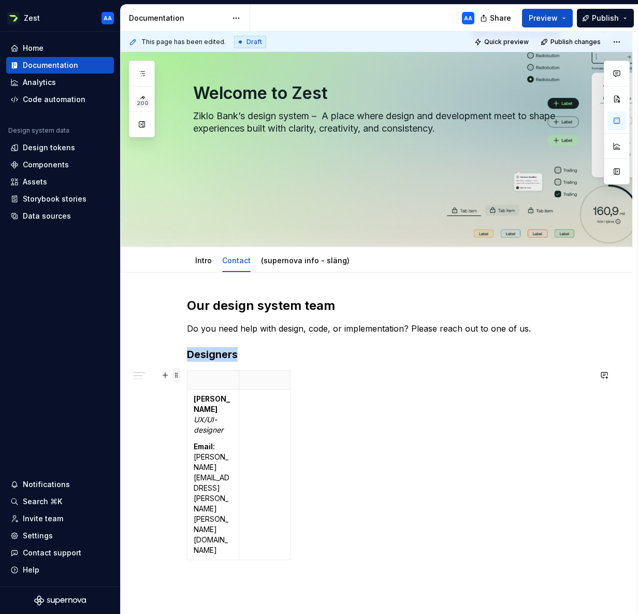
click at [179, 375] on span at bounding box center [176, 375] width 8 height 15
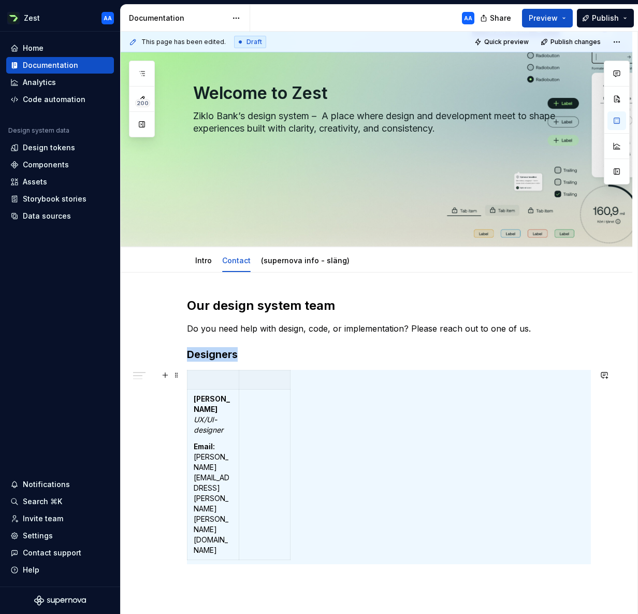
click at [276, 378] on p at bounding box center [264, 379] width 39 height 10
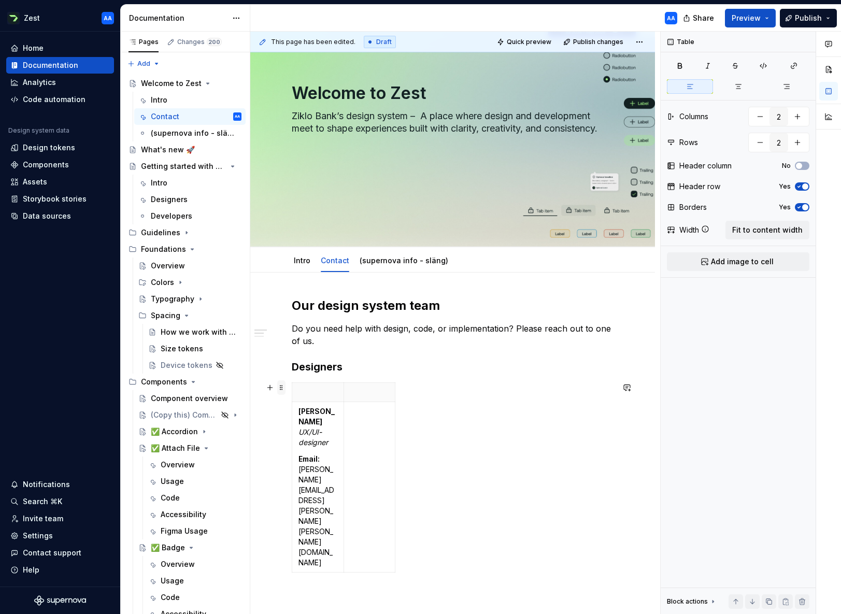
click at [284, 386] on span at bounding box center [281, 387] width 8 height 15
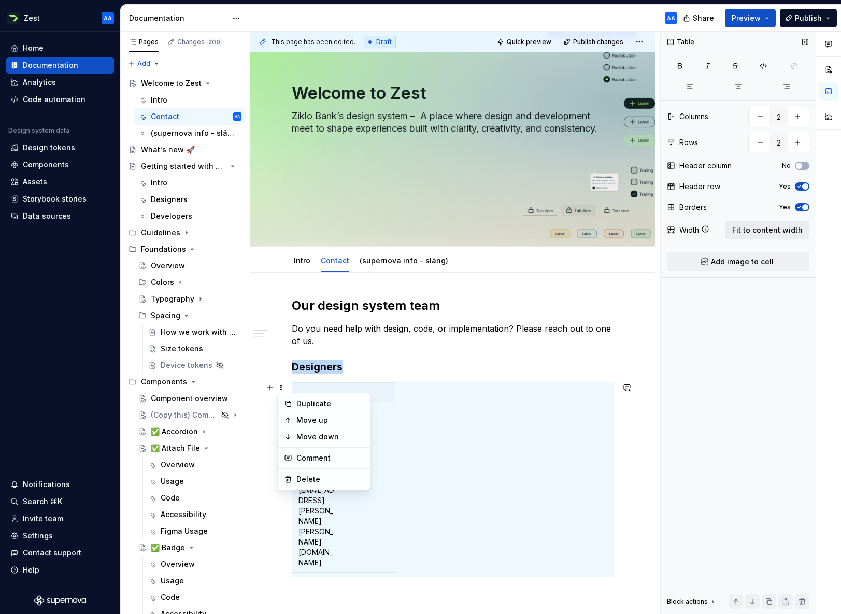
click at [752, 228] on span "Fit to content width" at bounding box center [767, 230] width 70 height 10
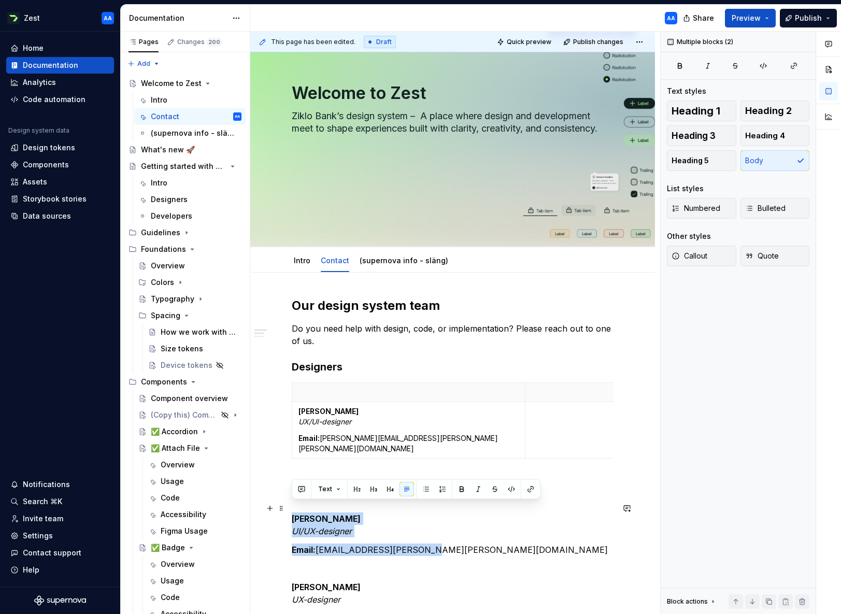
drag, startPoint x: 431, startPoint y: 543, endPoint x: 287, endPoint y: 513, distance: 147.7
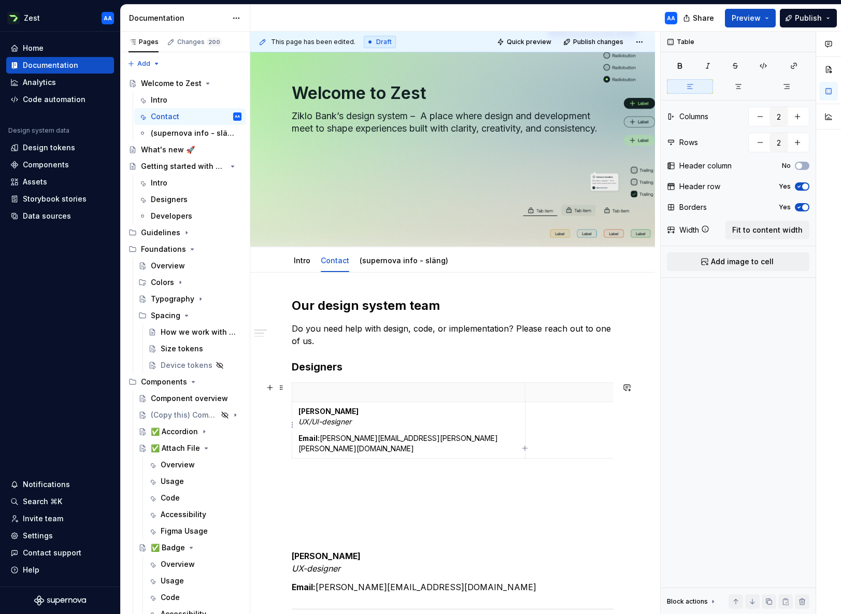
click at [549, 422] on td at bounding box center [641, 430] width 233 height 56
click at [283, 390] on span at bounding box center [281, 387] width 8 height 15
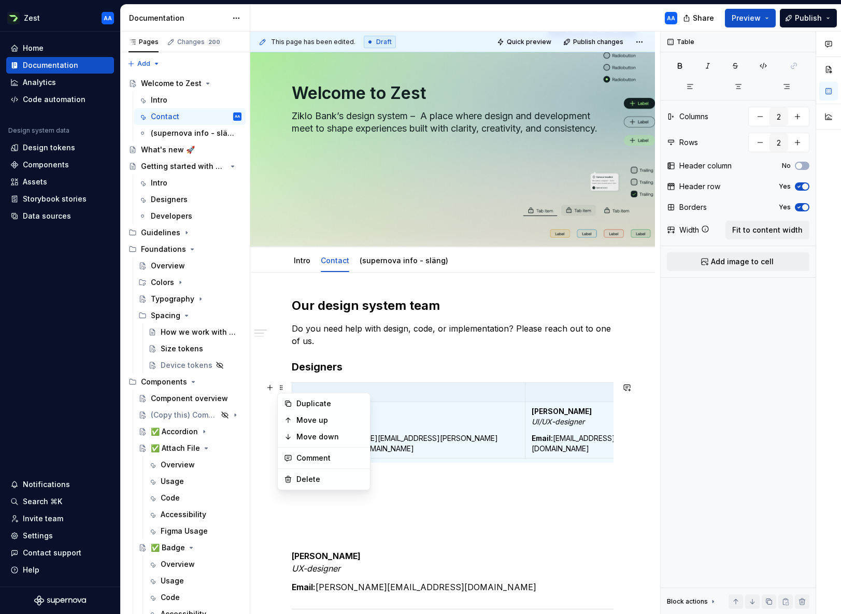
scroll to position [90, 0]
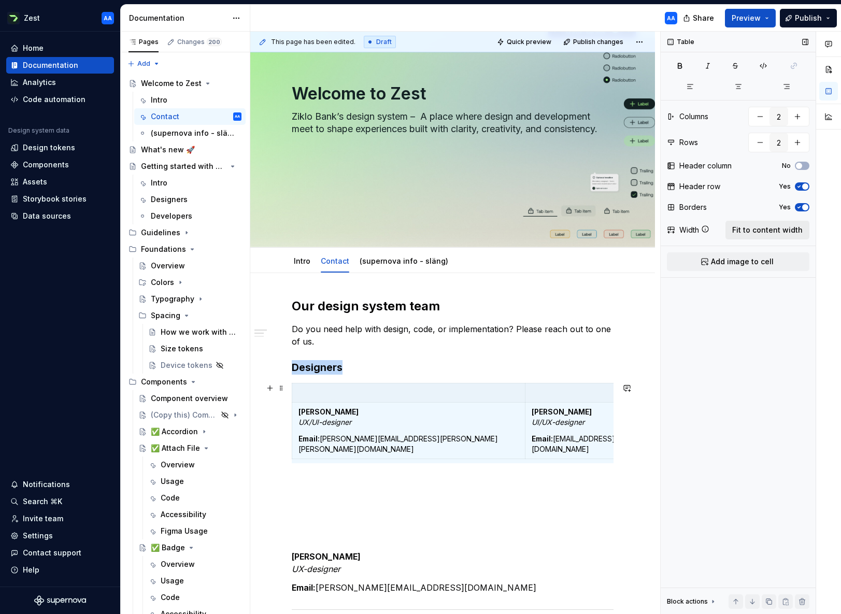
click at [751, 230] on span "Fit to content width" at bounding box center [767, 230] width 70 height 10
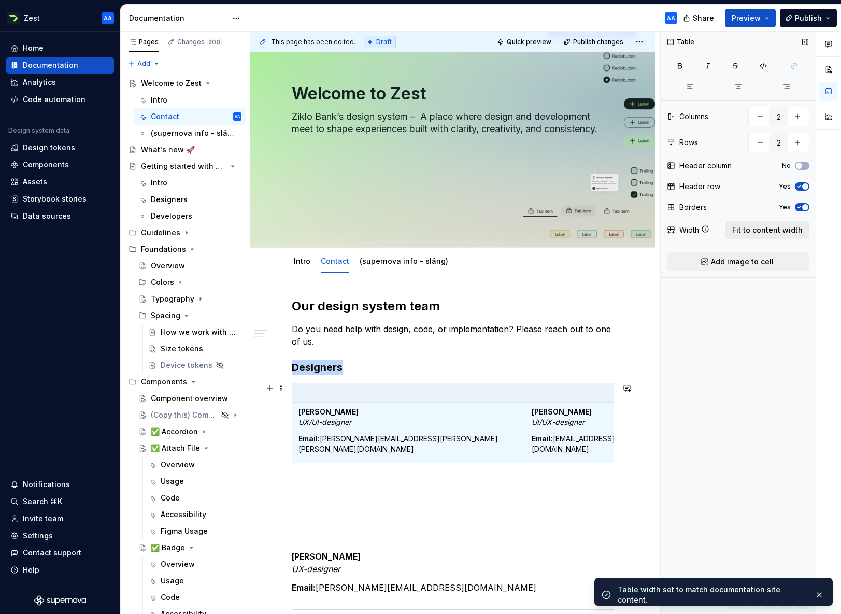
click at [751, 230] on span "Fit to content width" at bounding box center [767, 230] width 70 height 10
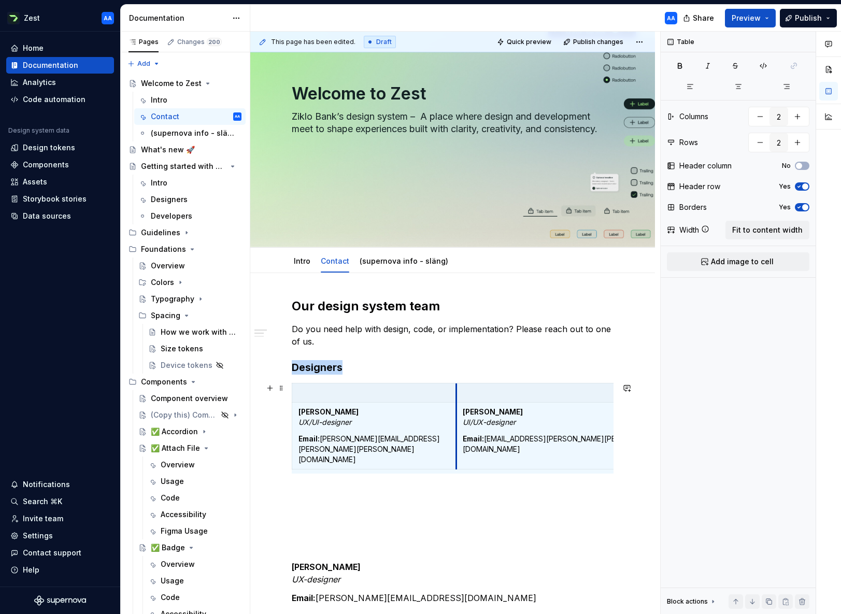
type textarea "*"
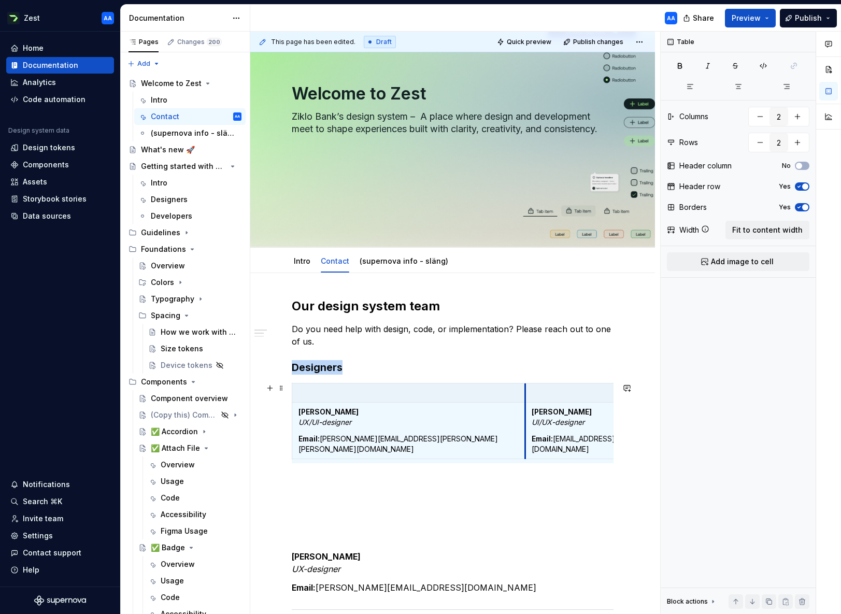
drag, startPoint x: 525, startPoint y: 389, endPoint x: 456, endPoint y: 396, distance: 69.2
click at [752, 186] on icon "button" at bounding box center [798, 186] width 8 height 6
click at [752, 142] on button "button" at bounding box center [759, 142] width 19 height 19
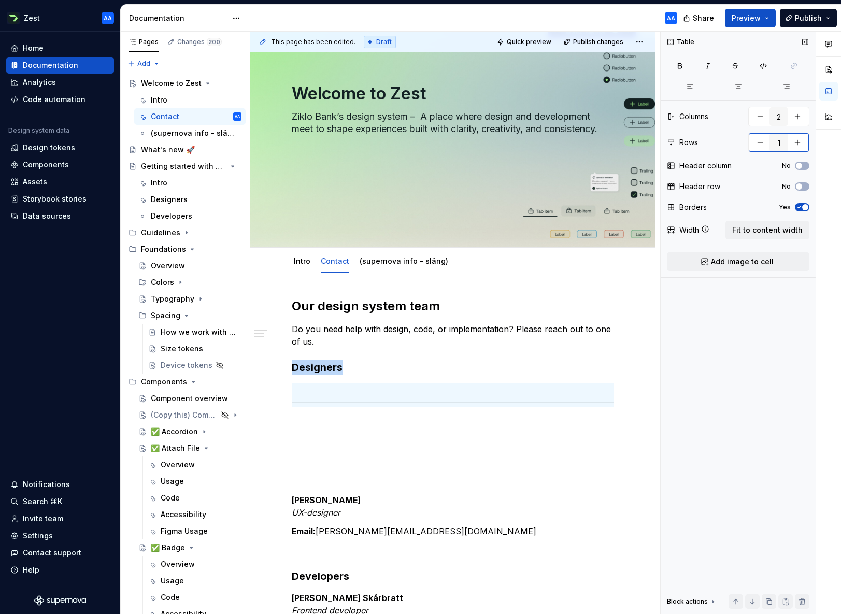
click at [752, 140] on button "button" at bounding box center [797, 142] width 19 height 19
type input "2"
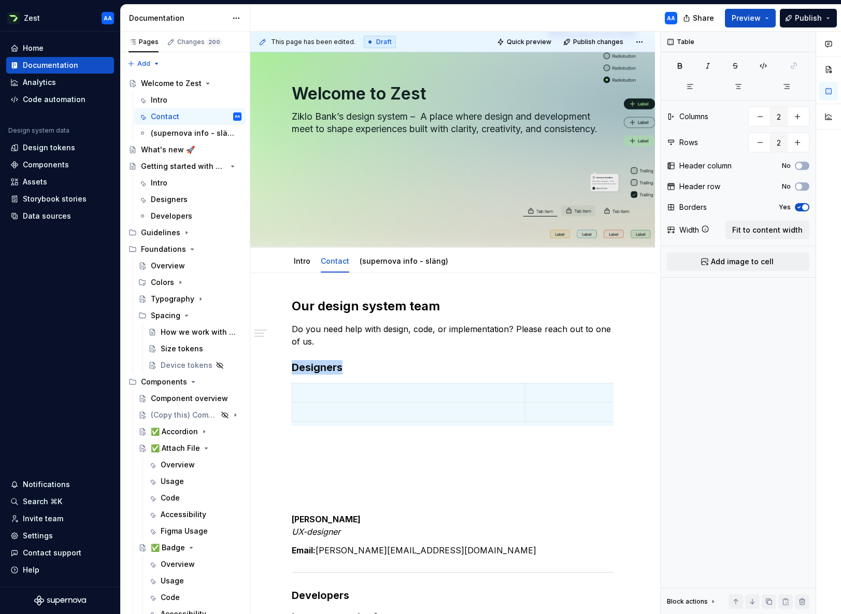
type textarea "*"
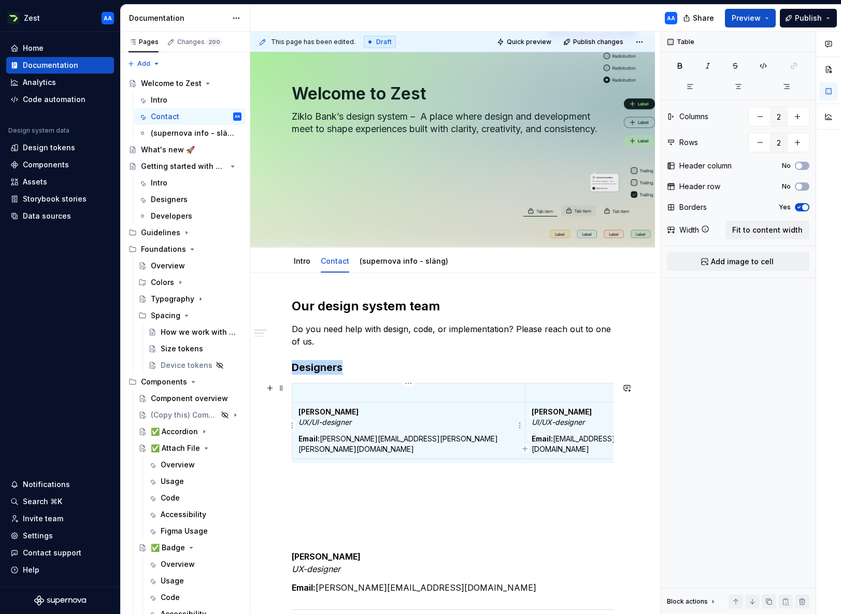
click at [411, 441] on p "Email: [PERSON_NAME][EMAIL_ADDRESS][PERSON_NAME][PERSON_NAME][DOMAIN_NAME]" at bounding box center [408, 443] width 220 height 21
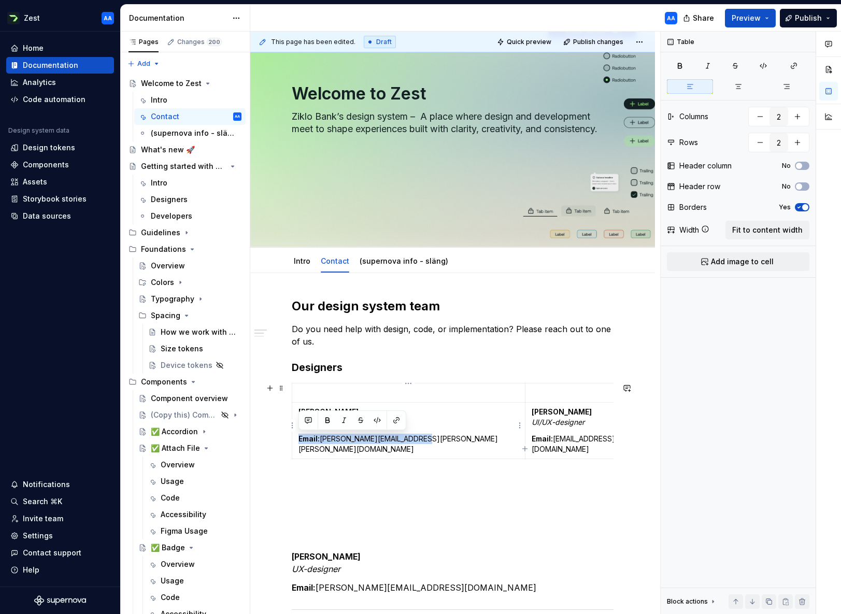
click at [424, 439] on p "Email: [PERSON_NAME][EMAIL_ADDRESS][PERSON_NAME][PERSON_NAME][DOMAIN_NAME]" at bounding box center [408, 443] width 220 height 21
drag, startPoint x: 418, startPoint y: 441, endPoint x: 294, endPoint y: 413, distance: 127.4
click at [294, 413] on td "[PERSON_NAME] UX/UI-designer Email: [PERSON_NAME][EMAIL_ADDRESS][PERSON_NAME][P…" at bounding box center [408, 430] width 233 height 56
click at [314, 392] on p at bounding box center [408, 392] width 220 height 10
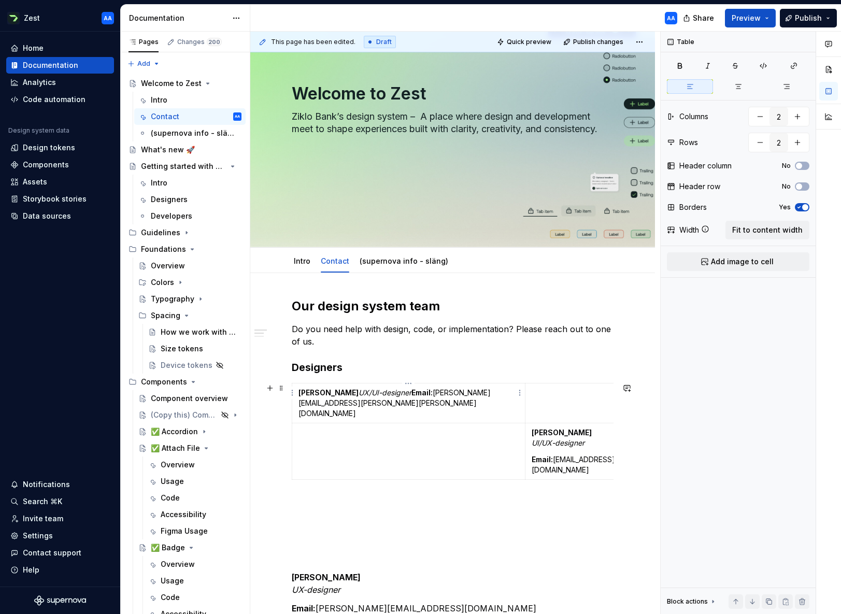
click at [411, 394] on strong "Email:" at bounding box center [421, 392] width 21 height 9
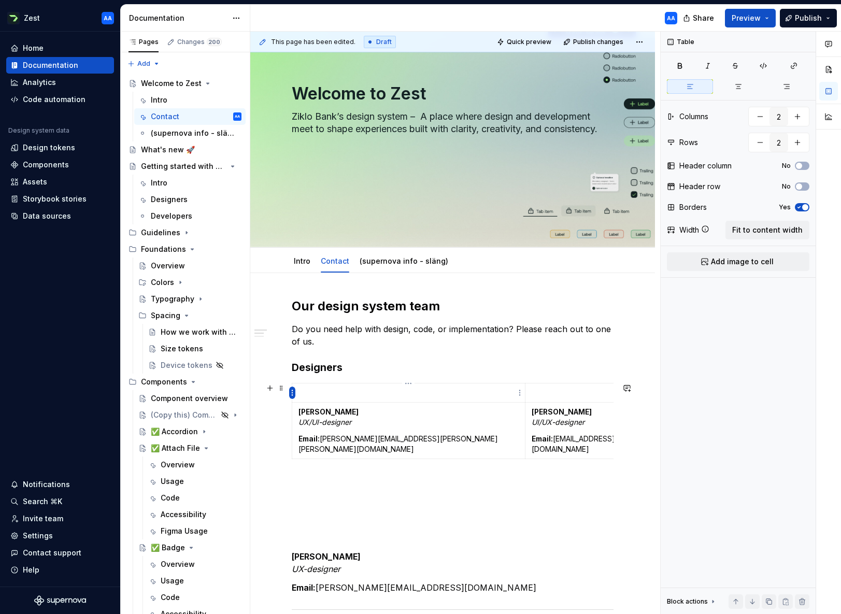
click at [291, 395] on html "Zest AA Home Documentation Analytics Code automation Design system data Design …" at bounding box center [420, 307] width 841 height 614
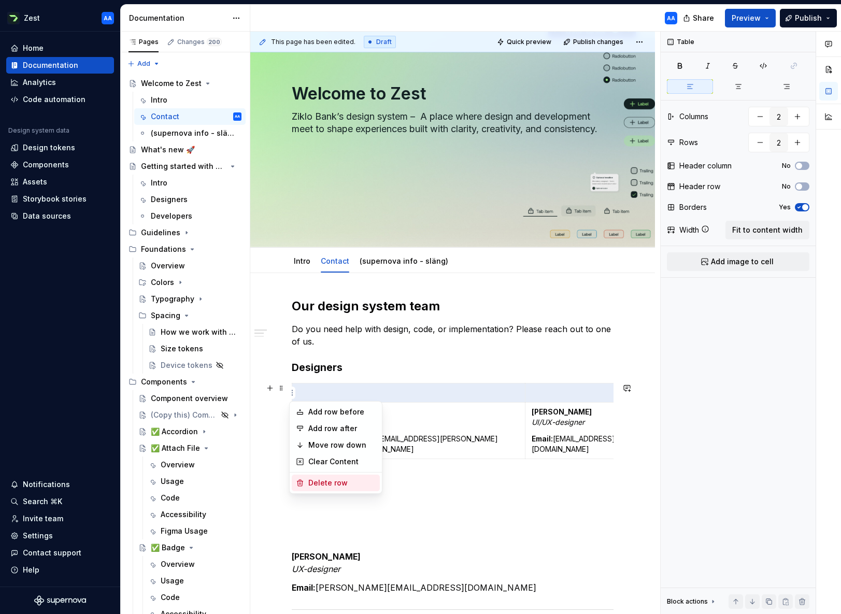
click at [318, 478] on div "Delete row" at bounding box center [341, 482] width 67 height 10
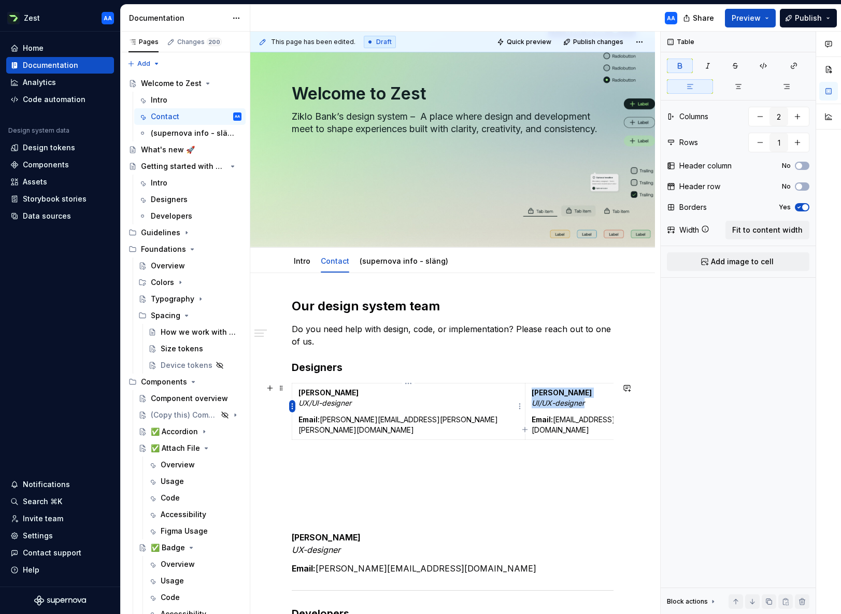
click at [292, 403] on html "Zest AA Home Documentation Analytics Code automation Design system data Design …" at bounding box center [420, 307] width 841 height 614
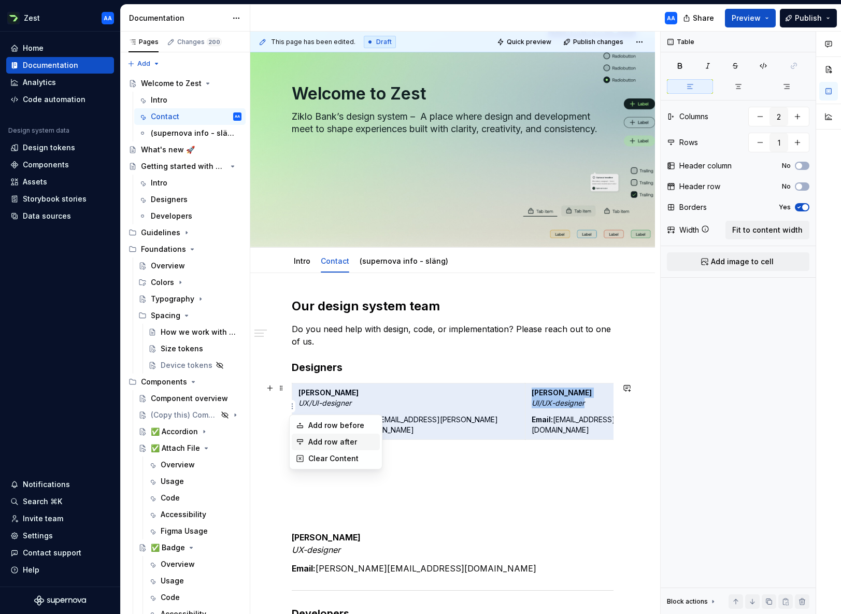
click at [309, 442] on div "Add row after" at bounding box center [341, 442] width 67 height 10
type input "2"
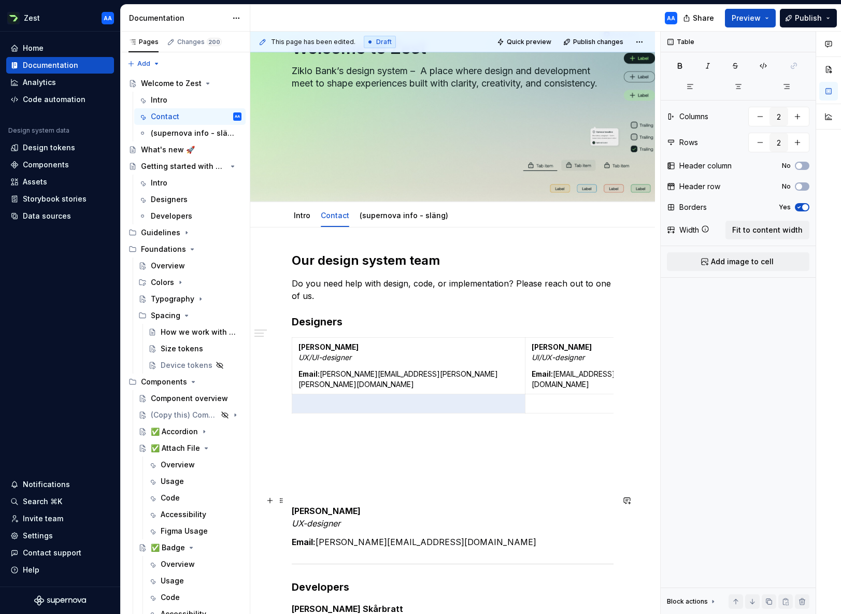
scroll to position [165, 0]
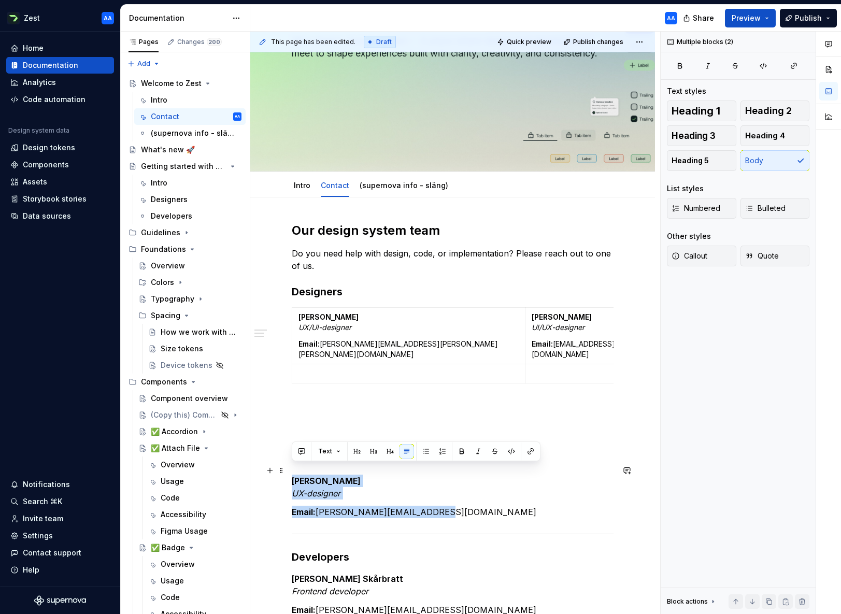
drag, startPoint x: 433, startPoint y: 502, endPoint x: 293, endPoint y: 474, distance: 143.0
click at [293, 474] on div "Our design system team Do you need help with design, code, or implementation? P…" at bounding box center [453, 487] width 322 height 530
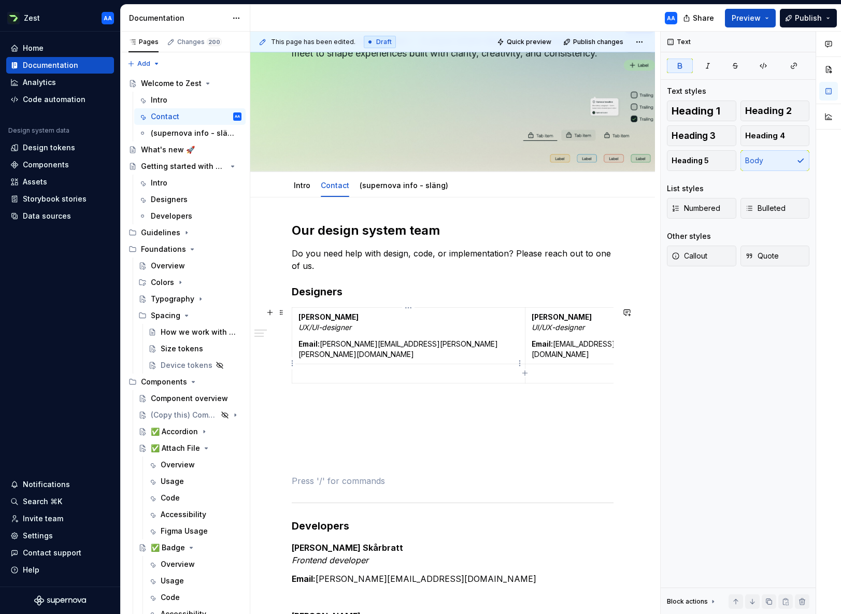
click at [308, 368] on p at bounding box center [408, 373] width 220 height 10
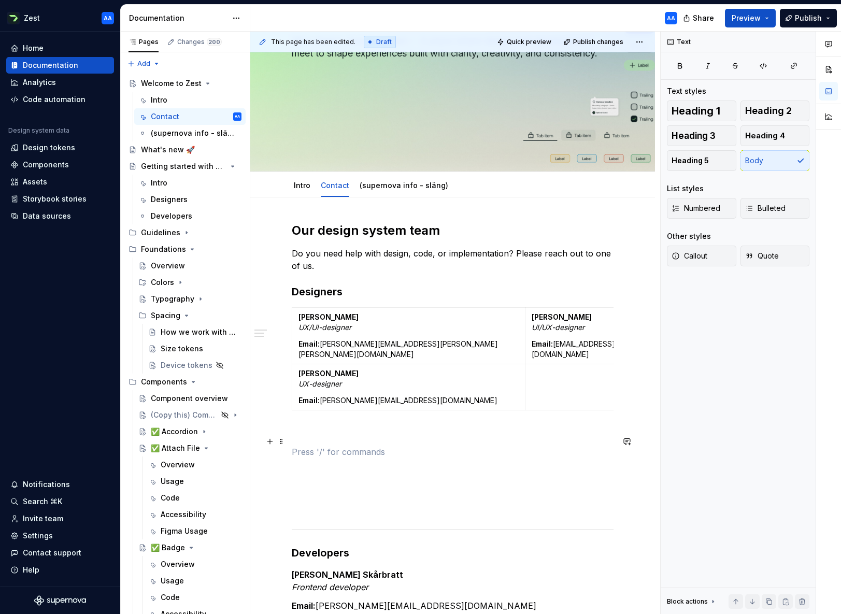
click at [355, 445] on p at bounding box center [453, 451] width 322 height 12
click at [284, 314] on span at bounding box center [281, 312] width 8 height 15
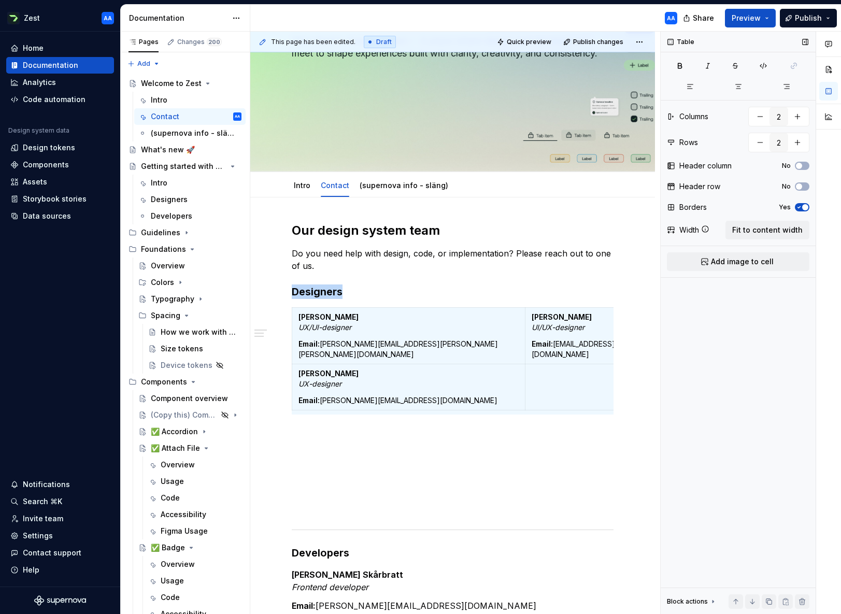
click at [752, 206] on span "button" at bounding box center [805, 207] width 6 height 6
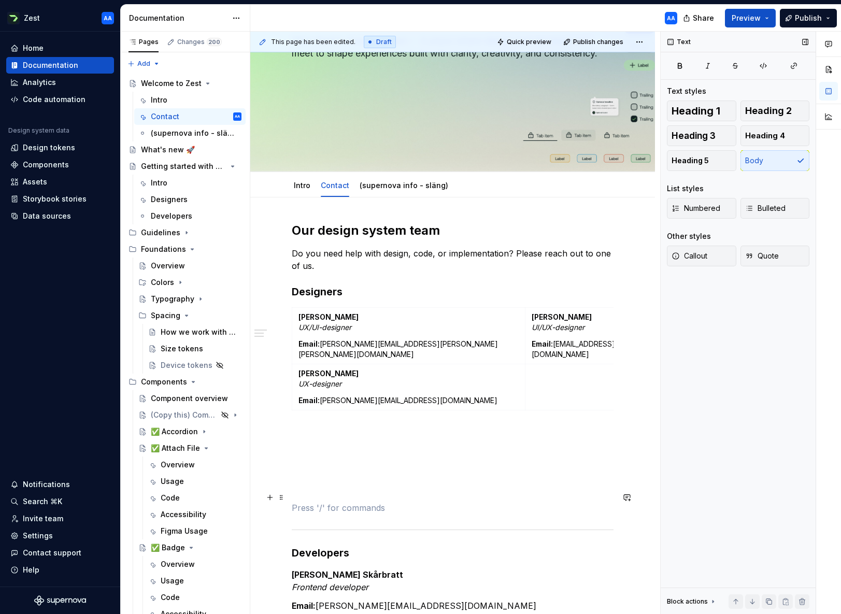
click at [320, 501] on p at bounding box center [453, 507] width 322 height 12
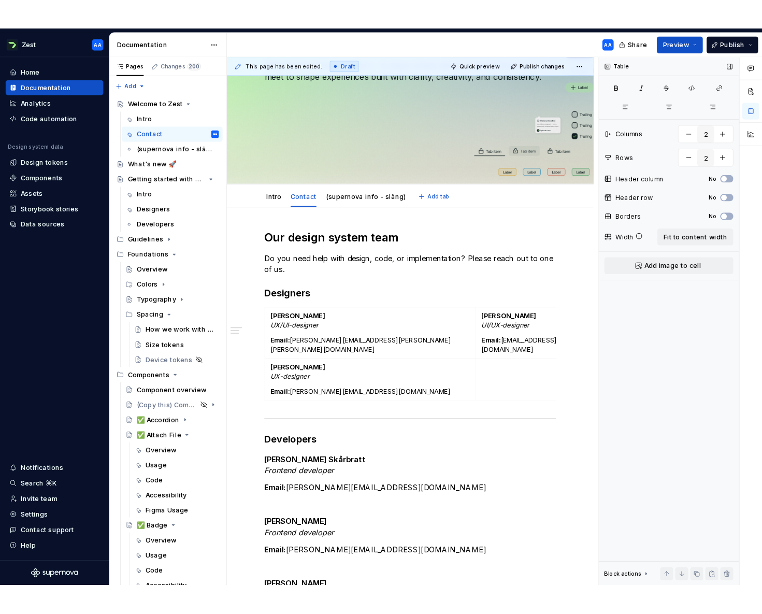
scroll to position [165, 0]
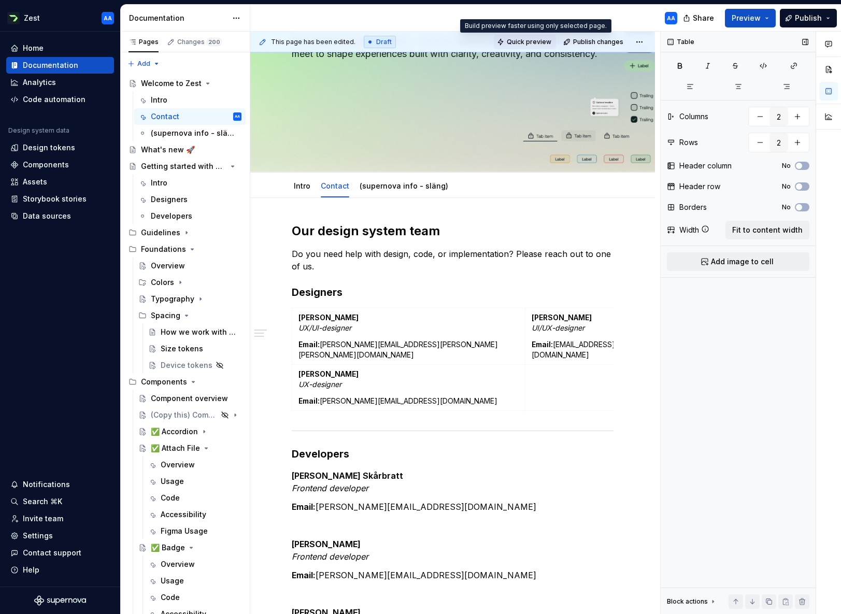
click at [538, 44] on span "Quick preview" at bounding box center [528, 42] width 45 height 8
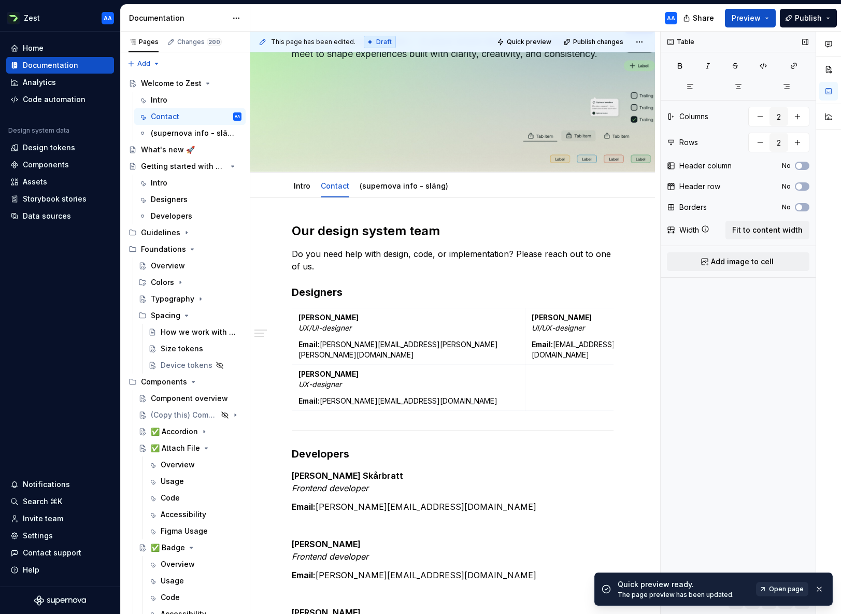
click at [752, 588] on span "Open page" at bounding box center [786, 589] width 35 height 8
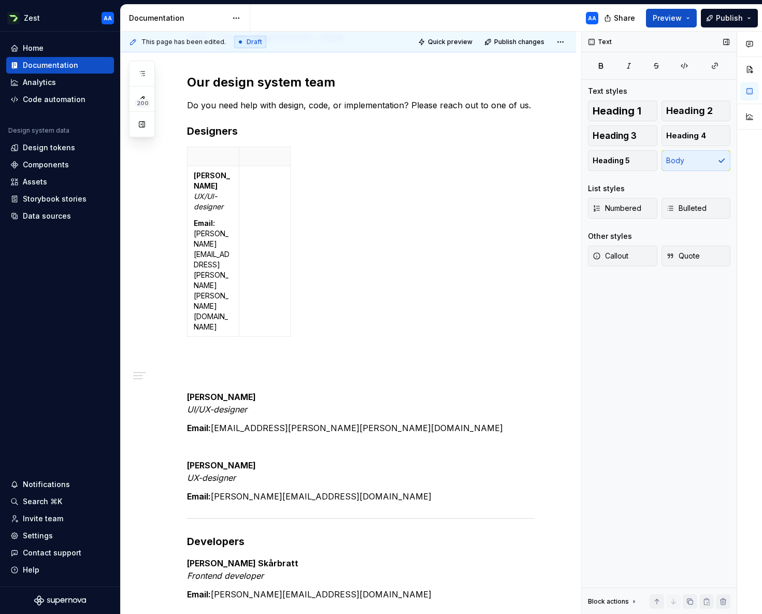
scroll to position [365, 0]
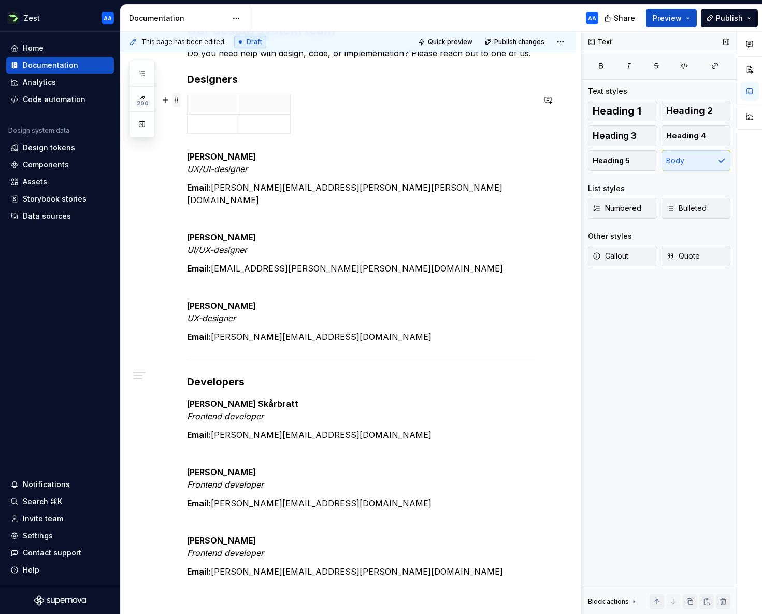
click at [176, 100] on span at bounding box center [176, 100] width 8 height 15
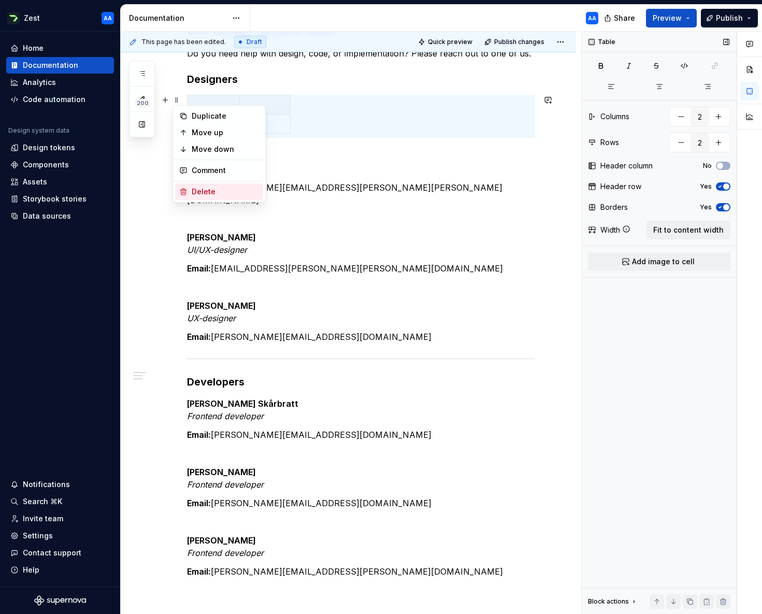
click at [201, 188] on div "Delete" at bounding box center [225, 191] width 67 height 10
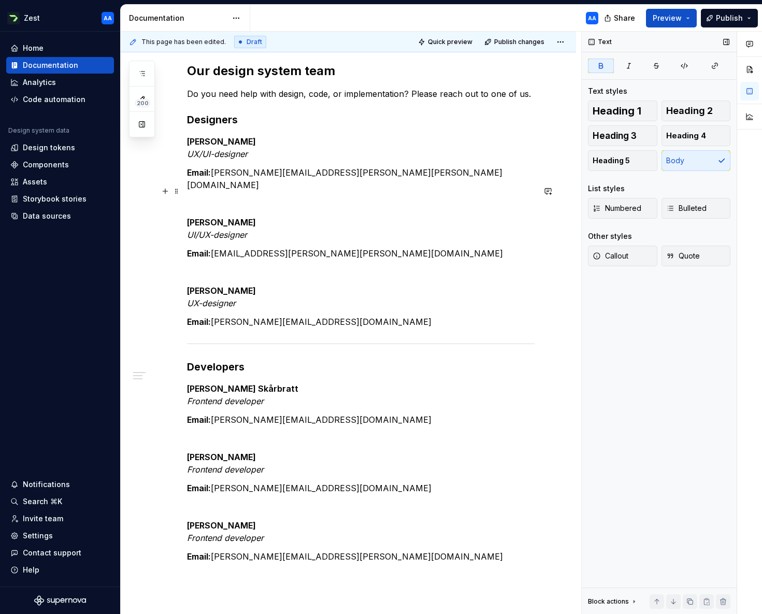
scroll to position [306, 0]
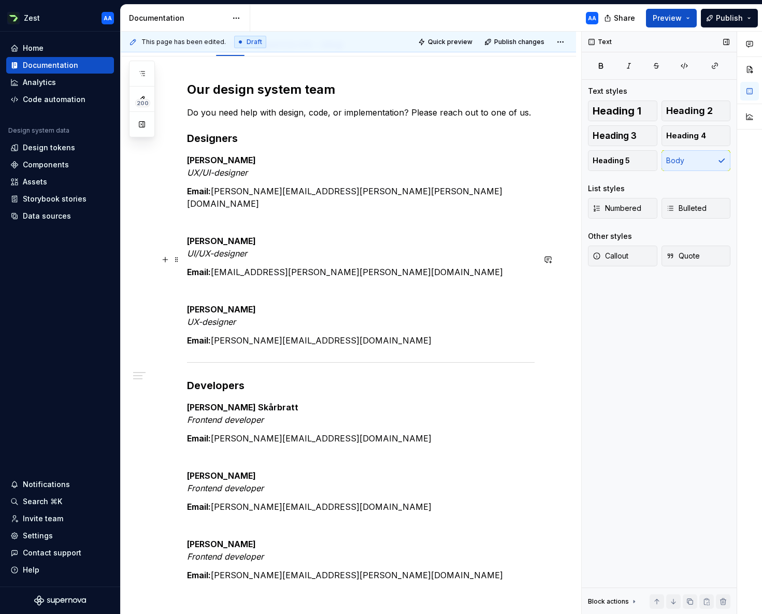
click at [215, 266] on p "Email: [EMAIL_ADDRESS][PERSON_NAME][PERSON_NAME][DOMAIN_NAME]" at bounding box center [360, 272] width 347 height 12
click at [373, 241] on p "[PERSON_NAME]/UX-designer" at bounding box center [360, 247] width 347 height 25
click at [456, 42] on span "Quick preview" at bounding box center [450, 42] width 45 height 8
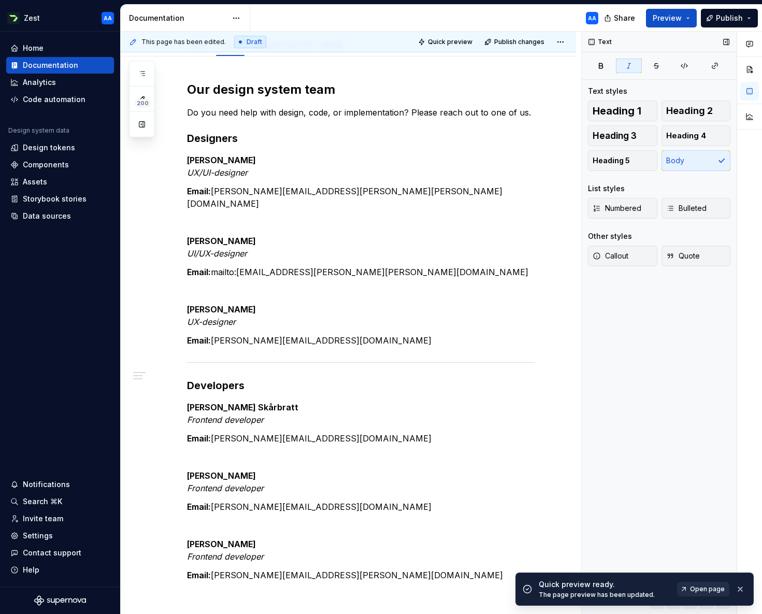
click at [700, 590] on span "Open page" at bounding box center [707, 589] width 35 height 8
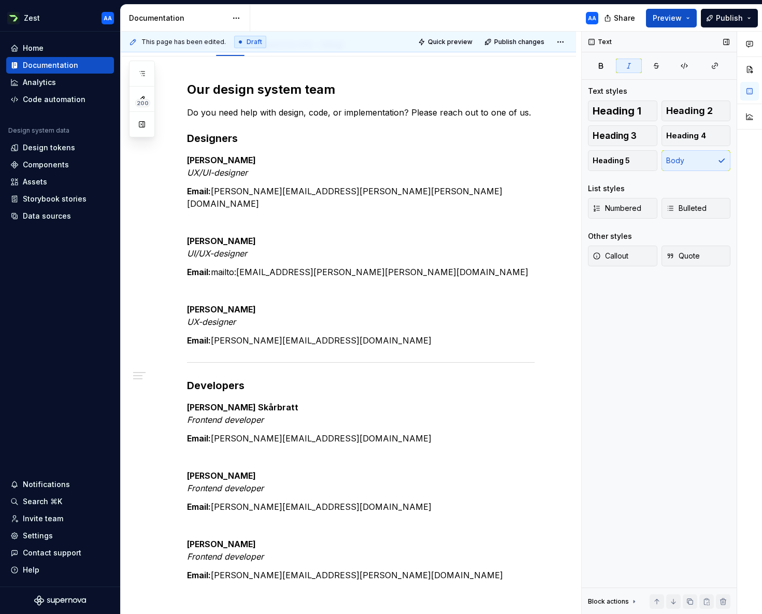
type textarea "*"
click at [240, 266] on p "Email: mailto:[PERSON_NAME][EMAIL_ADDRESS][PERSON_NAME][PERSON_NAME][DOMAIN_NAM…" at bounding box center [360, 272] width 347 height 12
drag, startPoint x: 240, startPoint y: 260, endPoint x: 216, endPoint y: 261, distance: 23.8
click at [216, 266] on p "Email: mailto:[PERSON_NAME][EMAIL_ADDRESS][PERSON_NAME][PERSON_NAME][DOMAIN_NAM…" at bounding box center [360, 272] width 347 height 12
drag, startPoint x: 233, startPoint y: 258, endPoint x: 310, endPoint y: 260, distance: 77.7
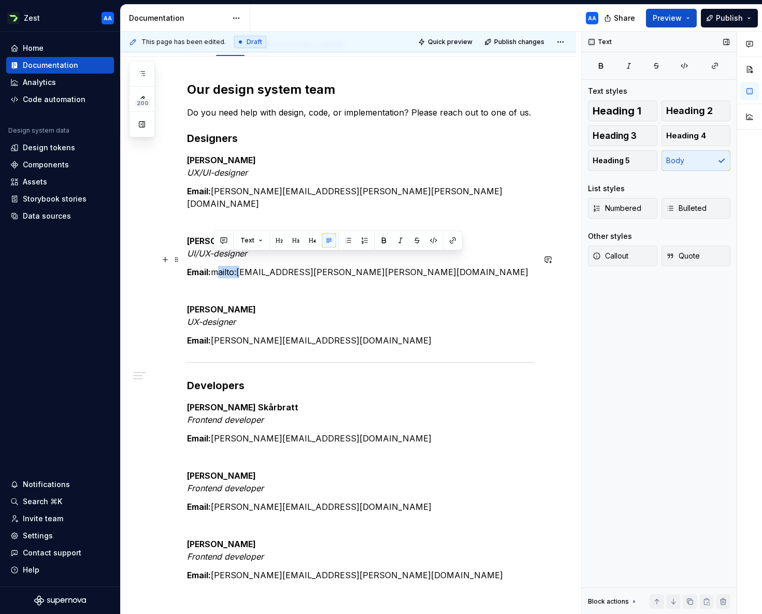
click at [234, 266] on p "Email: mailto:[PERSON_NAME][EMAIL_ADDRESS][PERSON_NAME][PERSON_NAME][DOMAIN_NAM…" at bounding box center [360, 272] width 347 height 12
drag, startPoint x: 343, startPoint y: 261, endPoint x: 217, endPoint y: 260, distance: 126.4
click at [217, 266] on p "Email: mailto:[PERSON_NAME][EMAIL_ADDRESS][PERSON_NAME][PERSON_NAME][DOMAIN_NAM…" at bounding box center [360, 272] width 347 height 12
click at [449, 240] on button "button" at bounding box center [452, 240] width 15 height 15
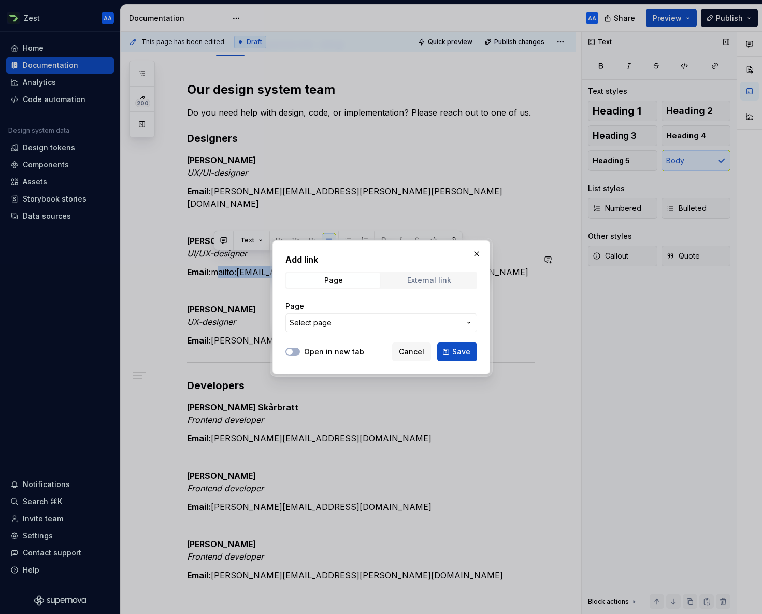
click at [439, 279] on div "External link" at bounding box center [429, 280] width 44 height 8
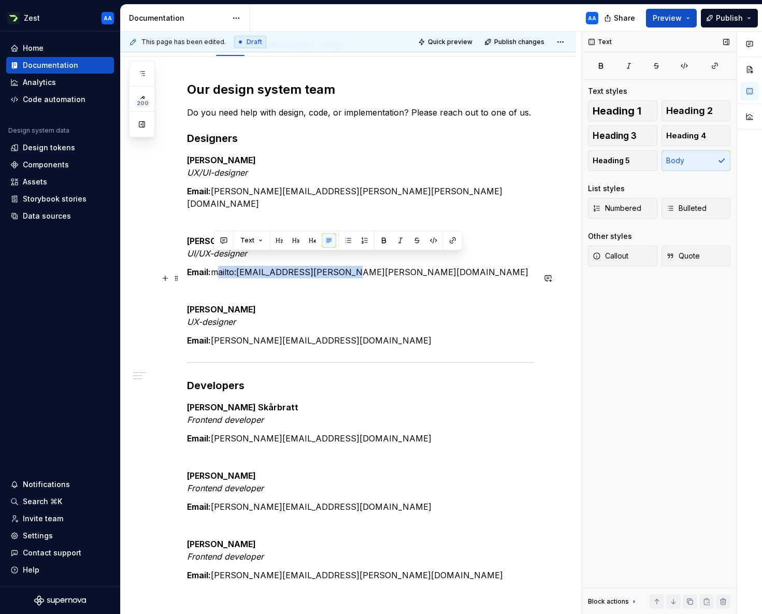
copy p "mailto:[EMAIL_ADDRESS][PERSON_NAME][PERSON_NAME][DOMAIN_NAME]"
drag, startPoint x: 261, startPoint y: 264, endPoint x: 240, endPoint y: 260, distance: 21.5
click at [260, 266] on p "Email: mailto:[PERSON_NAME][EMAIL_ADDRESS][PERSON_NAME][PERSON_NAME][DOMAIN_NAM…" at bounding box center [360, 272] width 347 height 12
drag, startPoint x: 240, startPoint y: 259, endPoint x: 217, endPoint y: 261, distance: 23.4
click at [217, 266] on p "Email: mailto:[PERSON_NAME][EMAIL_ADDRESS][PERSON_NAME][PERSON_NAME][DOMAIN_NAM…" at bounding box center [360, 272] width 347 height 12
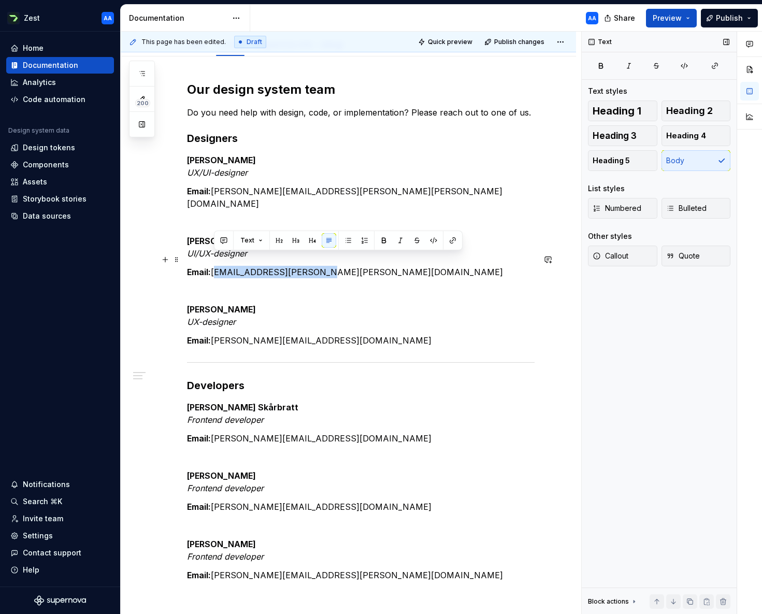
drag, startPoint x: 316, startPoint y: 260, endPoint x: 213, endPoint y: 258, distance: 102.6
click at [213, 266] on p "Email: [EMAIL_ADDRESS][PERSON_NAME][PERSON_NAME][DOMAIN_NAME]" at bounding box center [360, 272] width 347 height 12
click at [450, 240] on button "button" at bounding box center [452, 240] width 15 height 15
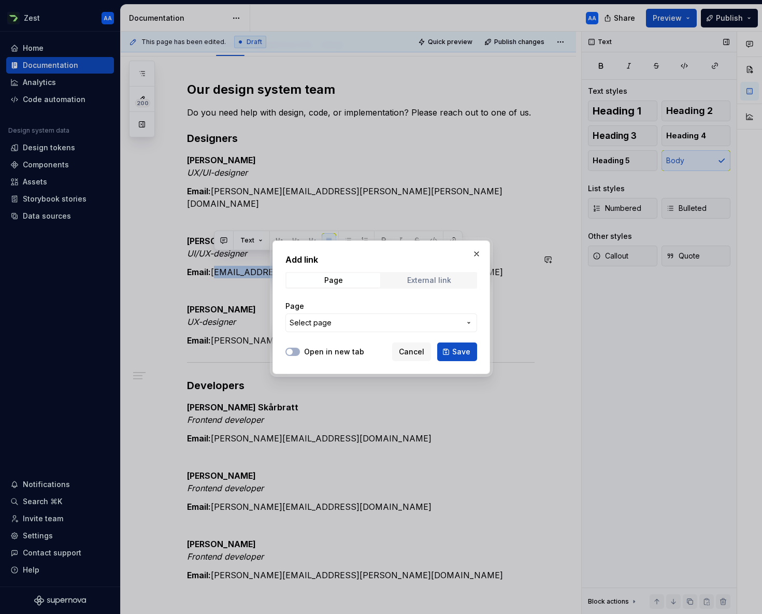
click at [440, 282] on div "External link" at bounding box center [429, 280] width 44 height 8
click at [317, 326] on input "URL" at bounding box center [381, 322] width 192 height 19
paste input "mailto:[EMAIL_ADDRESS][PERSON_NAME][PERSON_NAME][DOMAIN_NAME]"
type input "mailto:[EMAIL_ADDRESS][PERSON_NAME][PERSON_NAME][DOMAIN_NAME]"
click at [293, 352] on icon "button" at bounding box center [289, 352] width 8 height 6
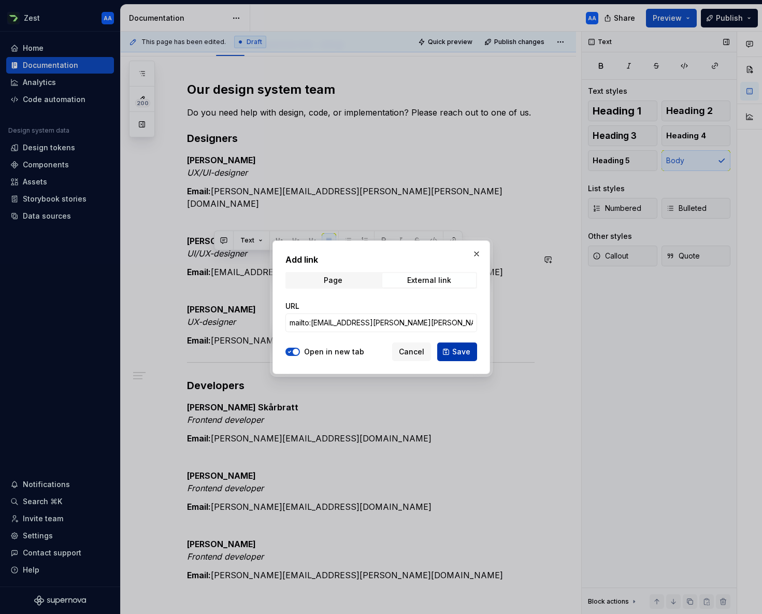
click at [460, 353] on span "Save" at bounding box center [461, 351] width 18 height 10
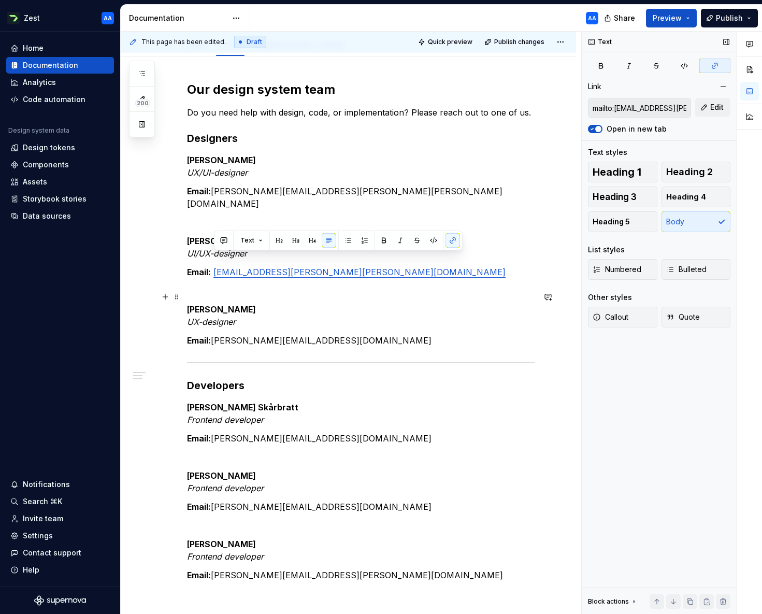
click at [361, 303] on p "[PERSON_NAME] UX-designer" at bounding box center [360, 315] width 347 height 25
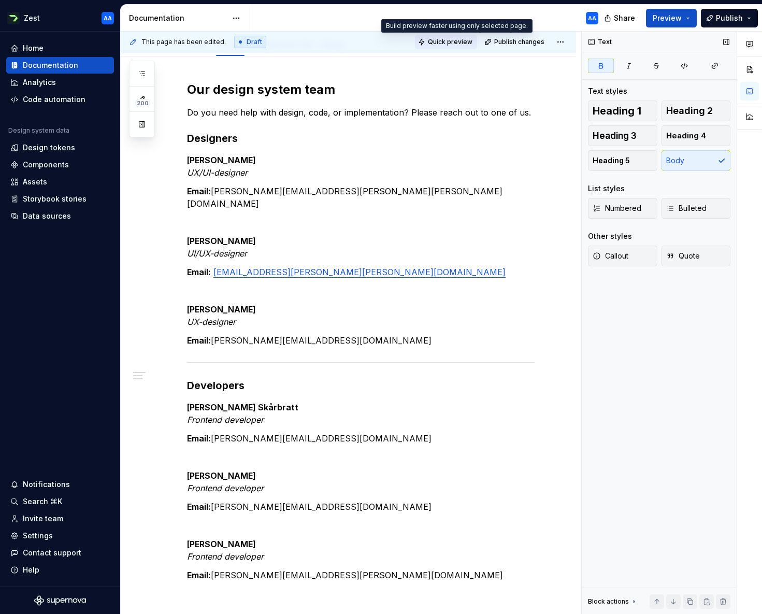
click at [459, 40] on span "Quick preview" at bounding box center [450, 42] width 45 height 8
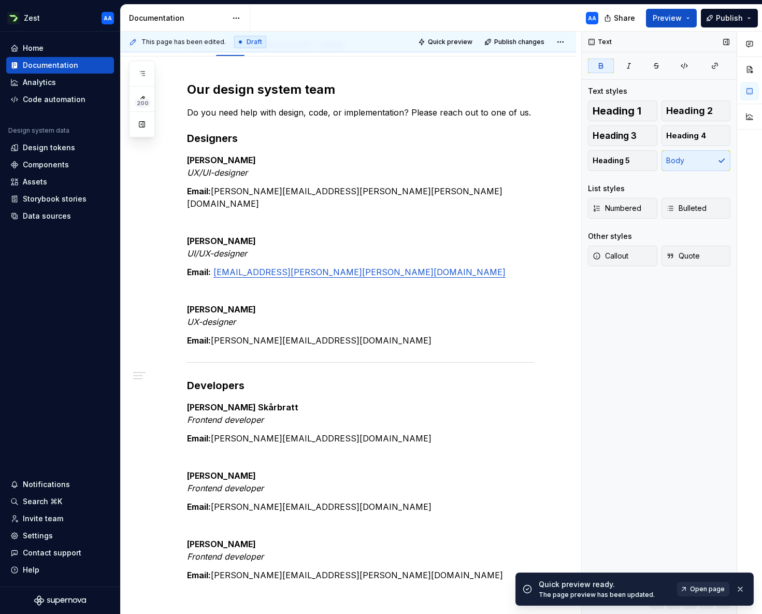
click at [715, 588] on span "Open page" at bounding box center [707, 589] width 35 height 8
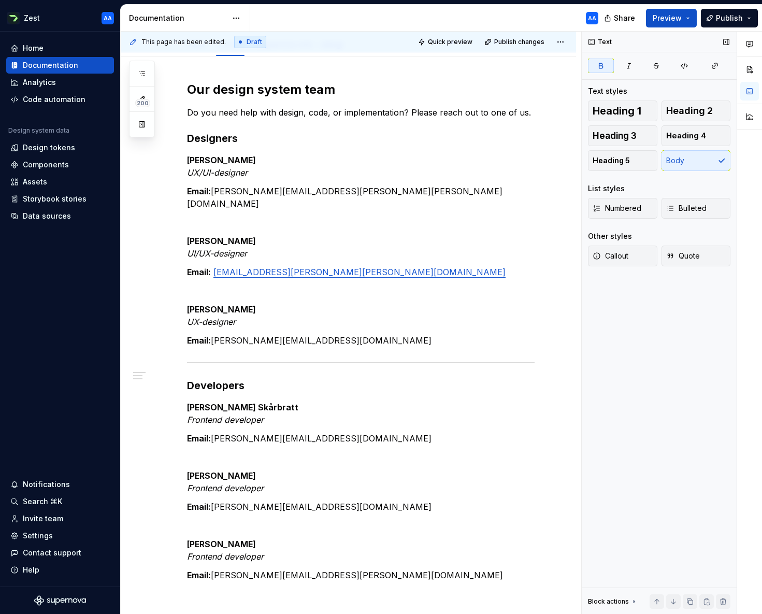
type textarea "*"
click at [229, 236] on strong "[PERSON_NAME]" at bounding box center [221, 241] width 69 height 10
click at [266, 219] on div "Our design system team Do you need help with design, code, or implementation? P…" at bounding box center [360, 331] width 347 height 500
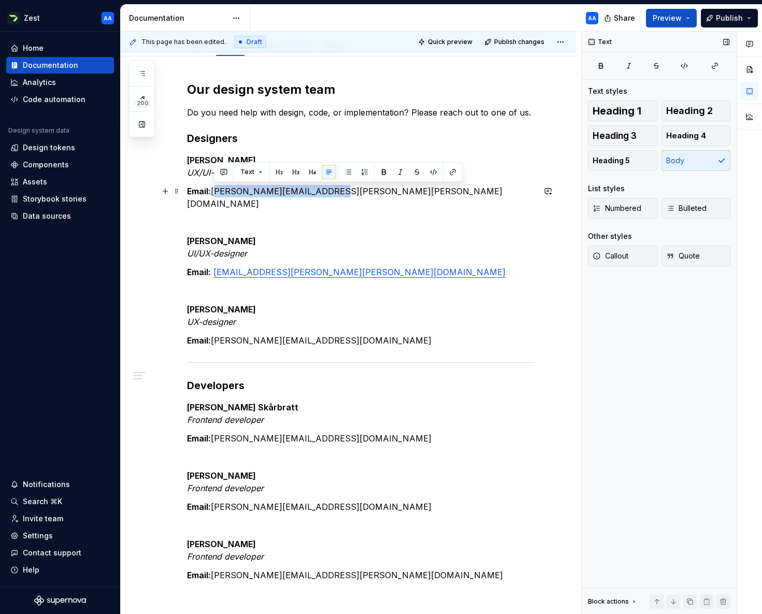
drag, startPoint x: 213, startPoint y: 191, endPoint x: 309, endPoint y: 192, distance: 96.3
click at [309, 192] on p "Email: [PERSON_NAME][EMAIL_ADDRESS][PERSON_NAME][PERSON_NAME][DOMAIN_NAME]" at bounding box center [360, 197] width 347 height 25
copy p "[PERSON_NAME][EMAIL_ADDRESS][PERSON_NAME][PERSON_NAME][DOMAIN_NAME]"
click at [451, 171] on button "button" at bounding box center [452, 172] width 15 height 15
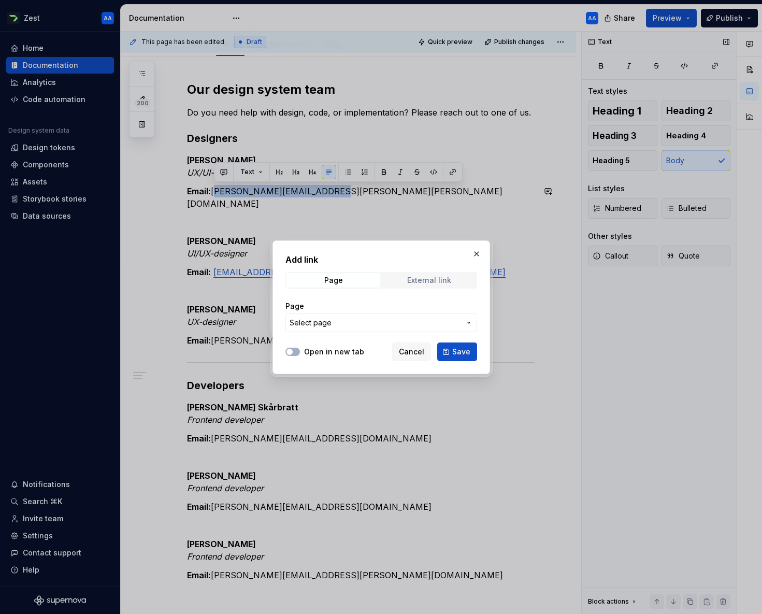
click at [433, 282] on div "External link" at bounding box center [429, 280] width 44 height 8
click at [325, 322] on input "URL" at bounding box center [381, 322] width 192 height 19
paste input "[PERSON_NAME][EMAIL_ADDRESS][PERSON_NAME][PERSON_NAME][DOMAIN_NAME]"
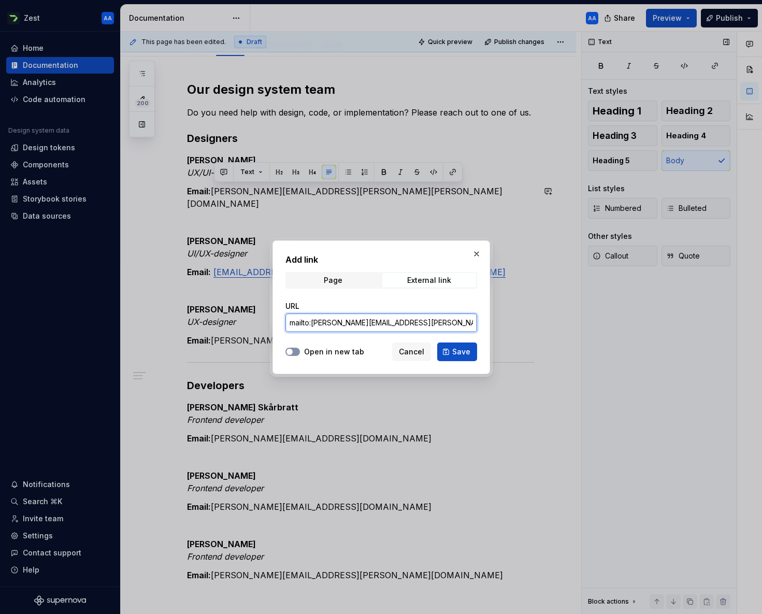
type input "mailto:[PERSON_NAME][EMAIL_ADDRESS][PERSON_NAME][PERSON_NAME][DOMAIN_NAME]"
drag, startPoint x: 292, startPoint y: 351, endPoint x: 387, endPoint y: 349, distance: 95.3
click at [292, 351] on button "Open in new tab" at bounding box center [292, 351] width 15 height 8
click at [461, 349] on span "Save" at bounding box center [461, 351] width 18 height 10
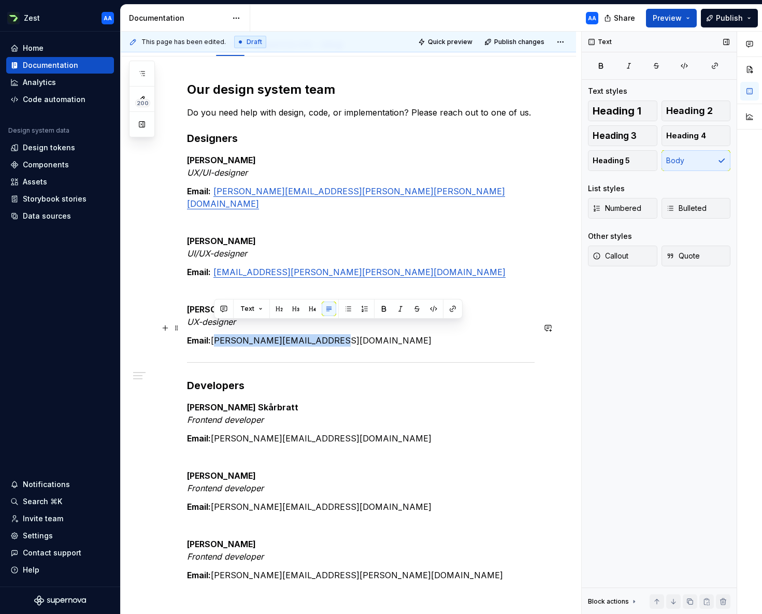
drag, startPoint x: 213, startPoint y: 328, endPoint x: 321, endPoint y: 329, distance: 107.7
click at [321, 334] on p "Email: [PERSON_NAME][EMAIL_ADDRESS][DOMAIN_NAME]" at bounding box center [360, 340] width 347 height 12
copy p "[PERSON_NAME][EMAIL_ADDRESS][DOMAIN_NAME]"
click at [454, 308] on button "button" at bounding box center [452, 308] width 15 height 15
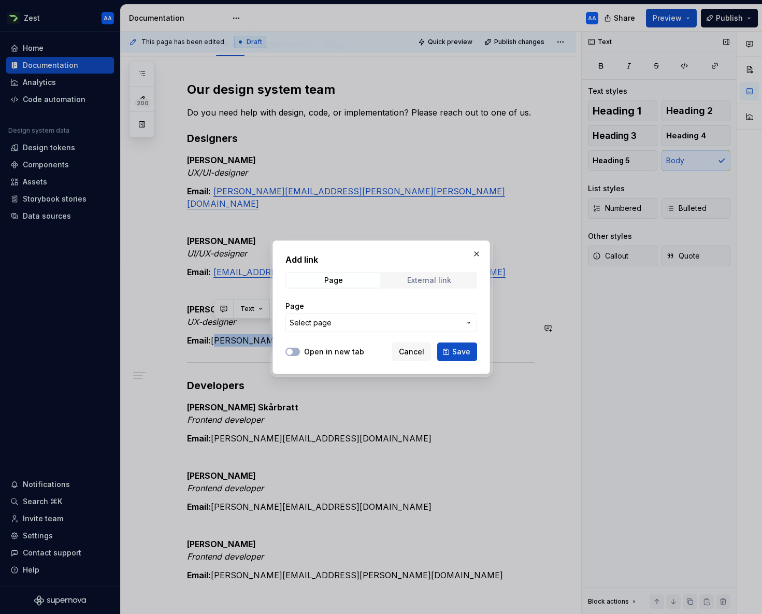
click at [429, 285] on span "External link" at bounding box center [429, 280] width 94 height 15
click at [334, 321] on input "URL" at bounding box center [381, 322] width 192 height 19
paste input "[PERSON_NAME][EMAIL_ADDRESS][DOMAIN_NAME]"
type input "mailto:[PERSON_NAME][EMAIL_ADDRESS][DOMAIN_NAME]"
click at [294, 351] on button "Open in new tab" at bounding box center [292, 351] width 15 height 8
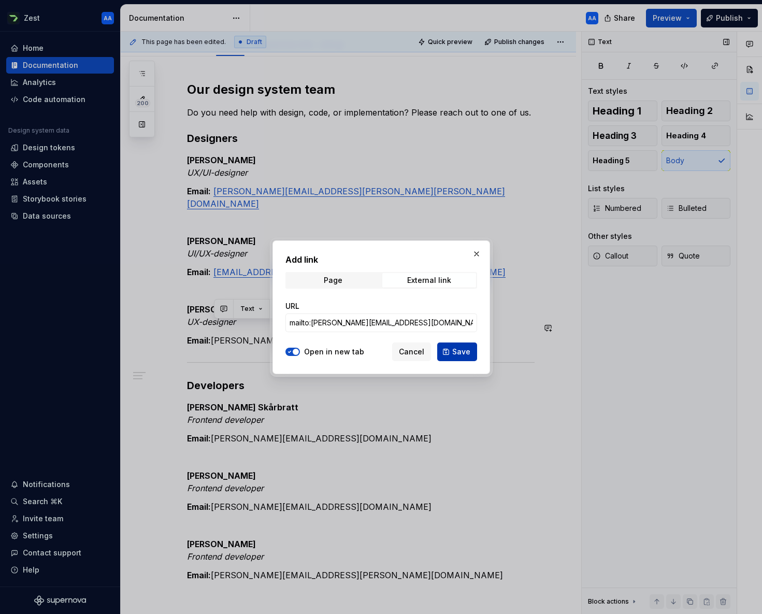
click at [467, 351] on span "Save" at bounding box center [461, 351] width 18 height 10
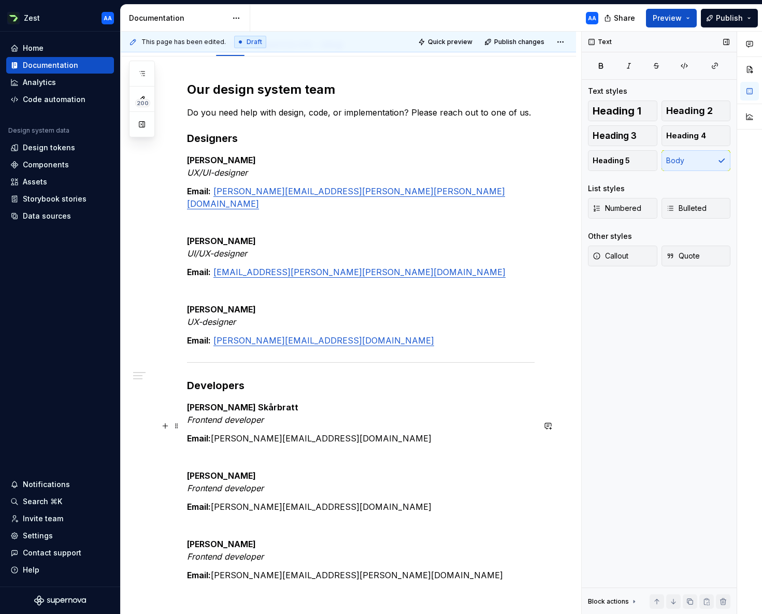
drag, startPoint x: 212, startPoint y: 427, endPoint x: 304, endPoint y: 429, distance: 91.7
click at [305, 432] on p "Email: [PERSON_NAME][EMAIL_ADDRESS][DOMAIN_NAME]" at bounding box center [360, 438] width 347 height 12
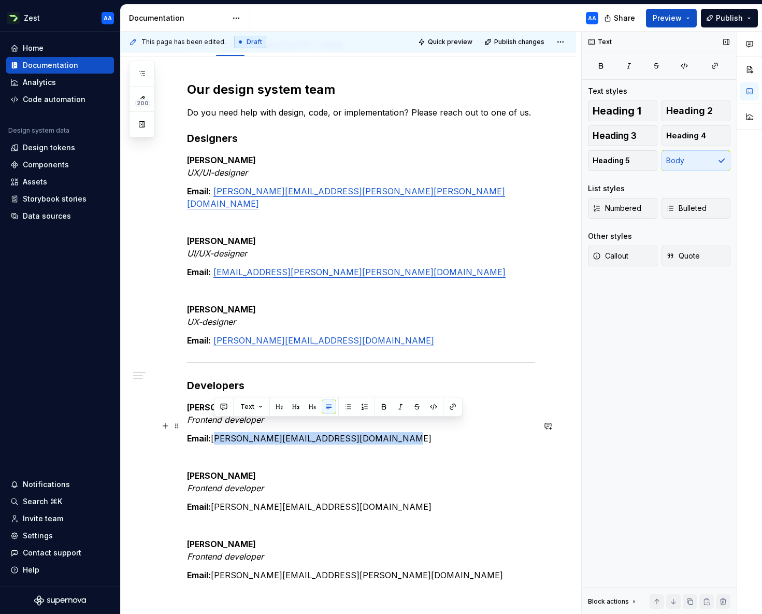
drag, startPoint x: 213, startPoint y: 425, endPoint x: 366, endPoint y: 430, distance: 152.8
click at [366, 432] on p "Email: [PERSON_NAME][EMAIL_ADDRESS][DOMAIN_NAME]" at bounding box center [360, 438] width 347 height 12
copy p "[PERSON_NAME][EMAIL_ADDRESS][DOMAIN_NAME]"
click at [454, 406] on button "button" at bounding box center [452, 406] width 15 height 15
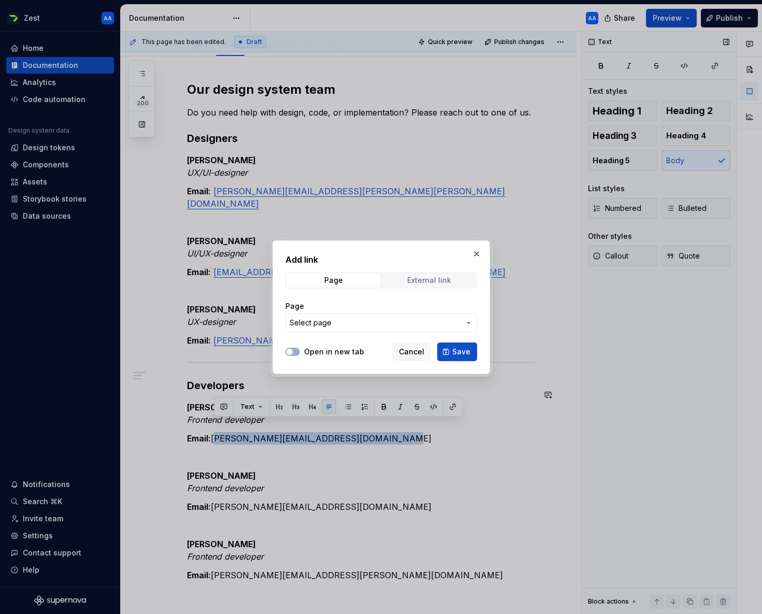
click at [429, 283] on div "External link" at bounding box center [429, 280] width 44 height 8
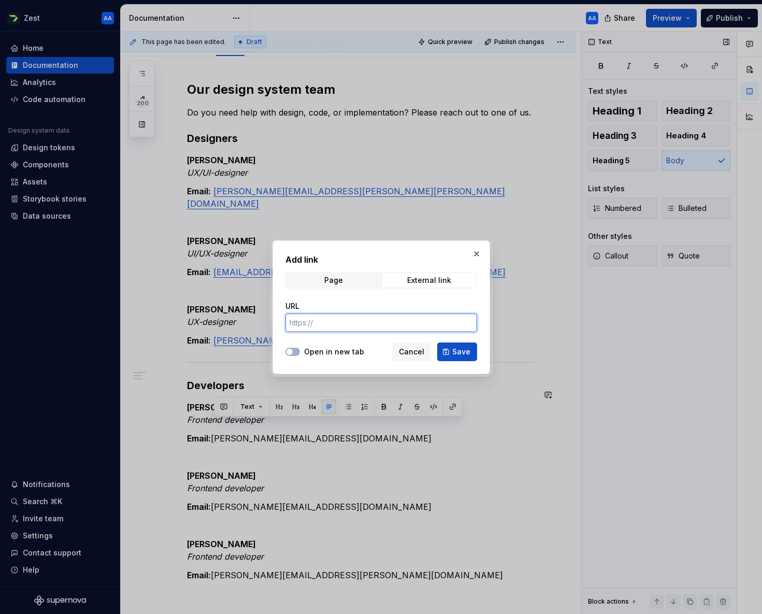
click at [360, 320] on input "URL" at bounding box center [381, 322] width 192 height 19
paste input "[PERSON_NAME][EMAIL_ADDRESS][DOMAIN_NAME]"
type input "mailto:[PERSON_NAME][EMAIL_ADDRESS][DOMAIN_NAME]"
click at [461, 353] on span "Save" at bounding box center [461, 351] width 18 height 10
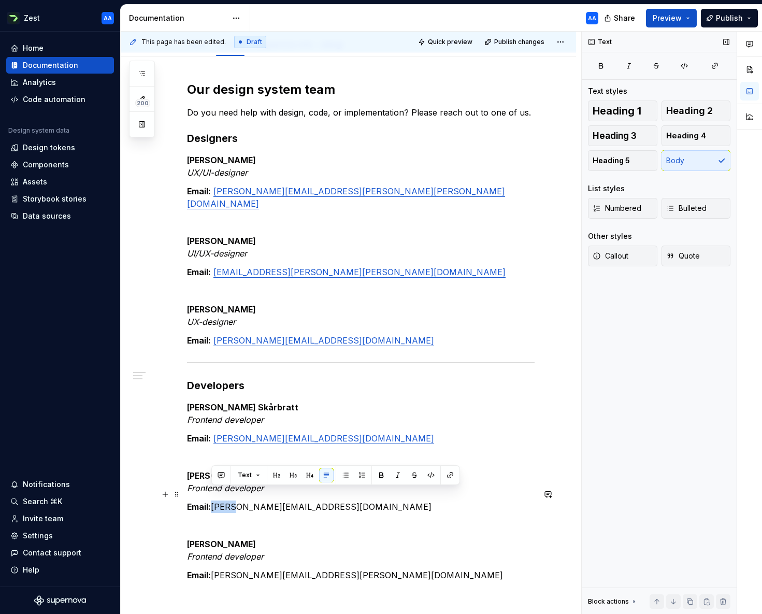
drag, startPoint x: 212, startPoint y: 495, endPoint x: 229, endPoint y: 495, distance: 17.1
click at [229, 500] on p "Email: [PERSON_NAME][EMAIL_ADDRESS][DOMAIN_NAME]" at bounding box center [360, 506] width 347 height 12
click at [225, 500] on p "Email: [PERSON_NAME][EMAIL_ADDRESS][DOMAIN_NAME]" at bounding box center [360, 506] width 347 height 12
drag, startPoint x: 213, startPoint y: 494, endPoint x: 360, endPoint y: 498, distance: 147.6
click at [360, 500] on p "Email: [PERSON_NAME][EMAIL_ADDRESS][DOMAIN_NAME]" at bounding box center [360, 506] width 347 height 12
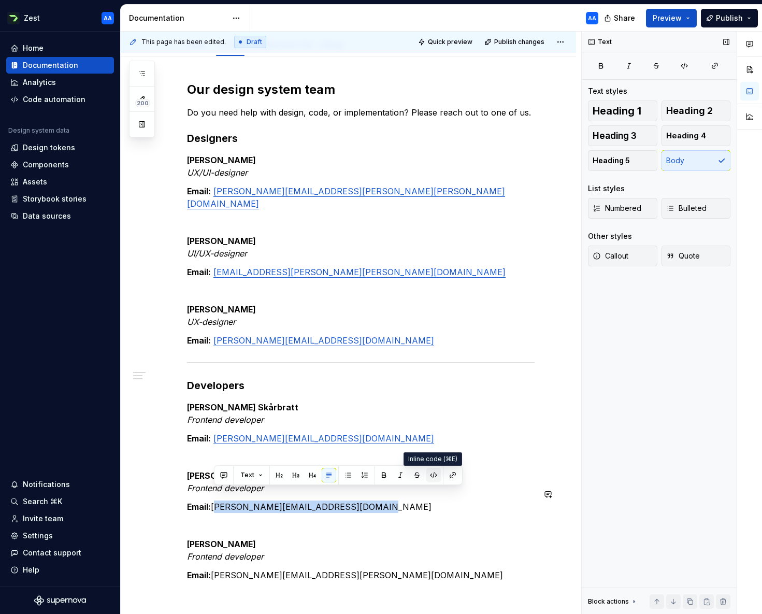
copy p "[PERSON_NAME][EMAIL_ADDRESS][DOMAIN_NAME]"
click at [452, 473] on button "button" at bounding box center [452, 475] width 15 height 15
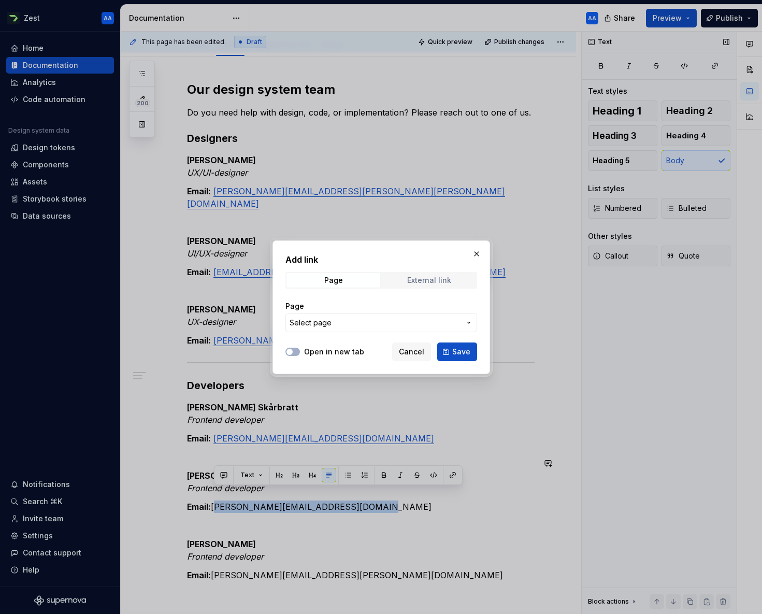
click at [422, 279] on div "External link" at bounding box center [429, 280] width 44 height 8
click at [336, 321] on input "URL" at bounding box center [381, 322] width 192 height 19
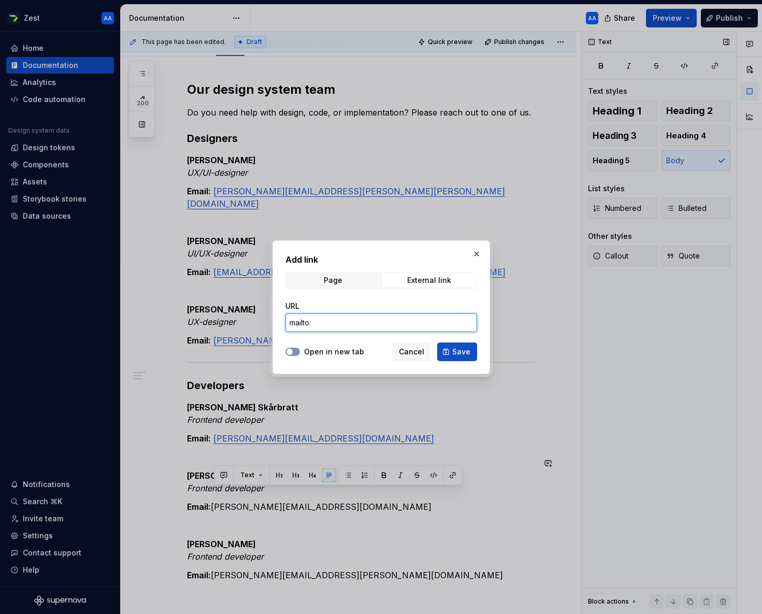
type input "mailto:"
click at [295, 347] on button "Open in new tab" at bounding box center [292, 351] width 15 height 8
click at [461, 352] on span "Save" at bounding box center [461, 351] width 18 height 10
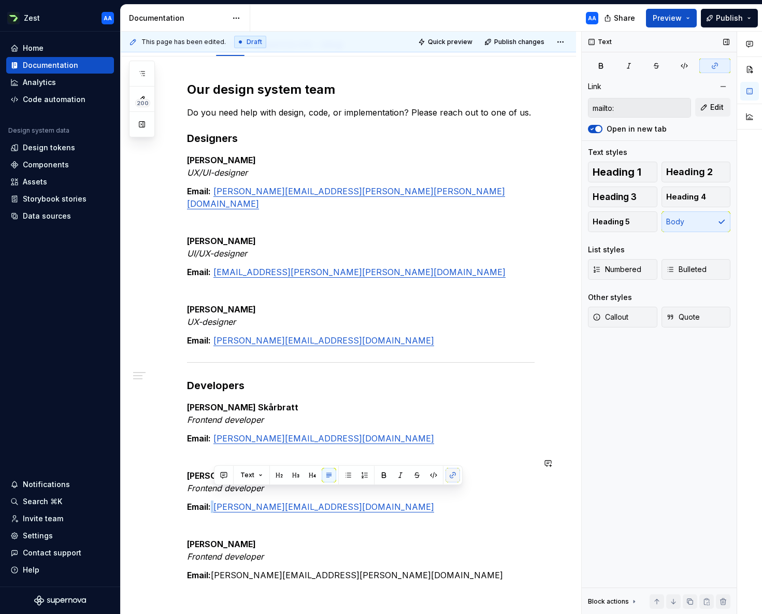
click at [452, 473] on button "button" at bounding box center [452, 475] width 15 height 15
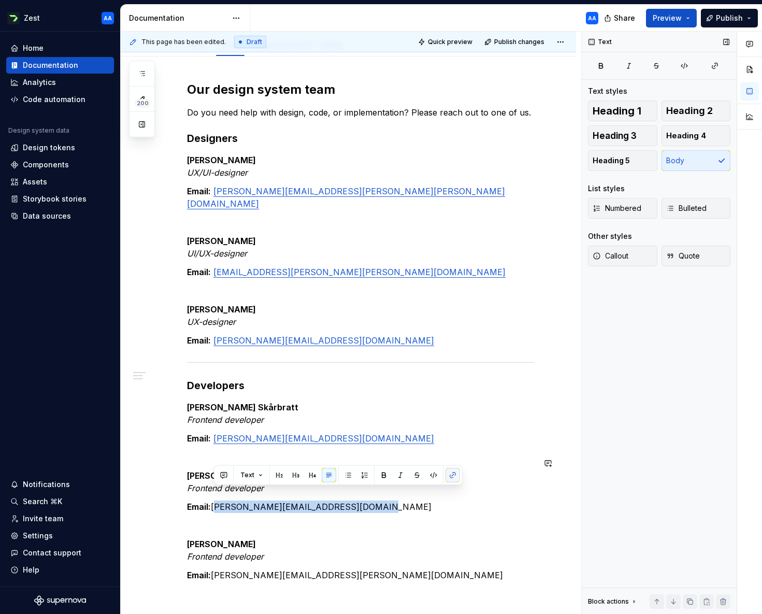
click at [452, 473] on button "button" at bounding box center [452, 475] width 15 height 15
click at [339, 500] on p "Email: [PERSON_NAME][EMAIL_ADDRESS][DOMAIN_NAME]" at bounding box center [360, 506] width 347 height 12
drag, startPoint x: 363, startPoint y: 495, endPoint x: 213, endPoint y: 494, distance: 149.7
click at [213, 500] on p "Email: [PERSON_NAME][EMAIL_ADDRESS][DOMAIN_NAME]" at bounding box center [360, 506] width 347 height 12
click at [714, 65] on icon "button" at bounding box center [715, 66] width 8 height 8
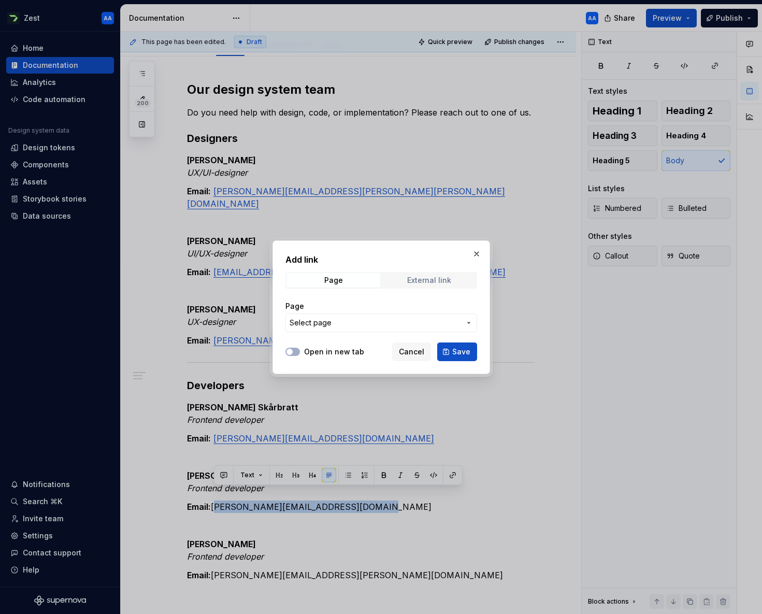
click at [445, 280] on div "External link" at bounding box center [429, 280] width 44 height 8
click at [325, 321] on input "URL" at bounding box center [381, 322] width 192 height 19
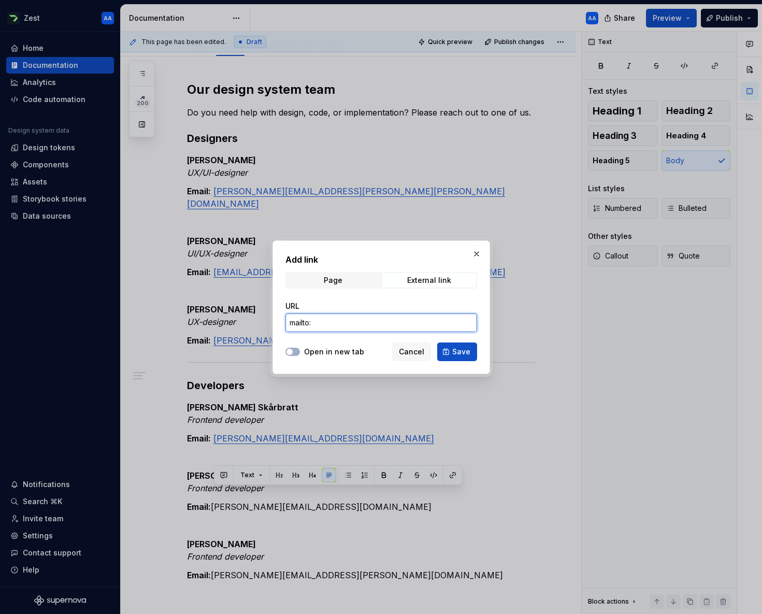
paste input "[PERSON_NAME][EMAIL_ADDRESS][DOMAIN_NAME]"
type input "mailto:[PERSON_NAME][EMAIL_ADDRESS][DOMAIN_NAME]"
click at [289, 350] on span "button" at bounding box center [289, 352] width 6 height 6
click at [454, 353] on span "Save" at bounding box center [461, 351] width 18 height 10
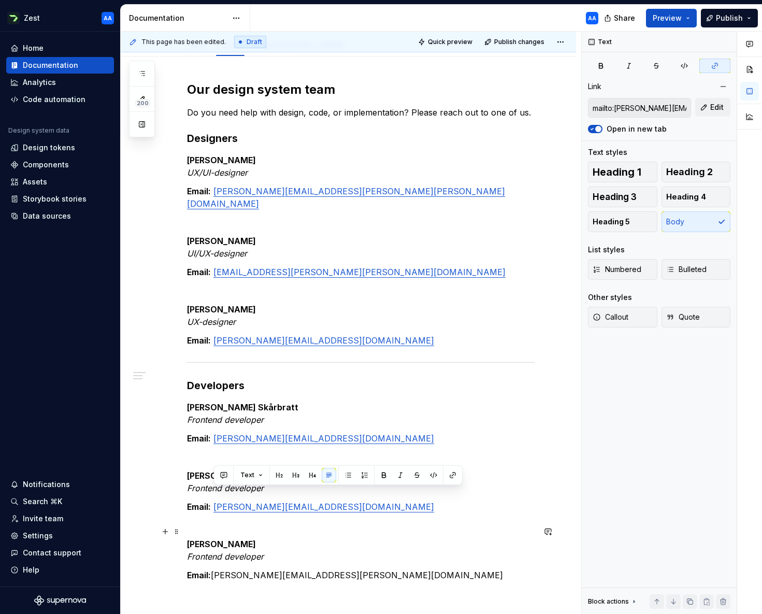
click at [342, 544] on p "[PERSON_NAME] Frontend developer" at bounding box center [360, 550] width 347 height 25
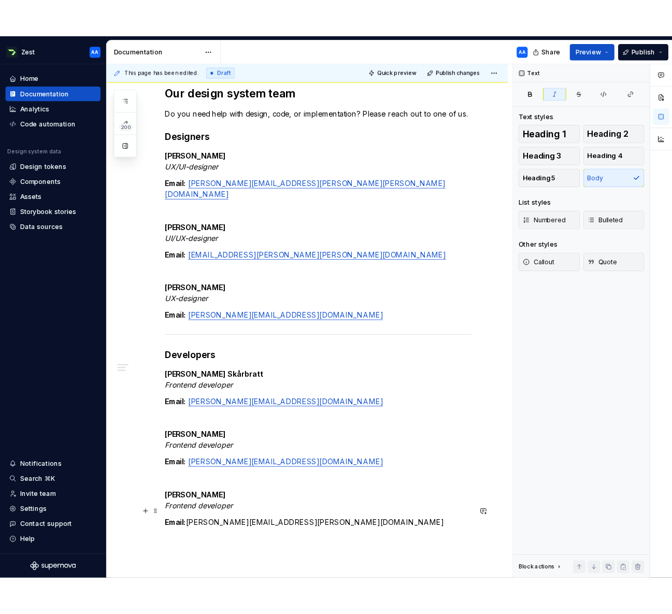
scroll to position [332, 0]
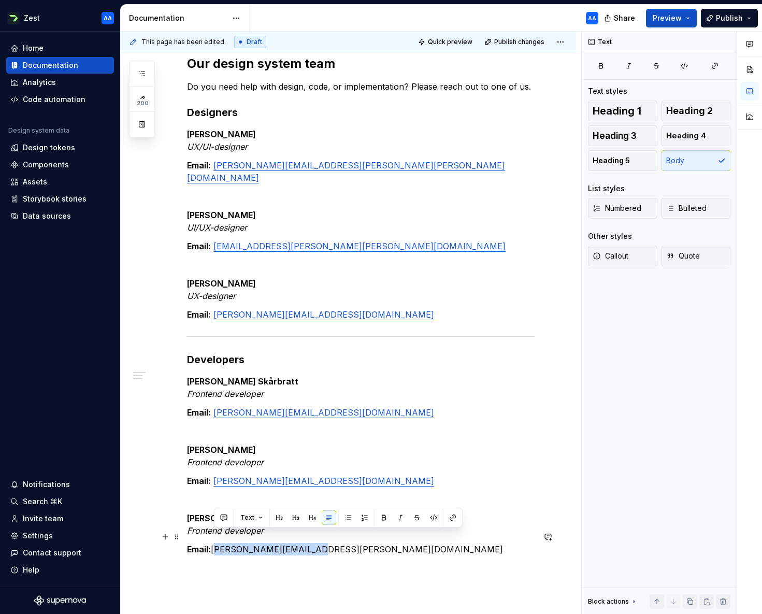
drag, startPoint x: 214, startPoint y: 537, endPoint x: 308, endPoint y: 535, distance: 94.3
click at [308, 543] on p "Email: [PERSON_NAME][EMAIL_ADDRESS][PERSON_NAME][DOMAIN_NAME]" at bounding box center [360, 549] width 347 height 12
copy p "[PERSON_NAME][EMAIL_ADDRESS][PERSON_NAME][DOMAIN_NAME]"
click at [453, 517] on button "button" at bounding box center [452, 517] width 15 height 15
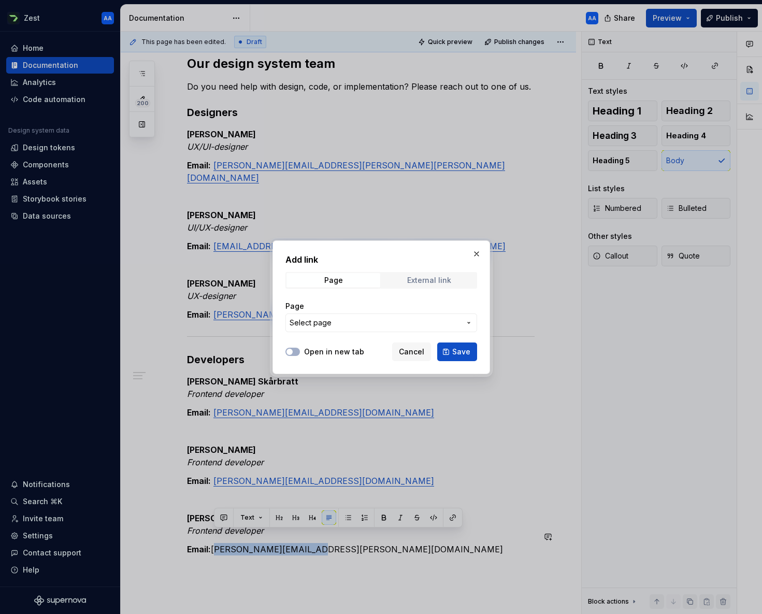
click at [436, 281] on div "External link" at bounding box center [429, 280] width 44 height 8
click at [330, 321] on input "URL" at bounding box center [381, 322] width 192 height 19
paste input "[PERSON_NAME][EMAIL_ADDRESS][PERSON_NAME][DOMAIN_NAME]"
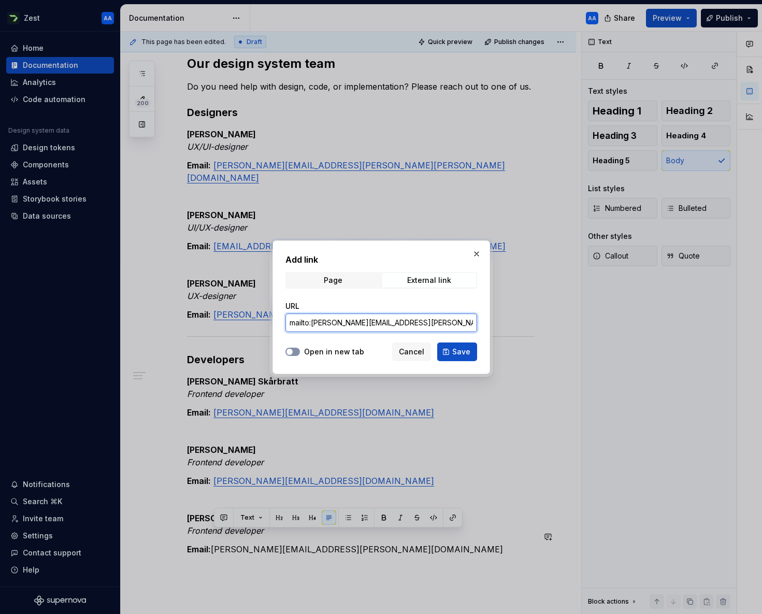
type input "mailto:[PERSON_NAME][EMAIL_ADDRESS][PERSON_NAME][DOMAIN_NAME]"
click at [293, 351] on button "Open in new tab" at bounding box center [292, 351] width 15 height 8
click at [469, 351] on span "Save" at bounding box center [461, 351] width 18 height 10
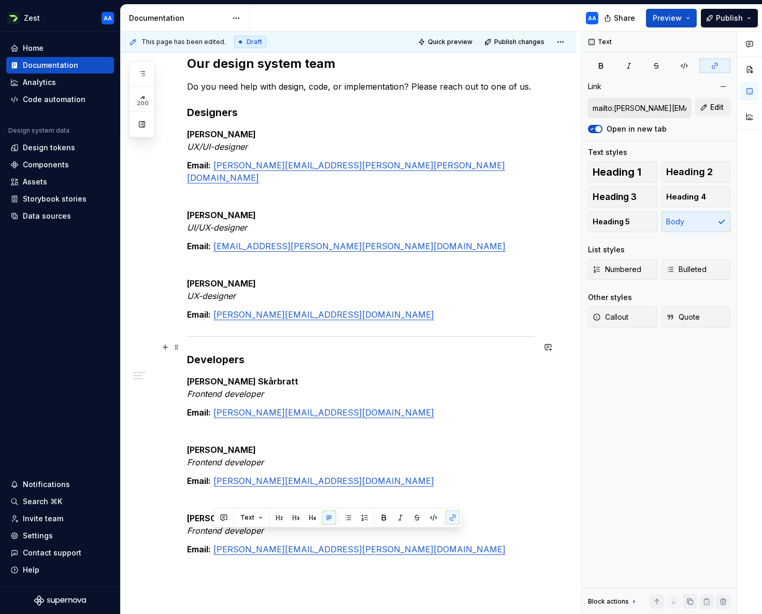
click at [515, 353] on h3 "Developers" at bounding box center [360, 359] width 347 height 15
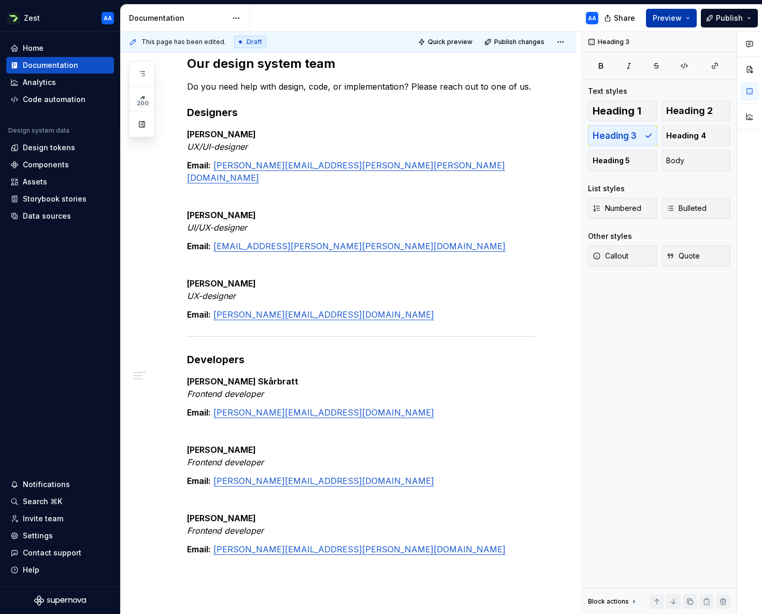
click at [687, 18] on button "Preview" at bounding box center [671, 18] width 51 height 19
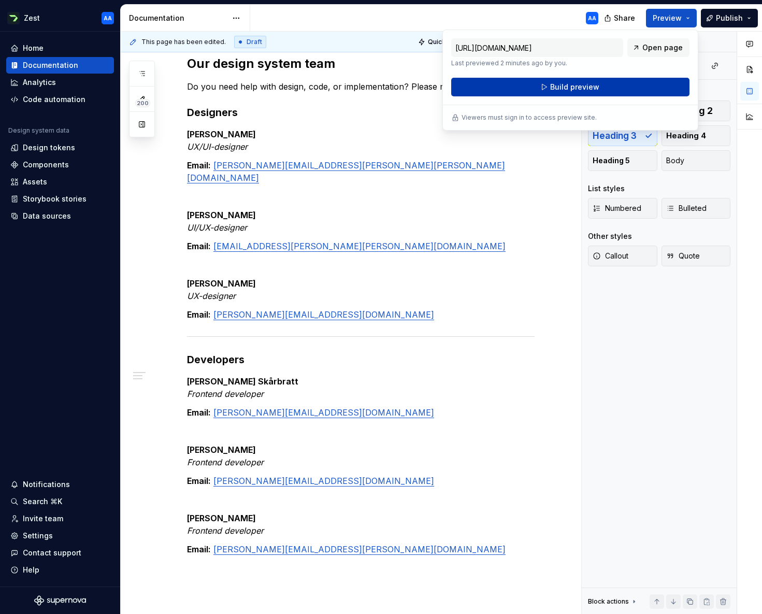
click at [586, 84] on span "Build preview" at bounding box center [574, 87] width 49 height 10
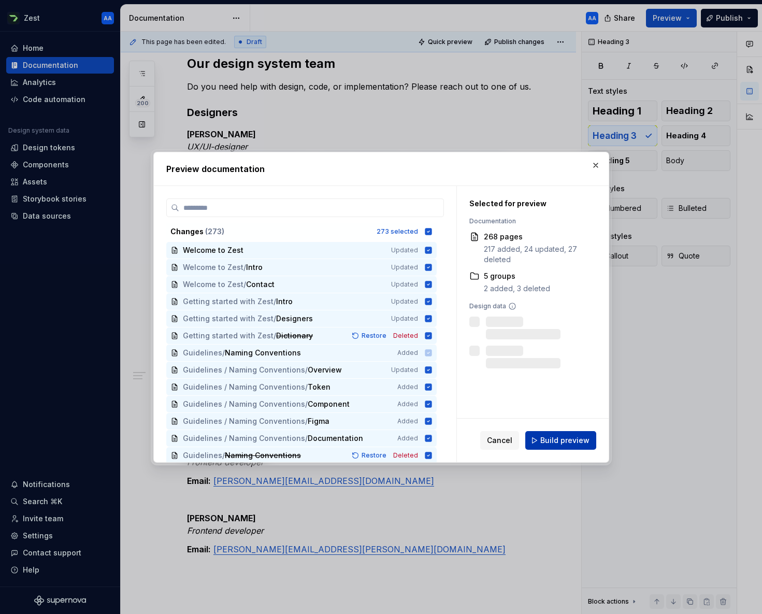
click at [566, 438] on span "Build preview" at bounding box center [564, 440] width 49 height 10
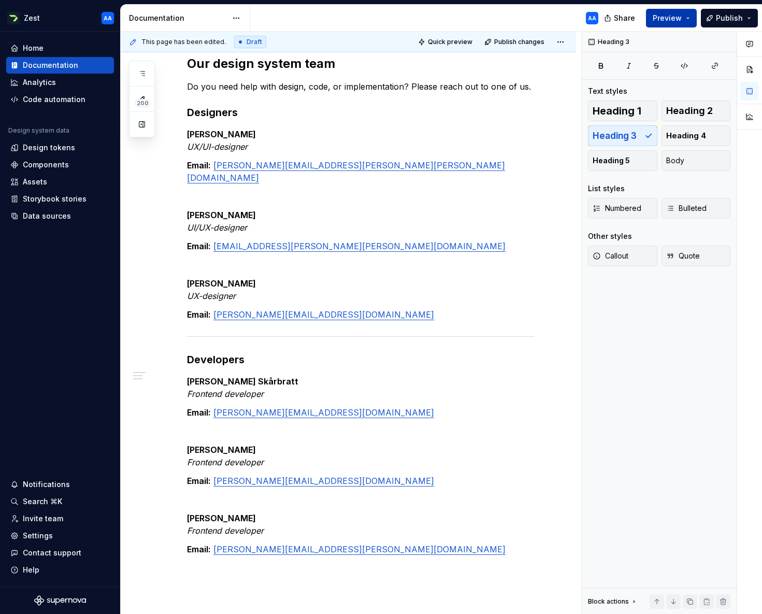
click at [693, 17] on button "Preview" at bounding box center [671, 18] width 51 height 19
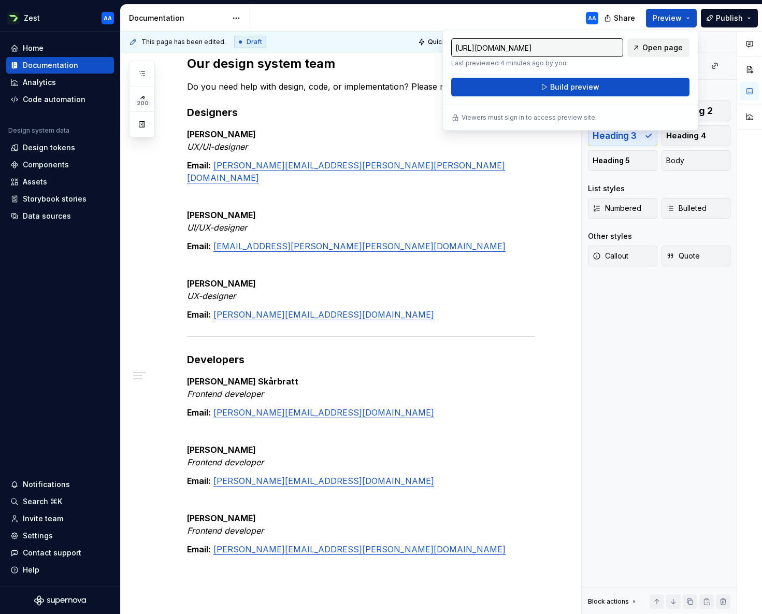
click at [664, 46] on span "Open page" at bounding box center [662, 47] width 40 height 10
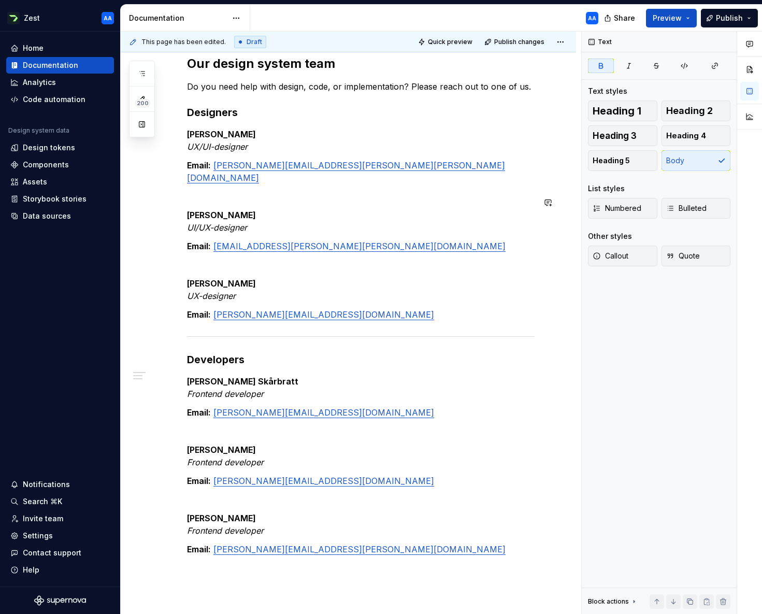
click at [187, 191] on div "Our design system team Do you need help with design, code, or implementation? P…" at bounding box center [360, 305] width 347 height 500
click at [252, 212] on p "[PERSON_NAME]/UX-designer" at bounding box center [360, 221] width 347 height 25
click at [189, 134] on strong "[PERSON_NAME]" at bounding box center [221, 134] width 69 height 10
click at [326, 122] on div "Our design system team Do you need help with design, code, or implementation? P…" at bounding box center [360, 305] width 347 height 500
click at [259, 144] on p "[PERSON_NAME] UX/UI-designer" at bounding box center [360, 140] width 347 height 25
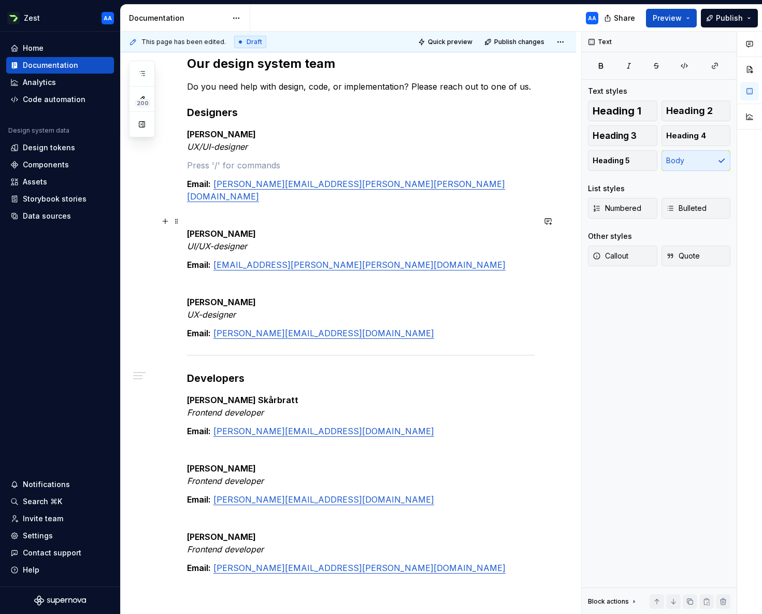
click at [261, 229] on p "[PERSON_NAME]/UX-designer" at bounding box center [360, 239] width 347 height 25
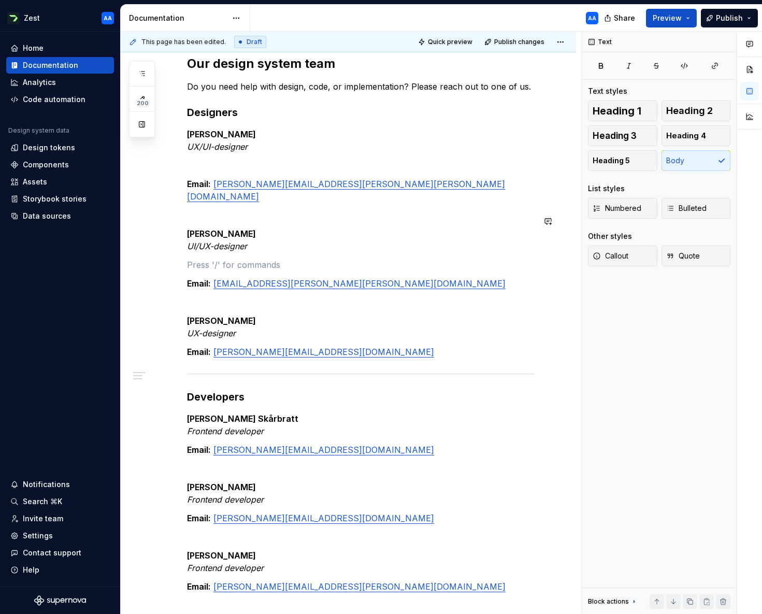
click at [375, 213] on div "Our design system team Do you need help with design, code, or implementation? P…" at bounding box center [360, 323] width 347 height 537
click at [240, 245] on div "Our design system team Do you need help with design, code, or implementation? P…" at bounding box center [360, 323] width 347 height 537
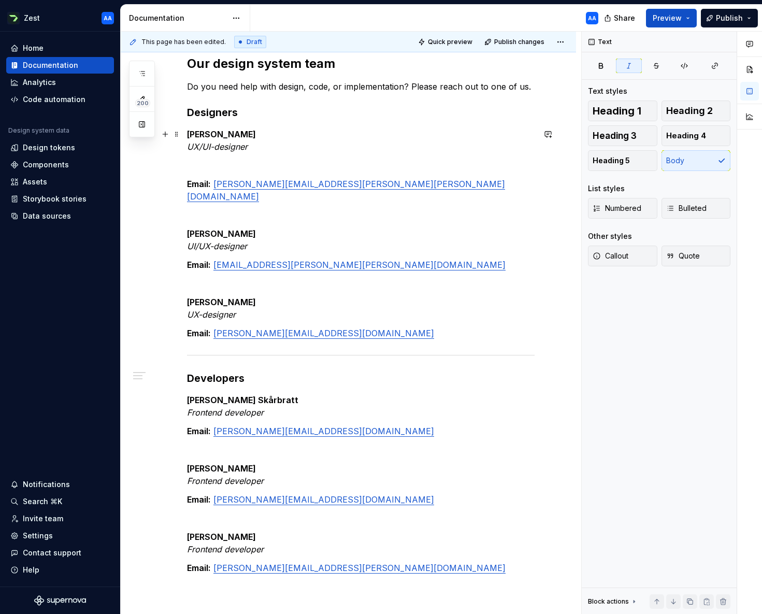
click at [264, 147] on p "[PERSON_NAME] UX/UI-designer" at bounding box center [360, 140] width 347 height 25
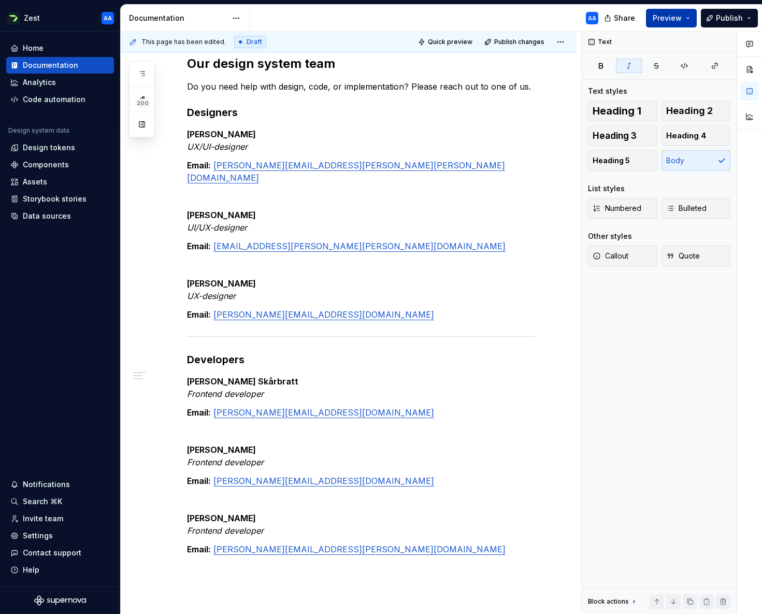
click at [683, 17] on button "Preview" at bounding box center [671, 18] width 51 height 19
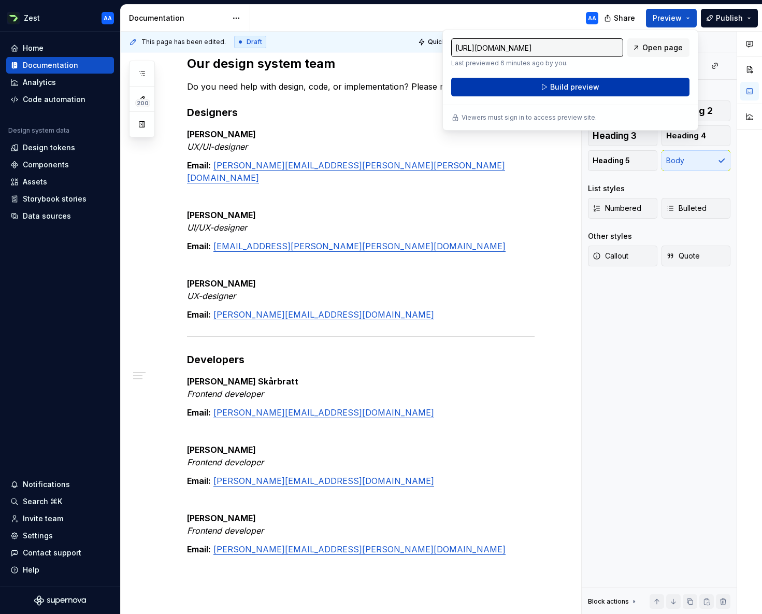
click at [596, 84] on span "Build preview" at bounding box center [574, 87] width 49 height 10
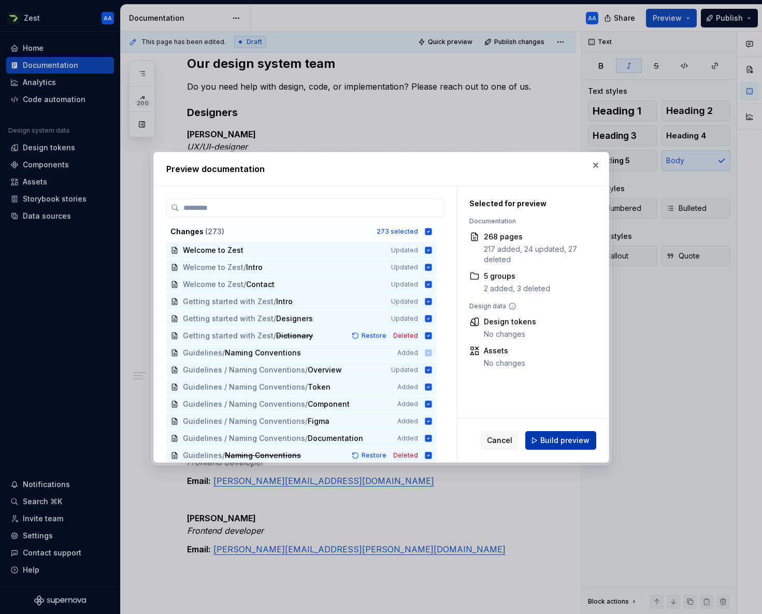
click at [581, 438] on span "Build preview" at bounding box center [564, 440] width 49 height 10
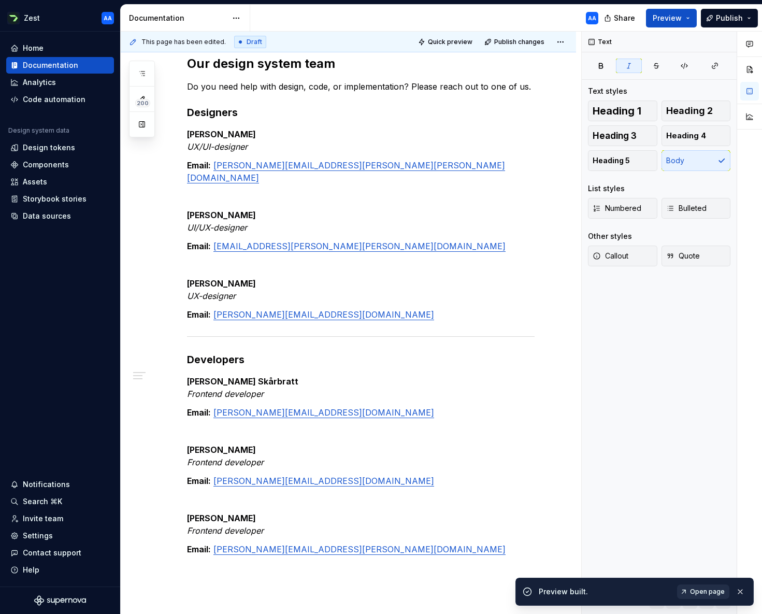
click at [713, 588] on span "Open page" at bounding box center [707, 591] width 35 height 8
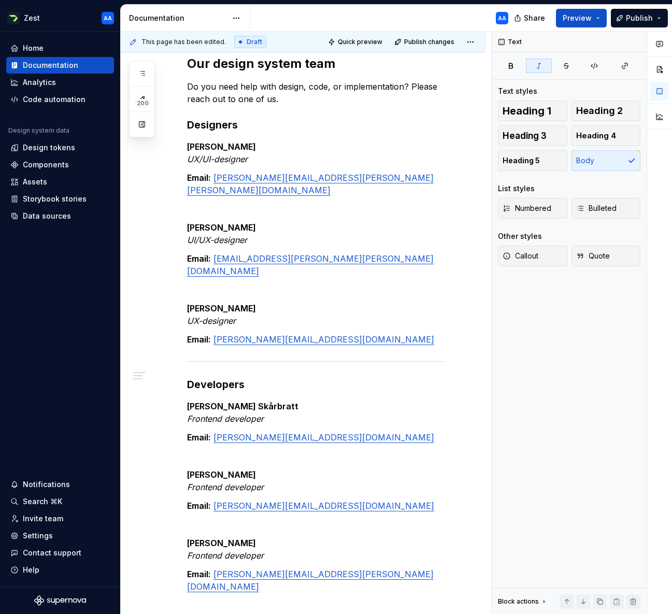
type textarea "*"
click at [176, 214] on span at bounding box center [176, 215] width 8 height 15
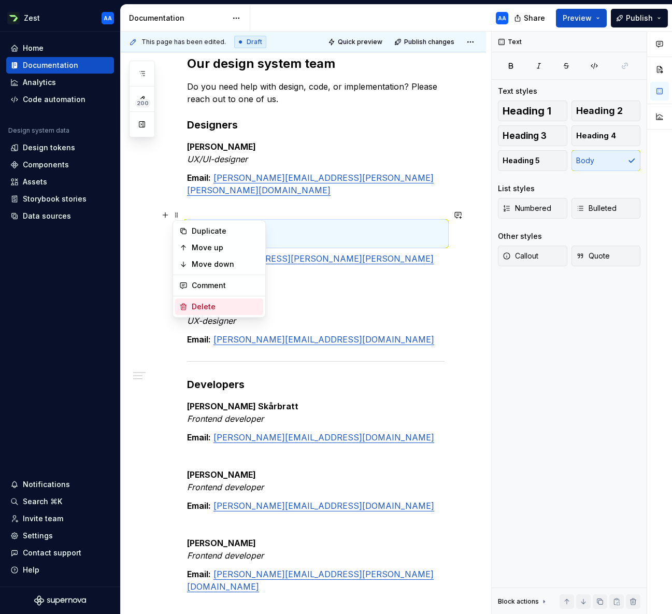
click at [201, 304] on div "Delete" at bounding box center [225, 306] width 67 height 10
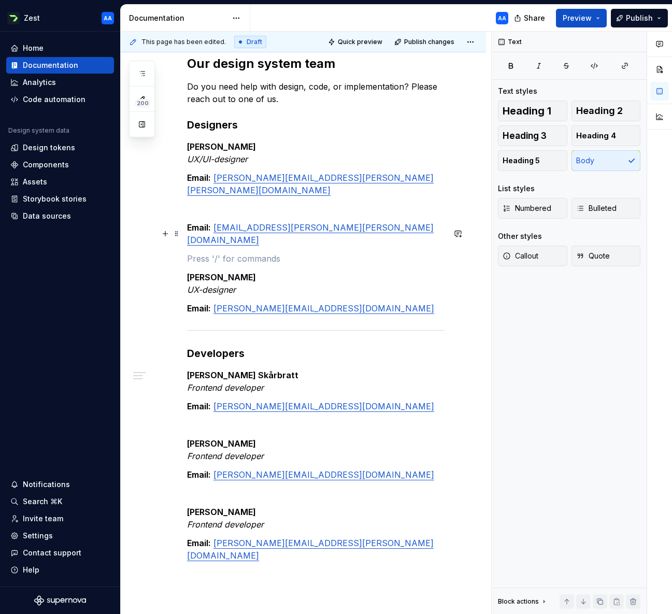
click at [197, 252] on p at bounding box center [315, 258] width 257 height 12
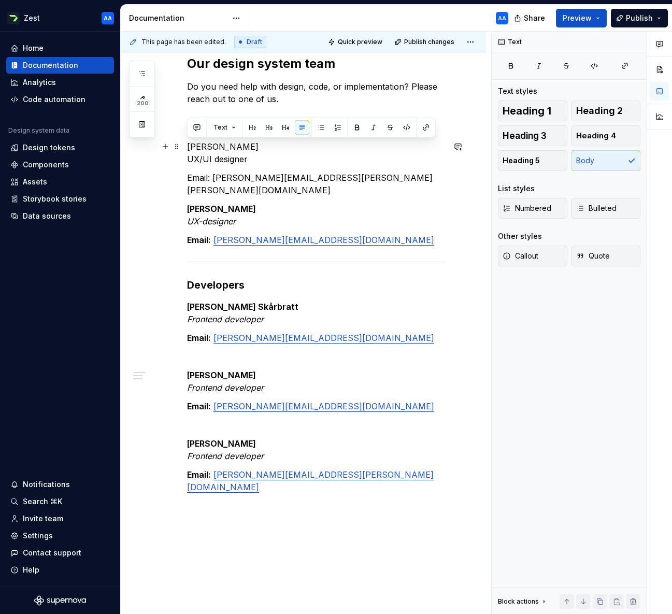
drag, startPoint x: 248, startPoint y: 146, endPoint x: 182, endPoint y: 148, distance: 65.3
click at [182, 148] on div "Our design system team Do you need help with design, code, or implementation? P…" at bounding box center [303, 360] width 365 height 659
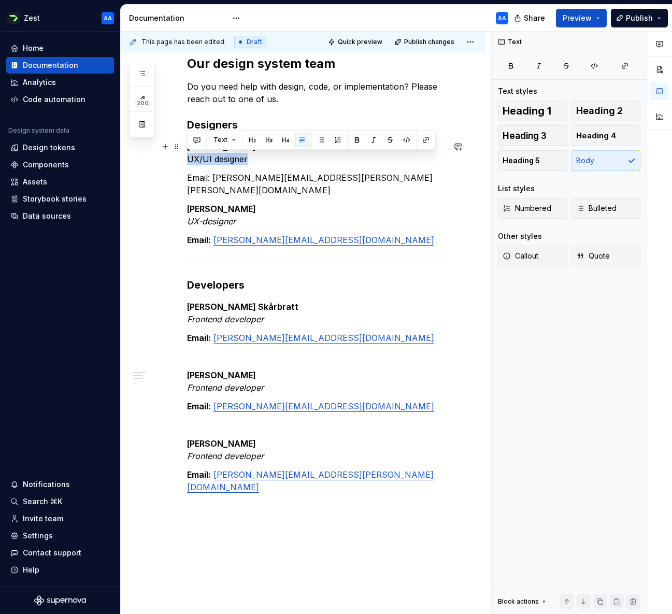
drag, startPoint x: 249, startPoint y: 160, endPoint x: 187, endPoint y: 163, distance: 61.7
click at [187, 163] on p "[PERSON_NAME] UX/UI designer" at bounding box center [315, 152] width 257 height 25
click at [370, 137] on button "button" at bounding box center [373, 140] width 15 height 15
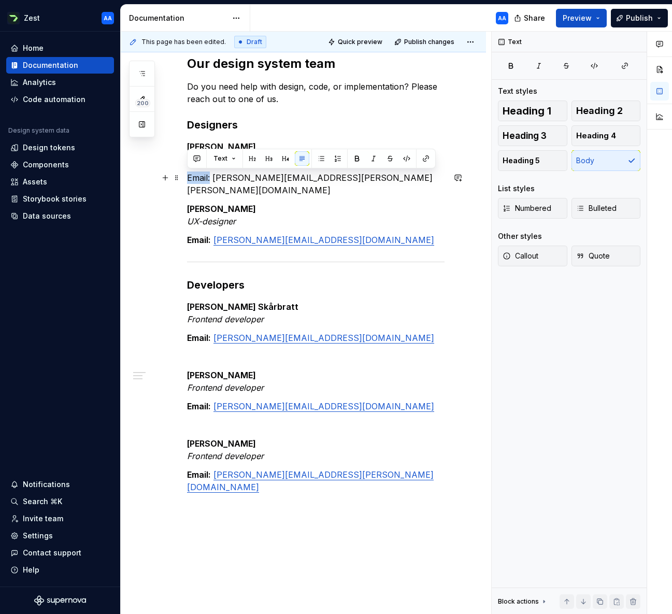
drag, startPoint x: 210, startPoint y: 178, endPoint x: 189, endPoint y: 178, distance: 20.7
click at [189, 178] on p "Email: [PERSON_NAME][EMAIL_ADDRESS][PERSON_NAME][PERSON_NAME][DOMAIN_NAME]" at bounding box center [315, 183] width 257 height 25
drag, startPoint x: 307, startPoint y: 178, endPoint x: 214, endPoint y: 180, distance: 92.2
click at [214, 180] on p "Email: [PERSON_NAME][EMAIL_ADDRESS][PERSON_NAME][PERSON_NAME][DOMAIN_NAME]" at bounding box center [315, 183] width 257 height 25
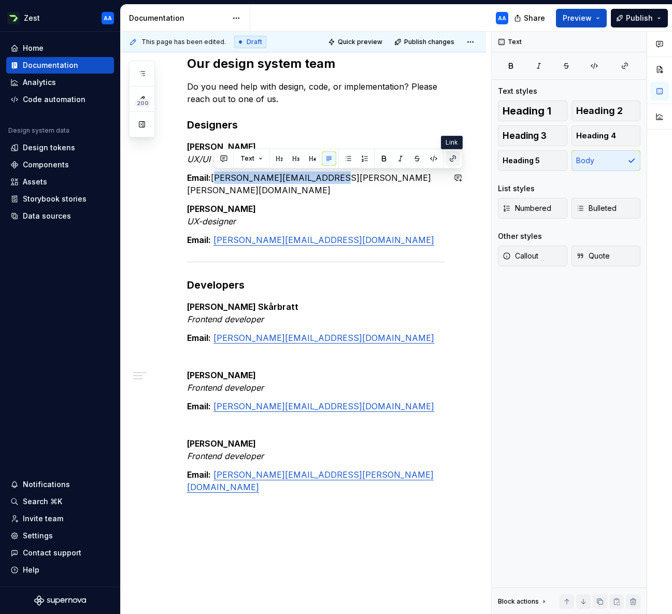
click at [452, 157] on button "button" at bounding box center [452, 158] width 15 height 15
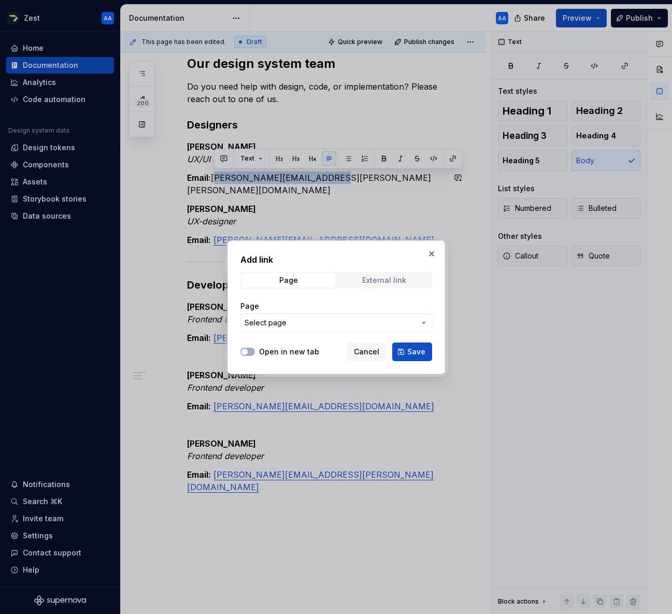
drag, startPoint x: 393, startPoint y: 278, endPoint x: 380, endPoint y: 274, distance: 13.4
click at [393, 278] on div "External link" at bounding box center [384, 280] width 44 height 8
click at [278, 325] on input "URL" at bounding box center [336, 322] width 192 height 19
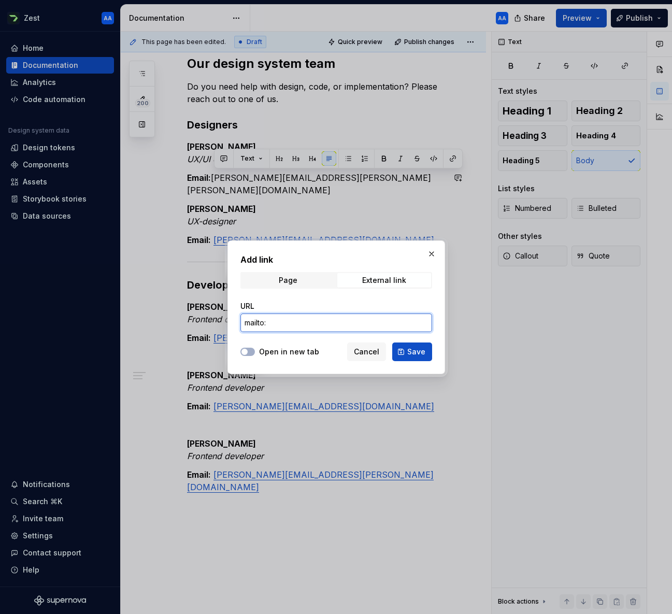
paste input "[PERSON_NAME][EMAIL_ADDRESS][PERSON_NAME][PERSON_NAME][DOMAIN_NAME]"
drag, startPoint x: 259, startPoint y: 321, endPoint x: 270, endPoint y: 317, distance: 11.3
click at [259, 321] on input "mailto:[PERSON_NAME][EMAIL_ADDRESS][PERSON_NAME][PERSON_NAME][DOMAIN_NAME]" at bounding box center [336, 322] width 192 height 19
type input "mailto:[PERSON_NAME][EMAIL_ADDRESS][PERSON_NAME][PERSON_NAME][DOMAIN_NAME]"
click at [249, 352] on button "Open in new tab" at bounding box center [247, 351] width 15 height 8
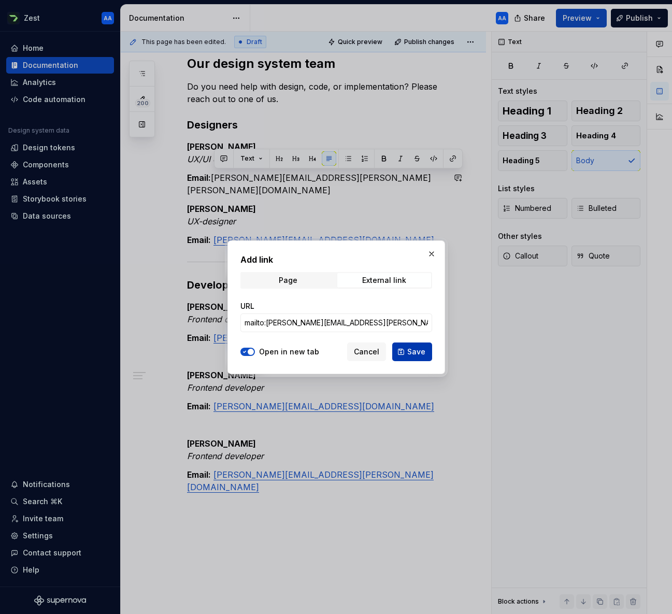
click at [418, 352] on span "Save" at bounding box center [416, 351] width 18 height 10
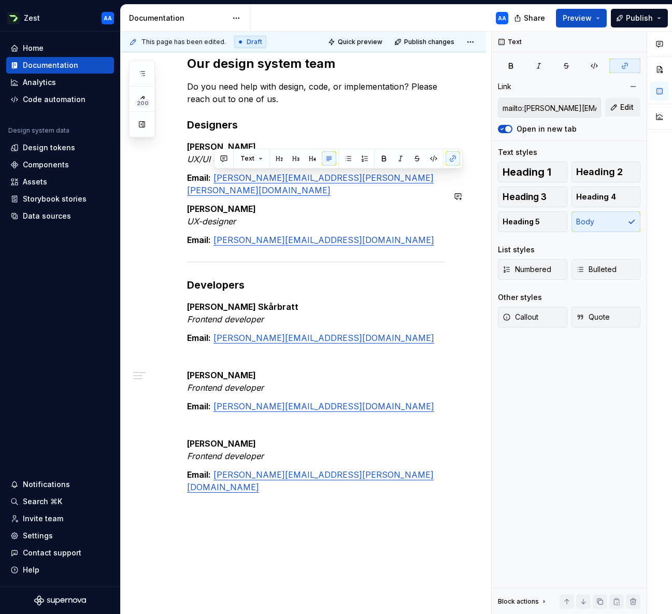
click at [351, 189] on div "Our design system team Do you need help with design, code, or implementation? P…" at bounding box center [315, 274] width 257 height 438
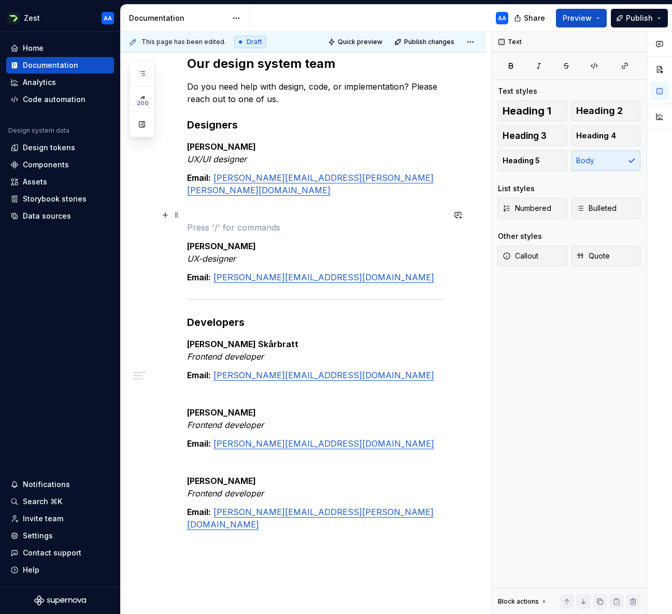
click at [187, 221] on p at bounding box center [315, 227] width 257 height 12
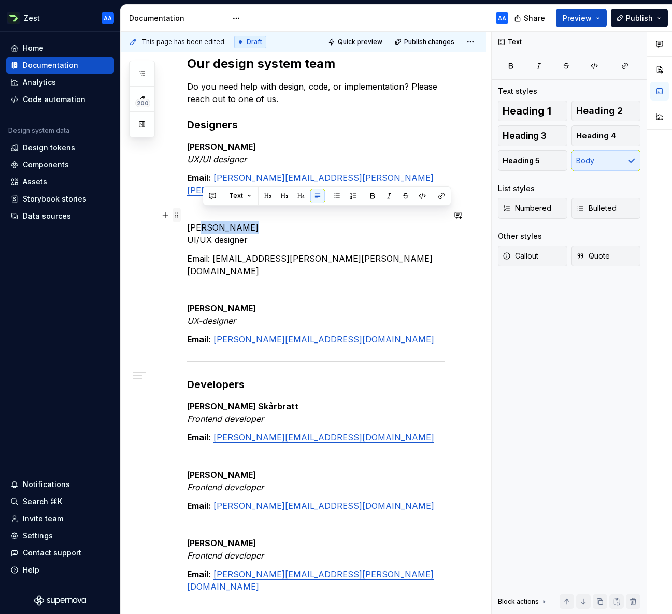
drag, startPoint x: 245, startPoint y: 216, endPoint x: 179, endPoint y: 215, distance: 65.8
click at [187, 215] on div "Our design system team Do you need help with design, code, or implementation? P…" at bounding box center [315, 329] width 257 height 549
click at [240, 221] on p "[PERSON_NAME]/UX designer" at bounding box center [315, 233] width 257 height 25
drag, startPoint x: 244, startPoint y: 215, endPoint x: 189, endPoint y: 215, distance: 54.9
click at [189, 221] on p "[PERSON_NAME]/UX designer" at bounding box center [315, 233] width 257 height 25
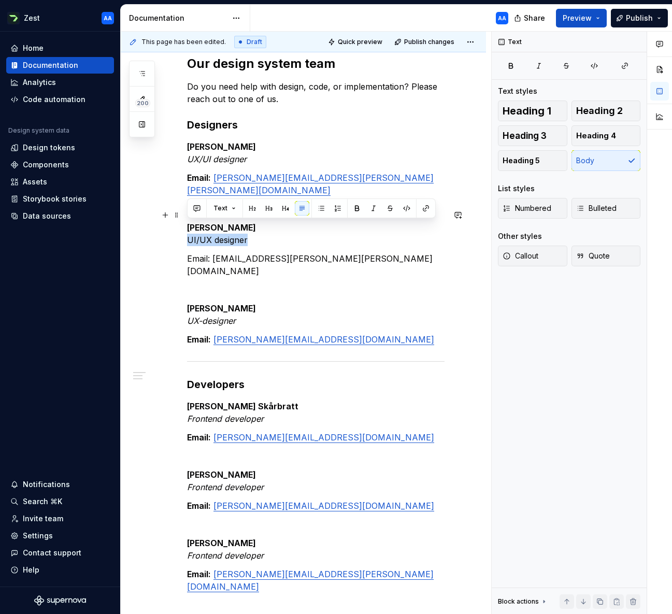
drag, startPoint x: 209, startPoint y: 227, endPoint x: 187, endPoint y: 227, distance: 22.3
click at [187, 227] on p "[PERSON_NAME]/UX designer" at bounding box center [315, 233] width 257 height 25
click at [371, 206] on button "button" at bounding box center [373, 208] width 15 height 15
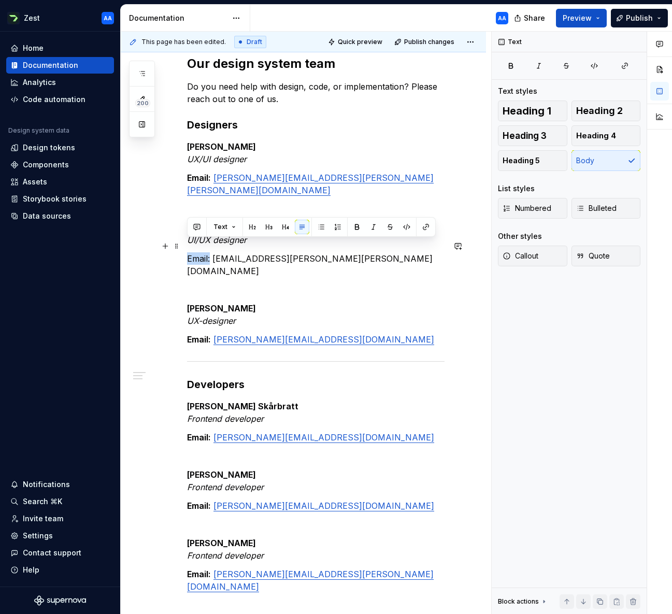
drag, startPoint x: 210, startPoint y: 245, endPoint x: 190, endPoint y: 246, distance: 19.7
click at [188, 252] on p "Email: [EMAIL_ADDRESS][PERSON_NAME][PERSON_NAME][DOMAIN_NAME]" at bounding box center [315, 264] width 257 height 25
drag, startPoint x: 316, startPoint y: 245, endPoint x: 216, endPoint y: 247, distance: 100.0
click at [216, 252] on p "Email: [EMAIL_ADDRESS][PERSON_NAME][PERSON_NAME][DOMAIN_NAME]" at bounding box center [315, 264] width 257 height 25
copy p "[EMAIL_ADDRESS][PERSON_NAME][PERSON_NAME][DOMAIN_NAME]"
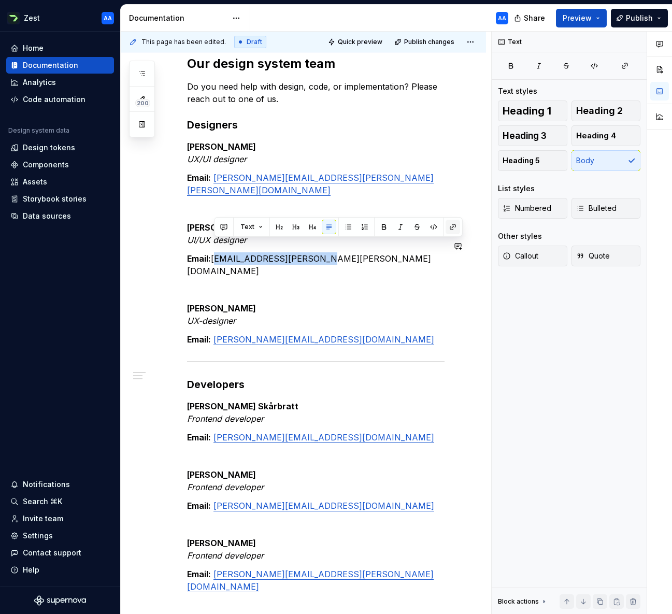
click at [452, 229] on button "button" at bounding box center [452, 227] width 15 height 15
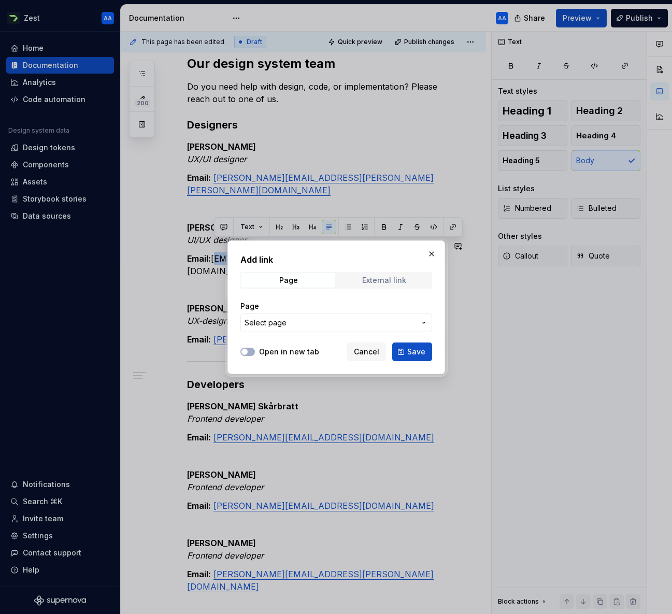
click at [399, 276] on div "External link" at bounding box center [384, 280] width 44 height 8
click at [287, 322] on input "URL" at bounding box center [336, 322] width 192 height 19
type input "mailto"
type textarea "*"
paste input "[EMAIL_ADDRESS][PERSON_NAME][PERSON_NAME][DOMAIN_NAME]"
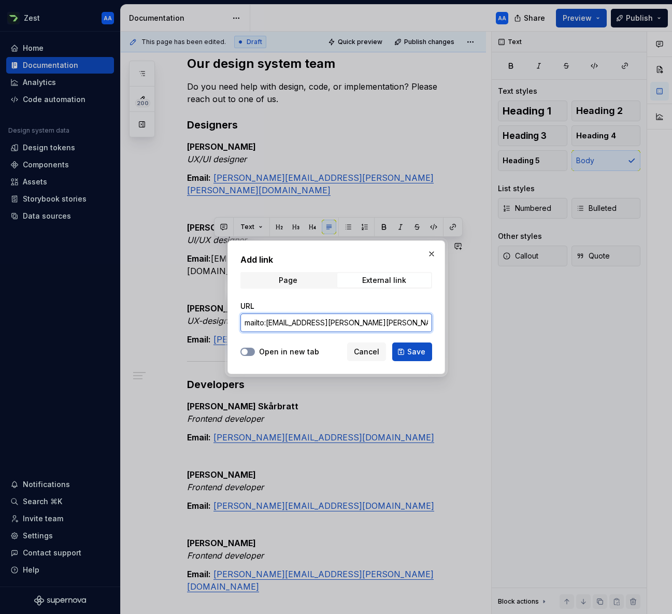
type input "mailto:[EMAIL_ADDRESS][PERSON_NAME][PERSON_NAME][DOMAIN_NAME]"
click at [244, 350] on span "button" at bounding box center [244, 352] width 6 height 6
click at [413, 353] on span "Save" at bounding box center [416, 351] width 18 height 10
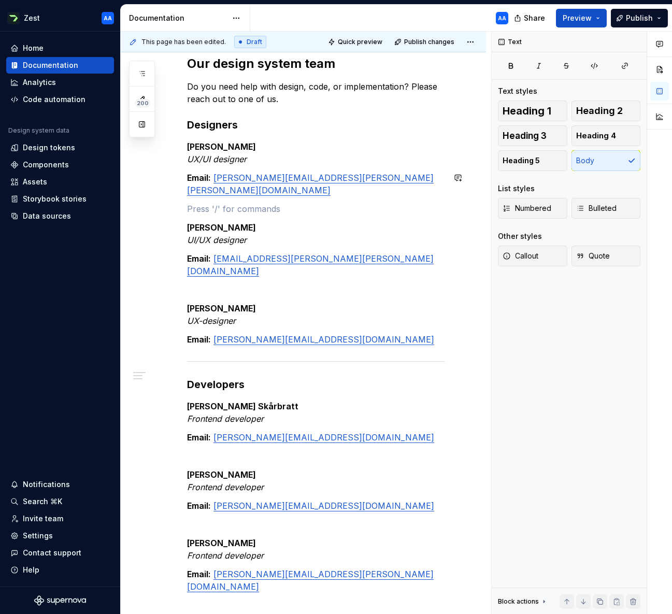
click at [351, 185] on div "Our design system team Do you need help with design, code, or implementation? P…" at bounding box center [315, 323] width 257 height 537
click at [243, 283] on p at bounding box center [315, 289] width 257 height 12
click at [587, 19] on span "Preview" at bounding box center [576, 18] width 29 height 10
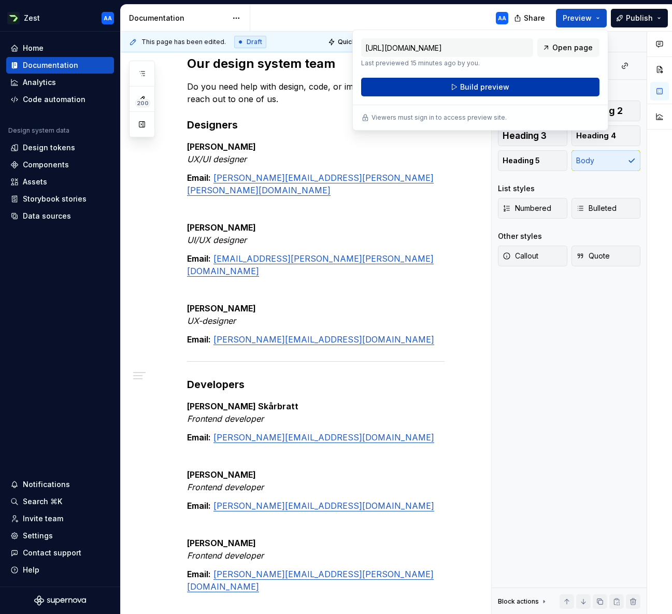
click at [515, 84] on button "Build preview" at bounding box center [480, 87] width 238 height 19
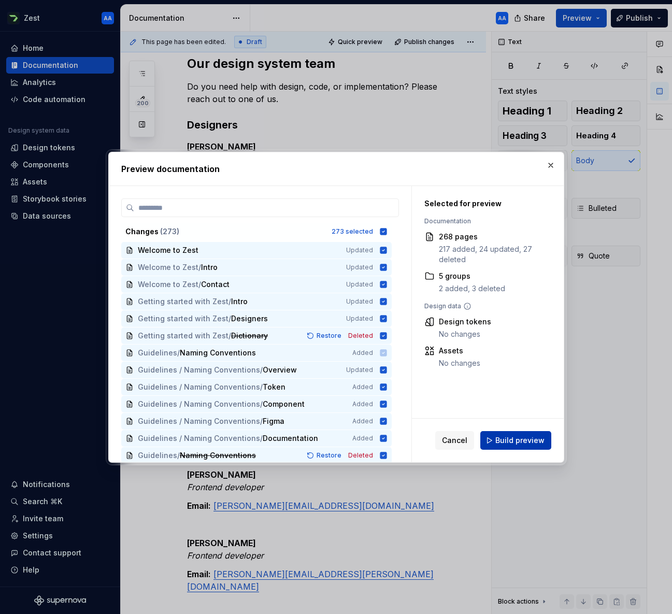
click at [519, 439] on span "Build preview" at bounding box center [519, 440] width 49 height 10
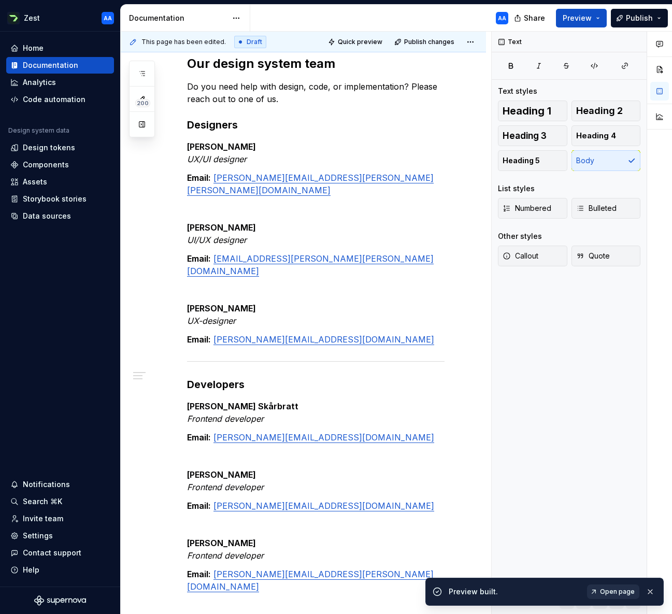
click at [620, 591] on span "Open page" at bounding box center [617, 591] width 35 height 8
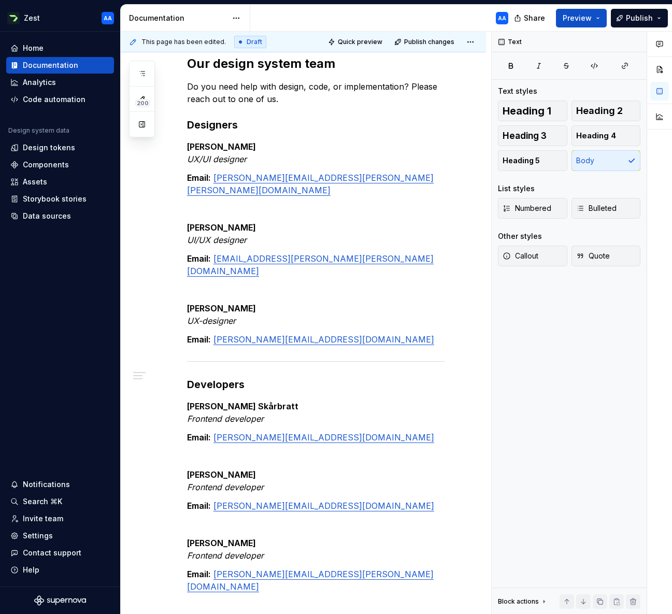
type textarea "*"
